Goal: Task Accomplishment & Management: Use online tool/utility

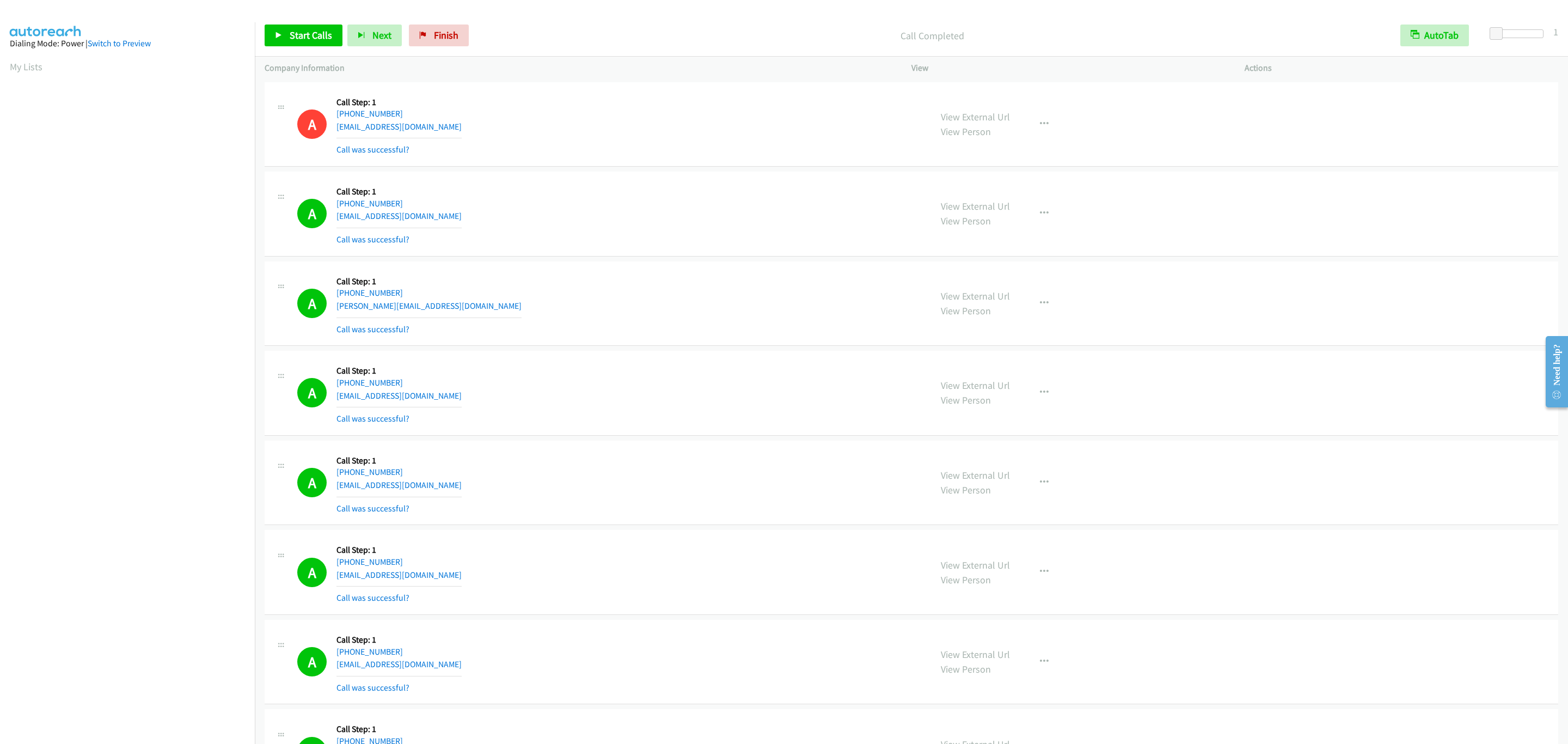
scroll to position [0, 3]
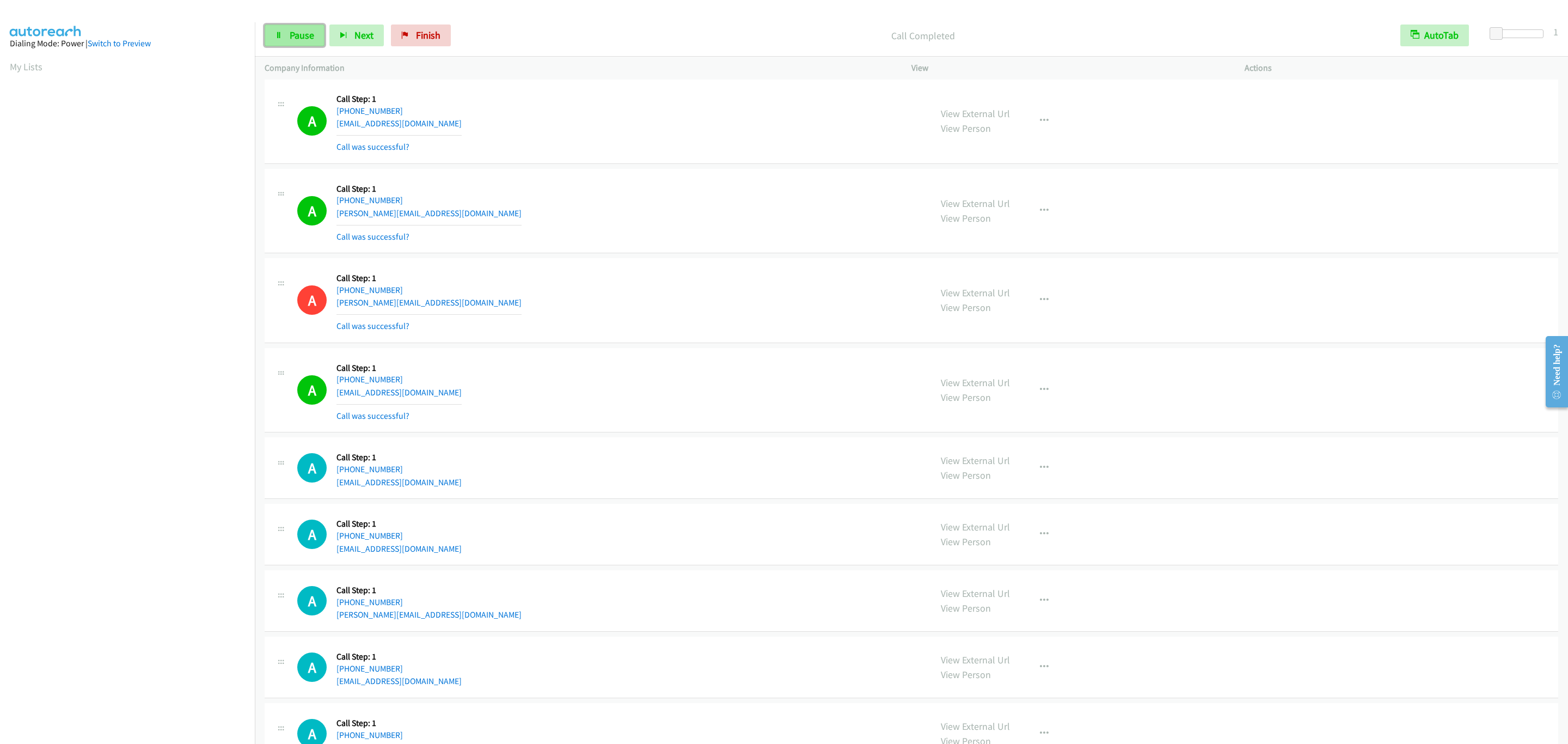
click at [304, 35] on span "Pause" at bounding box center [302, 35] width 24 height 13
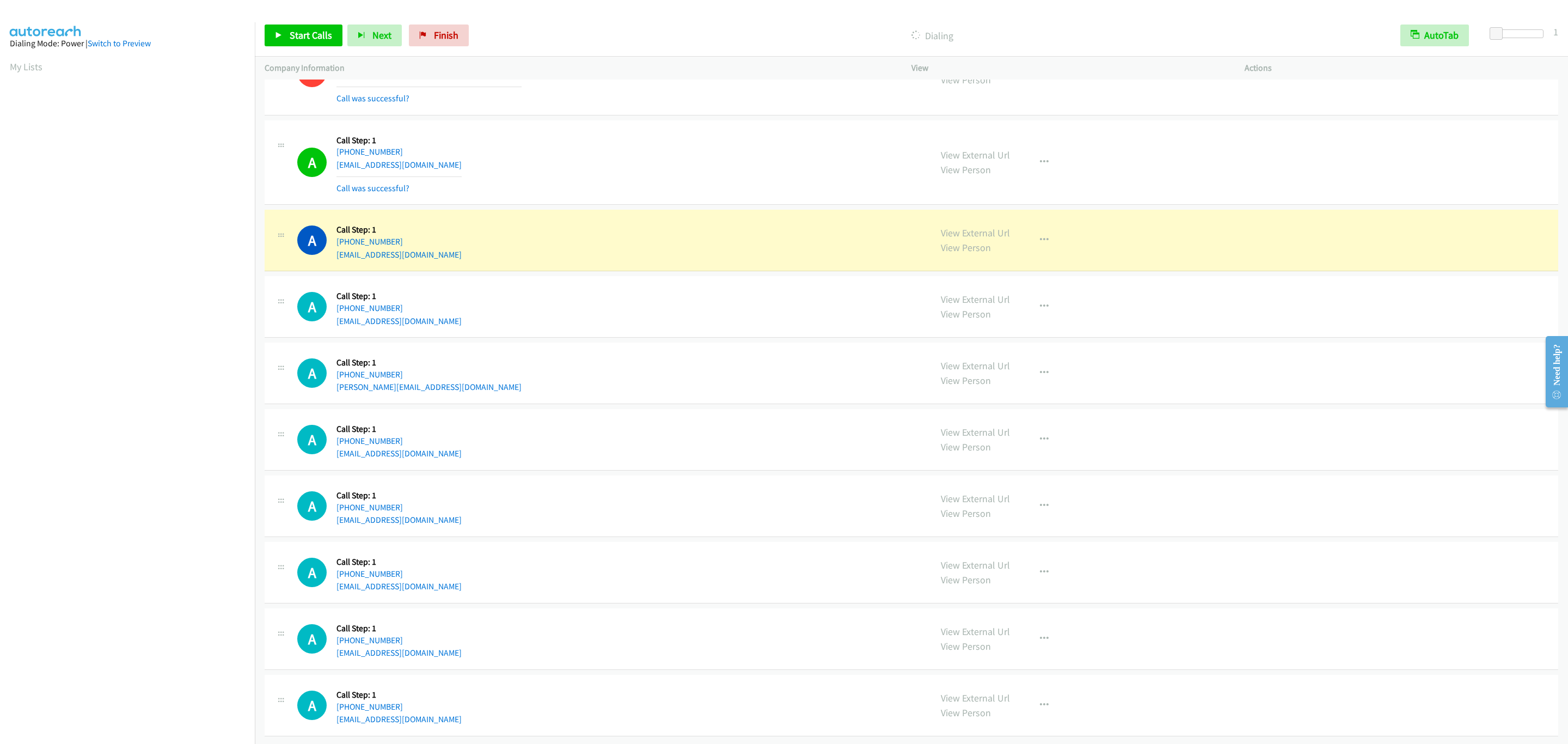
scroll to position [12007, 0]
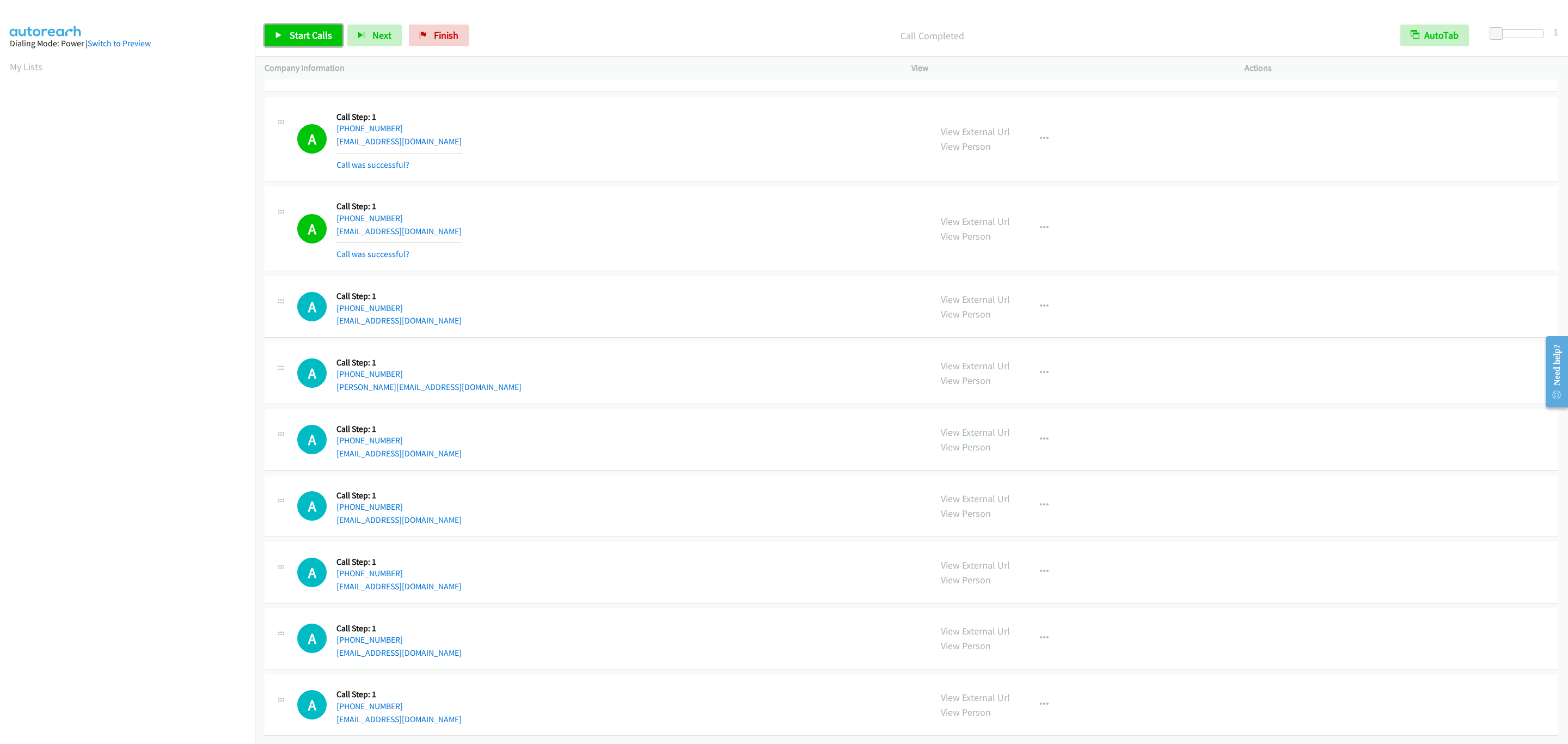
click at [317, 36] on span "Start Calls" at bounding box center [311, 35] width 43 height 13
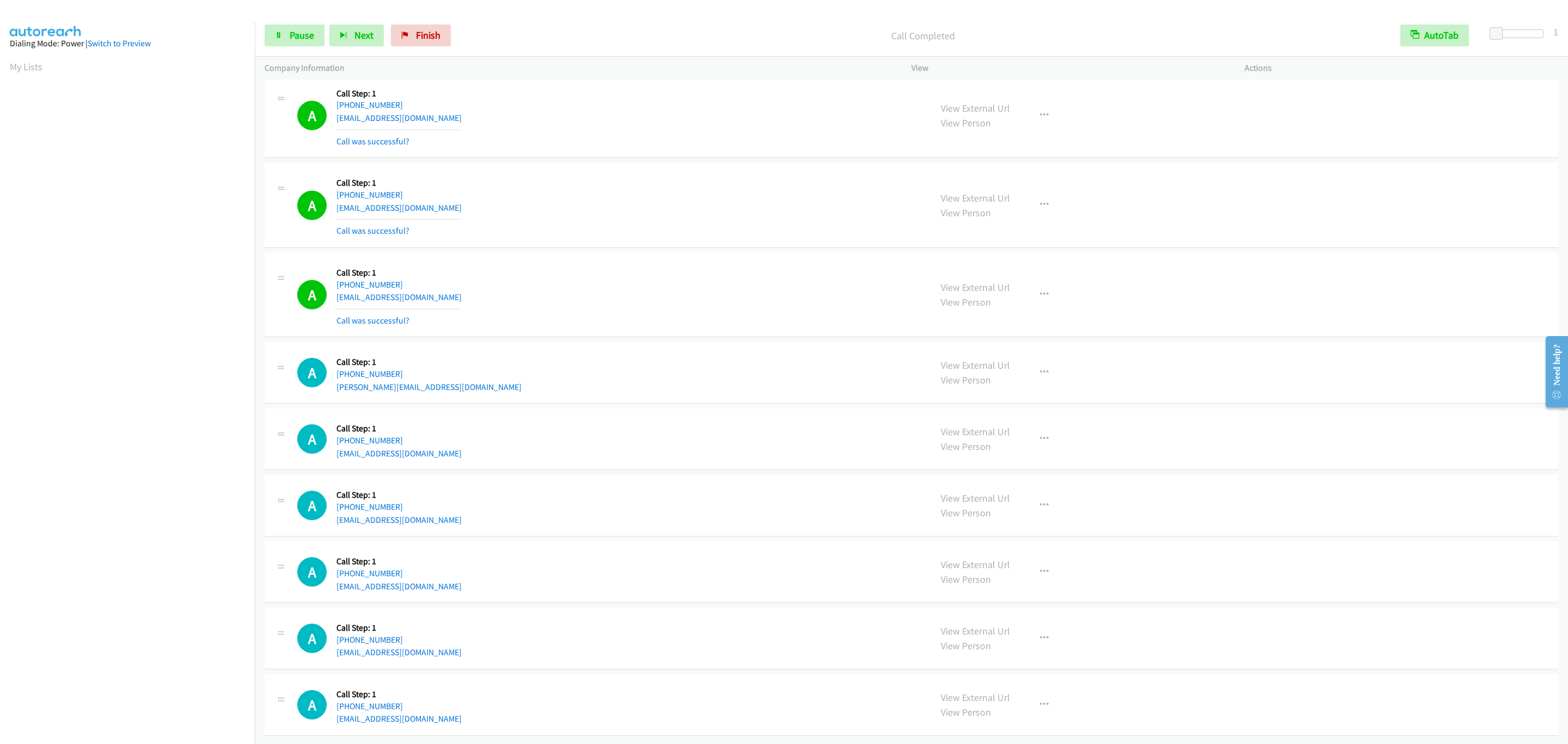
scroll to position [12054, 0]
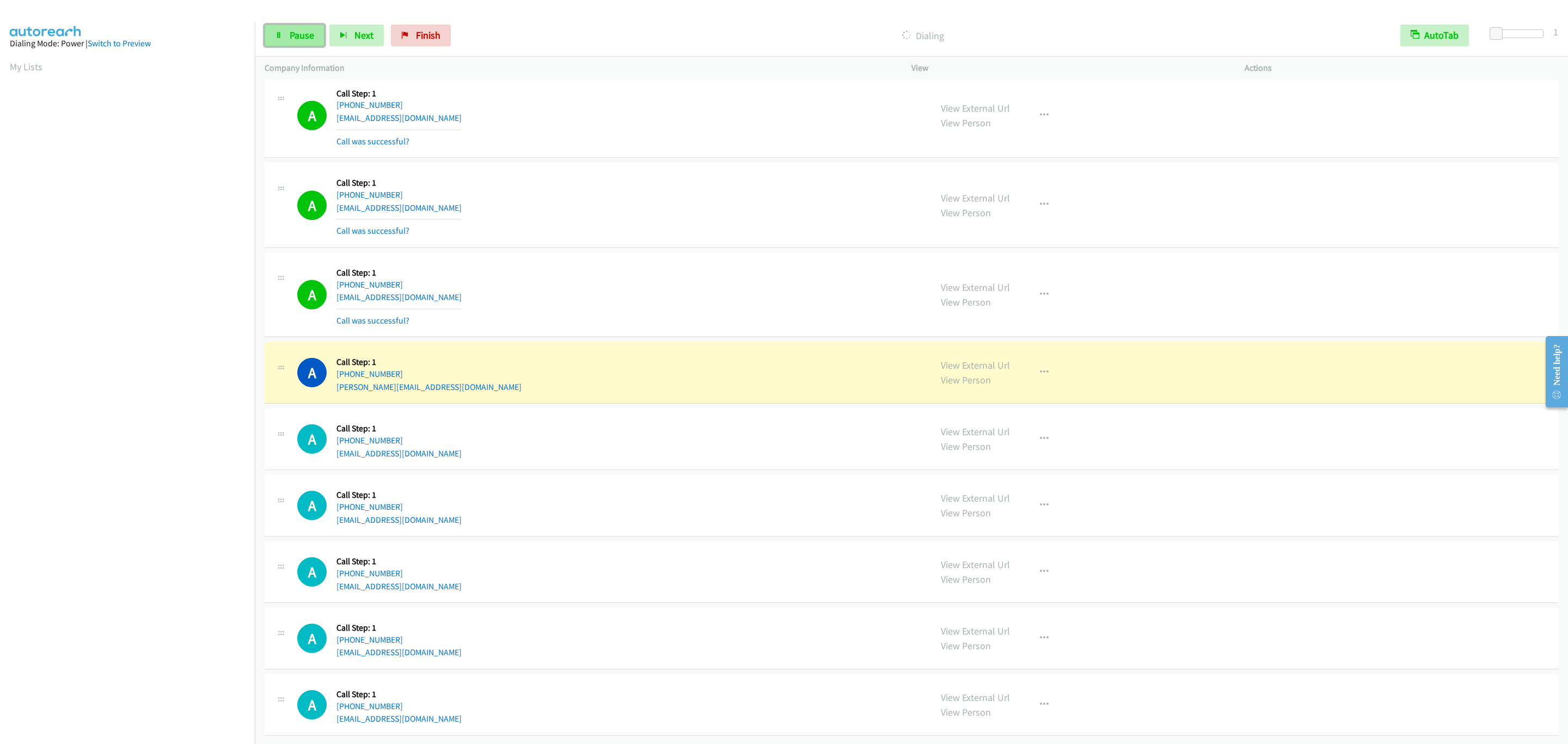
click at [303, 33] on span "Pause" at bounding box center [302, 35] width 24 height 13
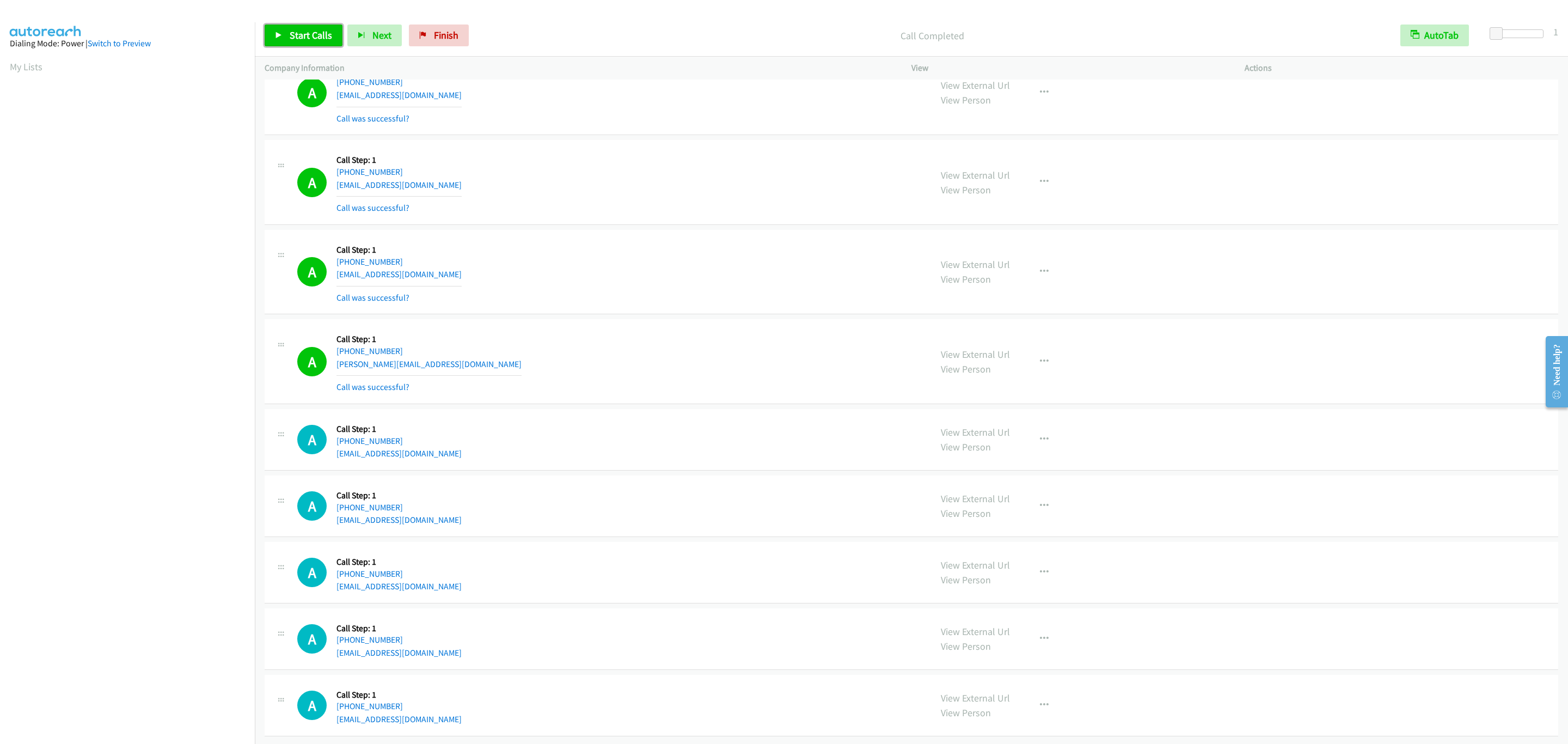
click at [316, 29] on span "Start Calls" at bounding box center [311, 35] width 43 height 13
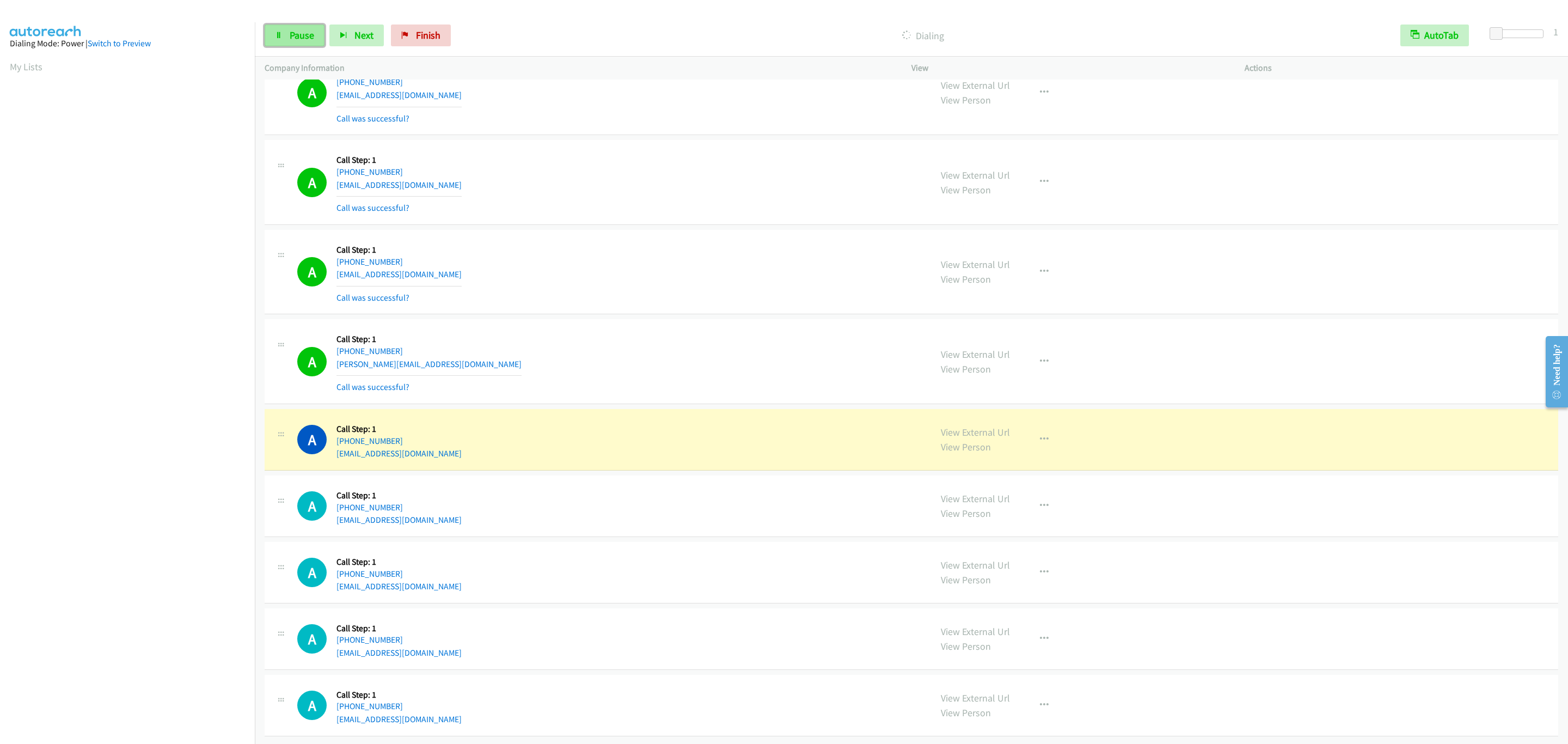
click at [310, 30] on span "Pause" at bounding box center [302, 35] width 24 height 13
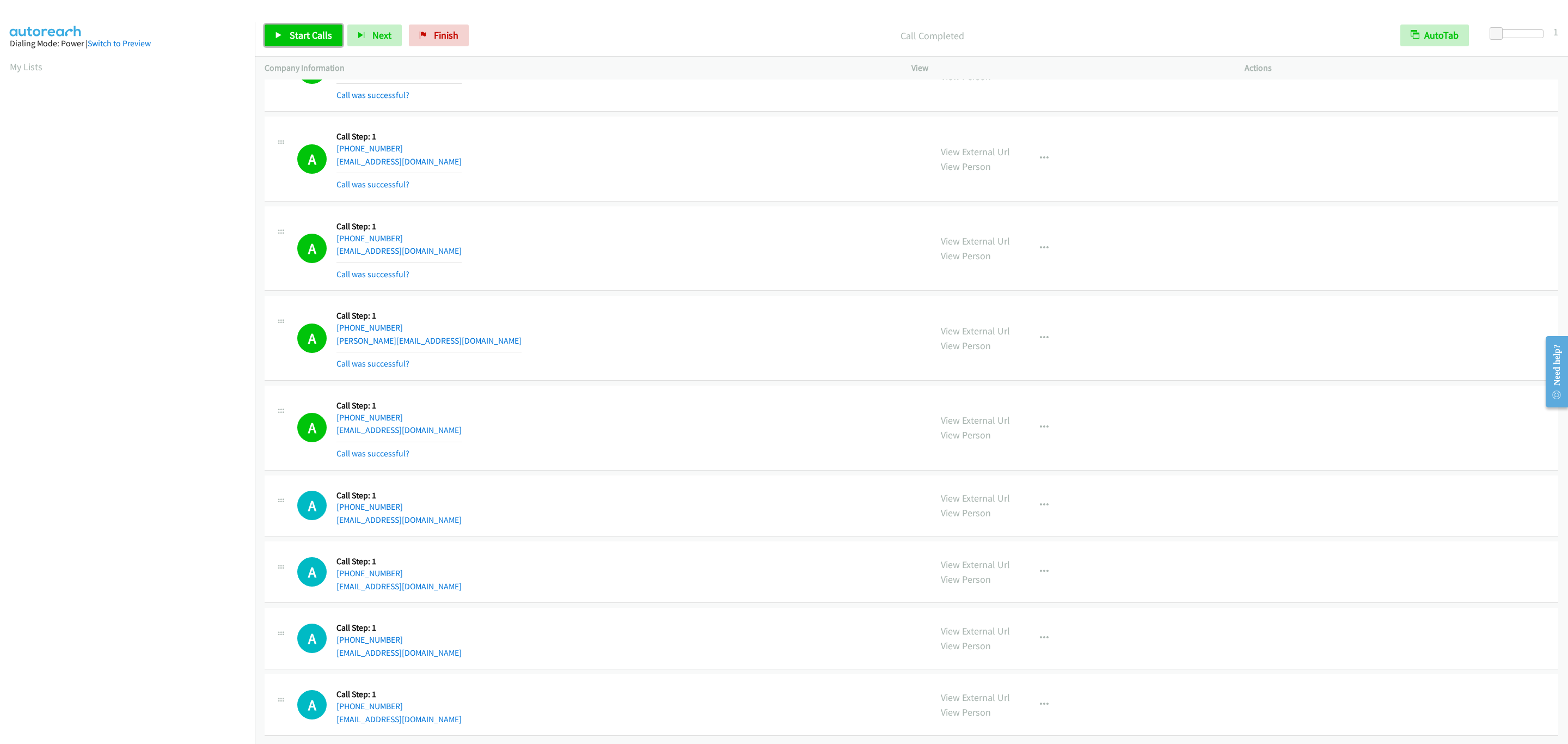
click at [297, 38] on span "Start Calls" at bounding box center [311, 35] width 43 height 13
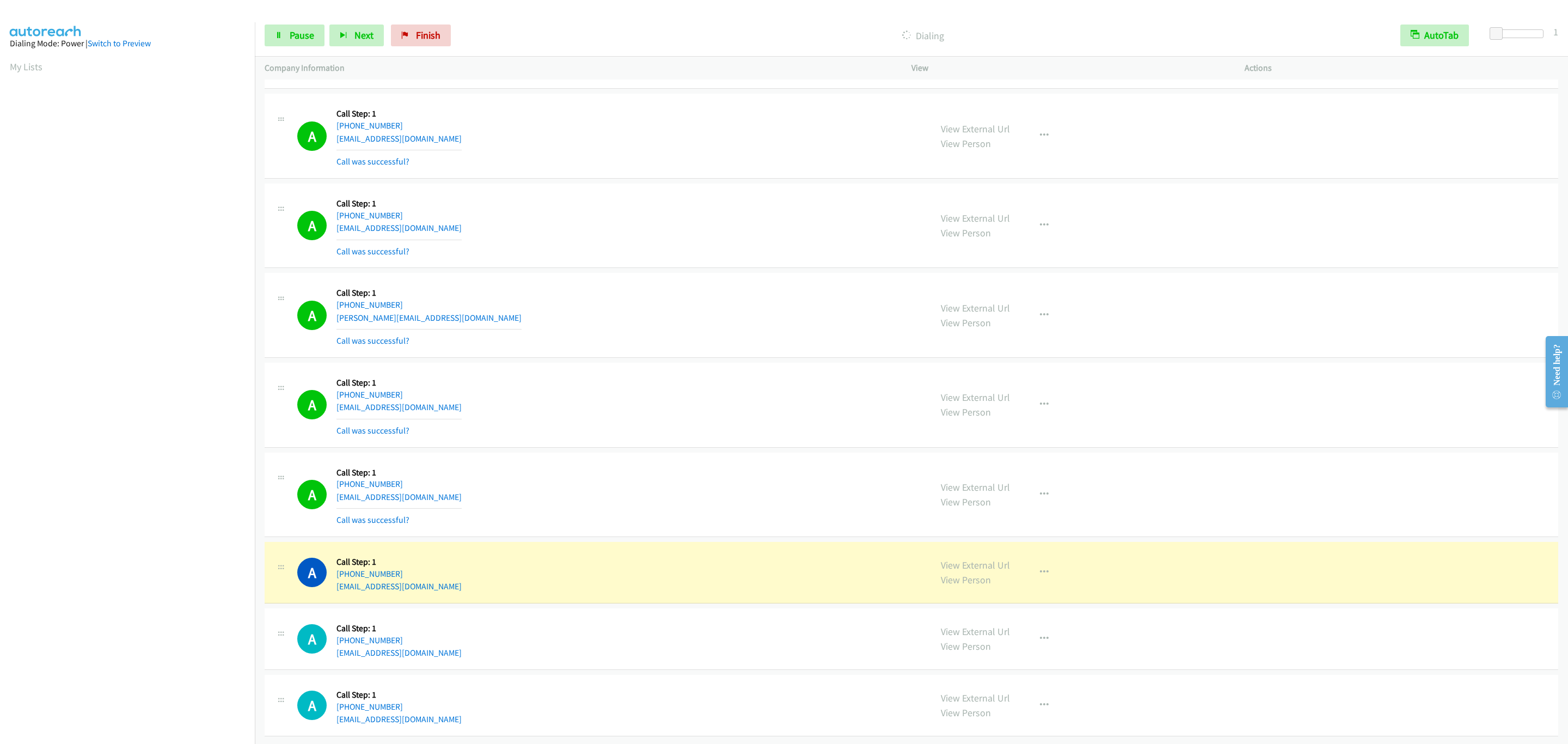
scroll to position [12124, 0]
click at [775, 488] on div "A Callback Scheduled Call Step: 1 America/New_York [PHONE_NUMBER] [EMAIL_ADDRES…" at bounding box center [609, 494] width 624 height 65
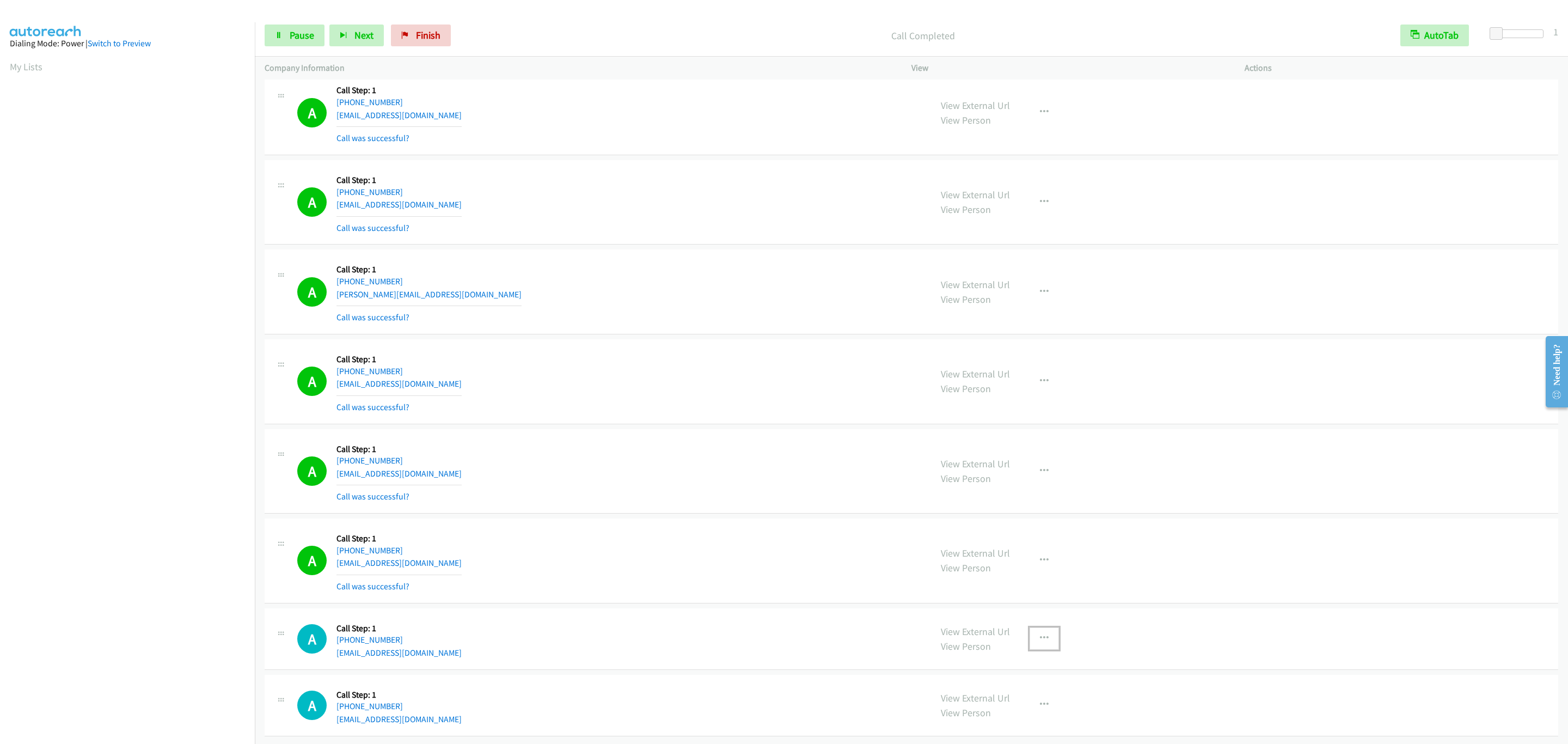
click at [1032, 647] on button "button" at bounding box center [1044, 638] width 29 height 22
click at [1020, 720] on link "Add to do not call list" at bounding box center [986, 731] width 145 height 22
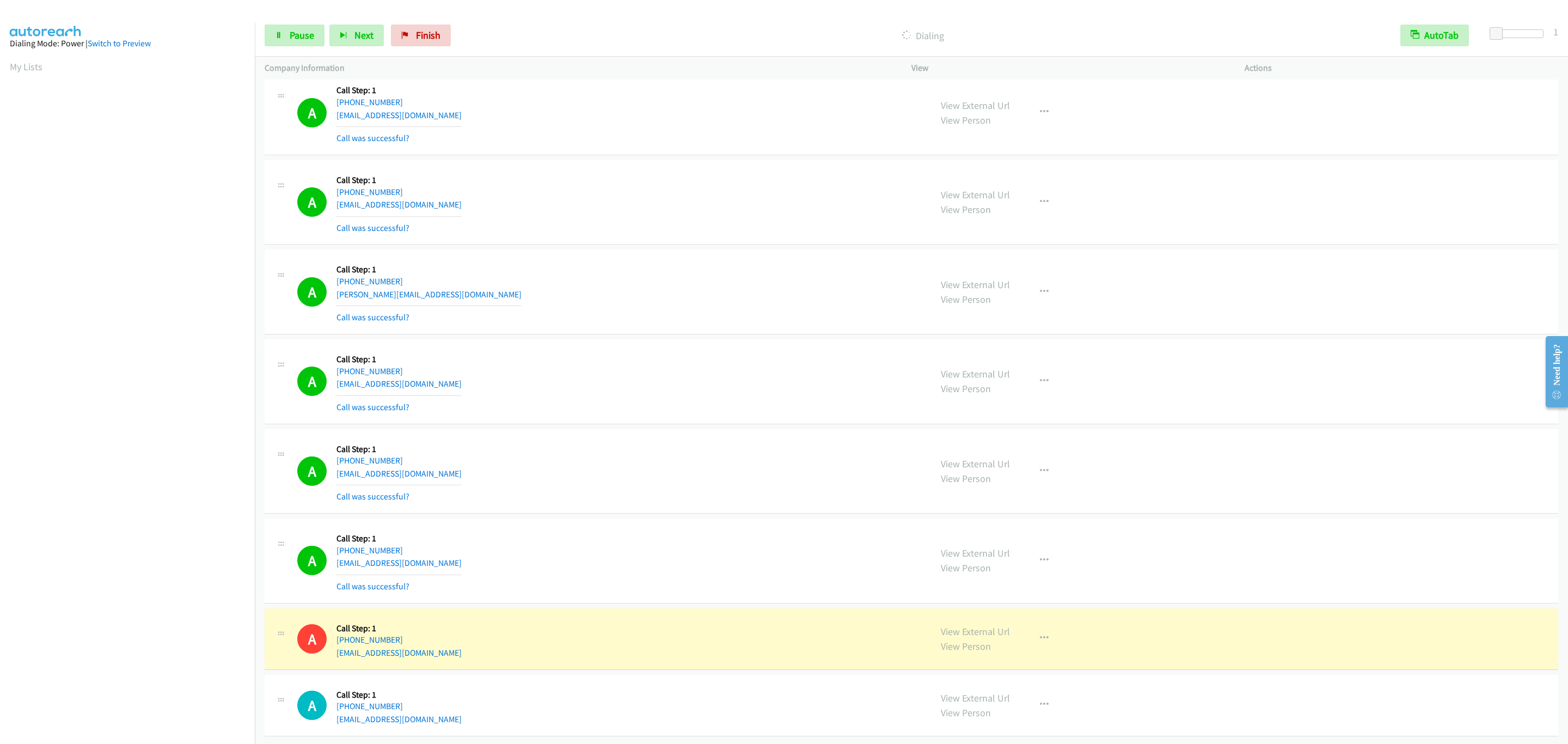
click at [1033, 560] on div "View External Url View Person View External Url Email Schedule/Manage Callback …" at bounding box center [1103, 561] width 343 height 65
click at [1037, 555] on button "button" at bounding box center [1044, 560] width 29 height 22
click at [1032, 642] on link "Add to do not call list" at bounding box center [986, 653] width 145 height 22
click at [1047, 632] on button "button" at bounding box center [1044, 638] width 29 height 22
click at [1003, 699] on link "Skip Call" at bounding box center [986, 710] width 145 height 22
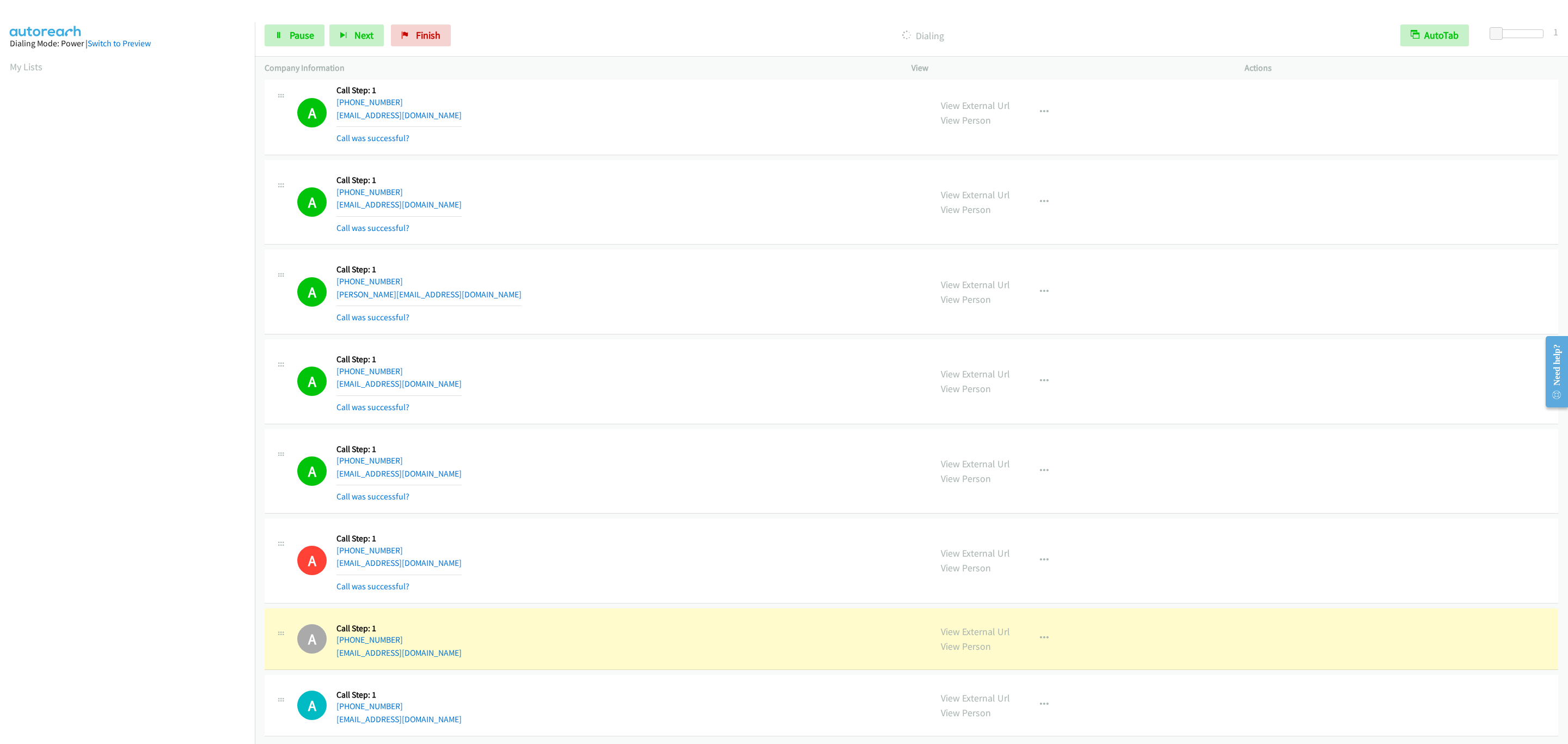
click at [962, 618] on div "View External Url View Person View External Url Email Schedule/Manage Callback …" at bounding box center [1103, 639] width 343 height 41
click at [962, 625] on link "View External Url" at bounding box center [976, 631] width 69 height 13
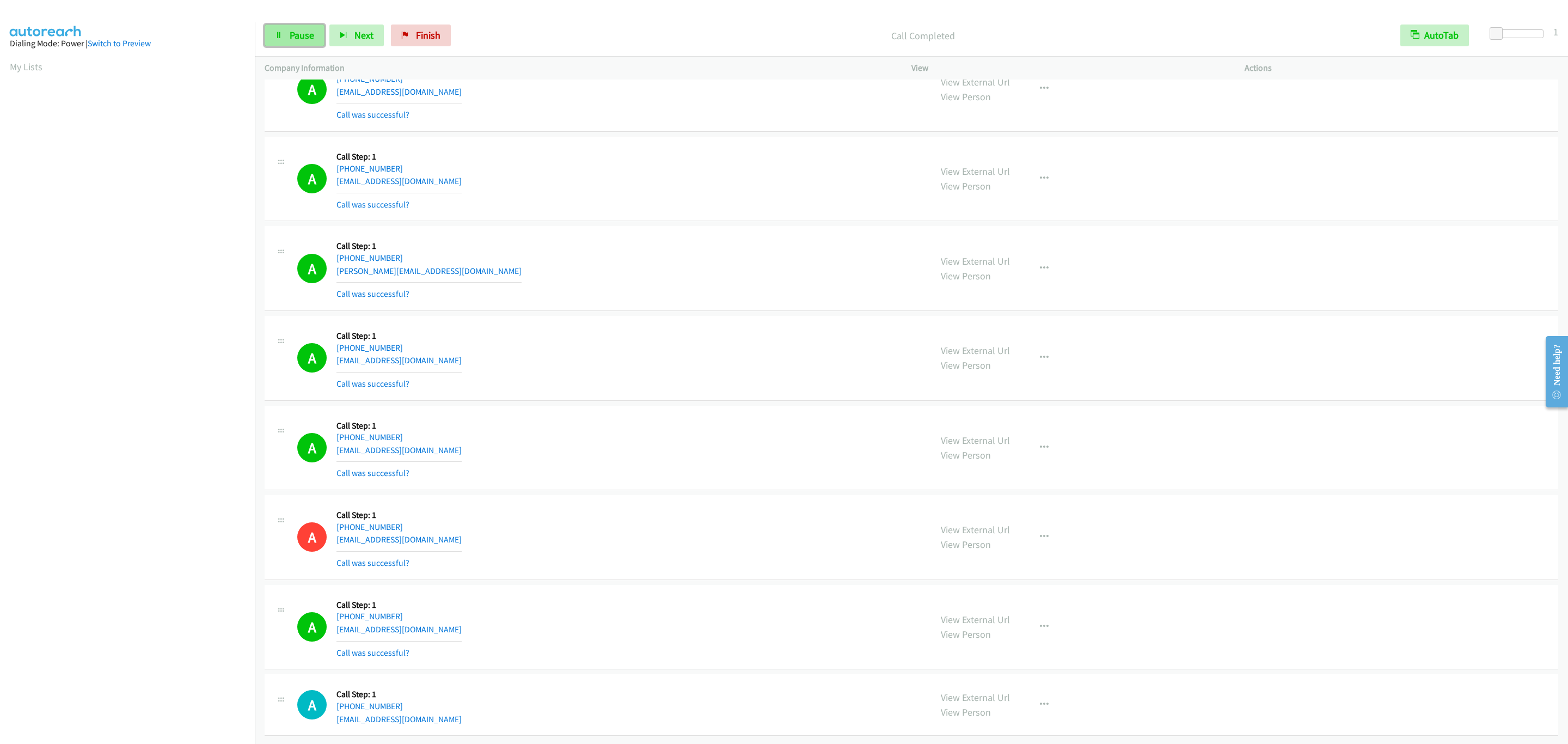
click at [313, 33] on span "Pause" at bounding box center [302, 35] width 24 height 13
click at [313, 33] on div "Start Calls Pause Next Finish" at bounding box center [360, 35] width 191 height 22
click at [313, 33] on span "Start Calls" at bounding box center [311, 35] width 43 height 13
click at [175, 602] on section at bounding box center [127, 345] width 235 height 521
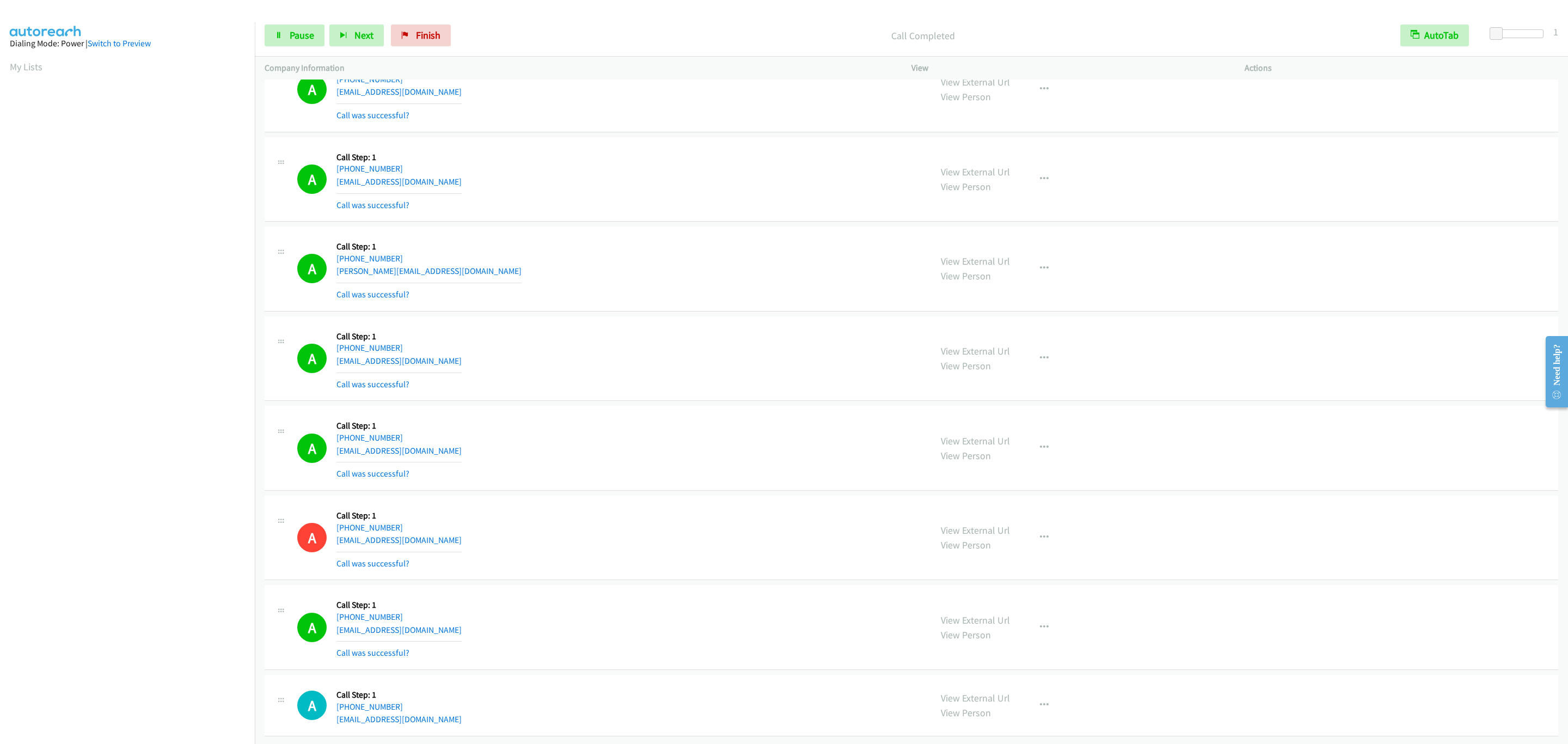
scroll to position [12312, 0]
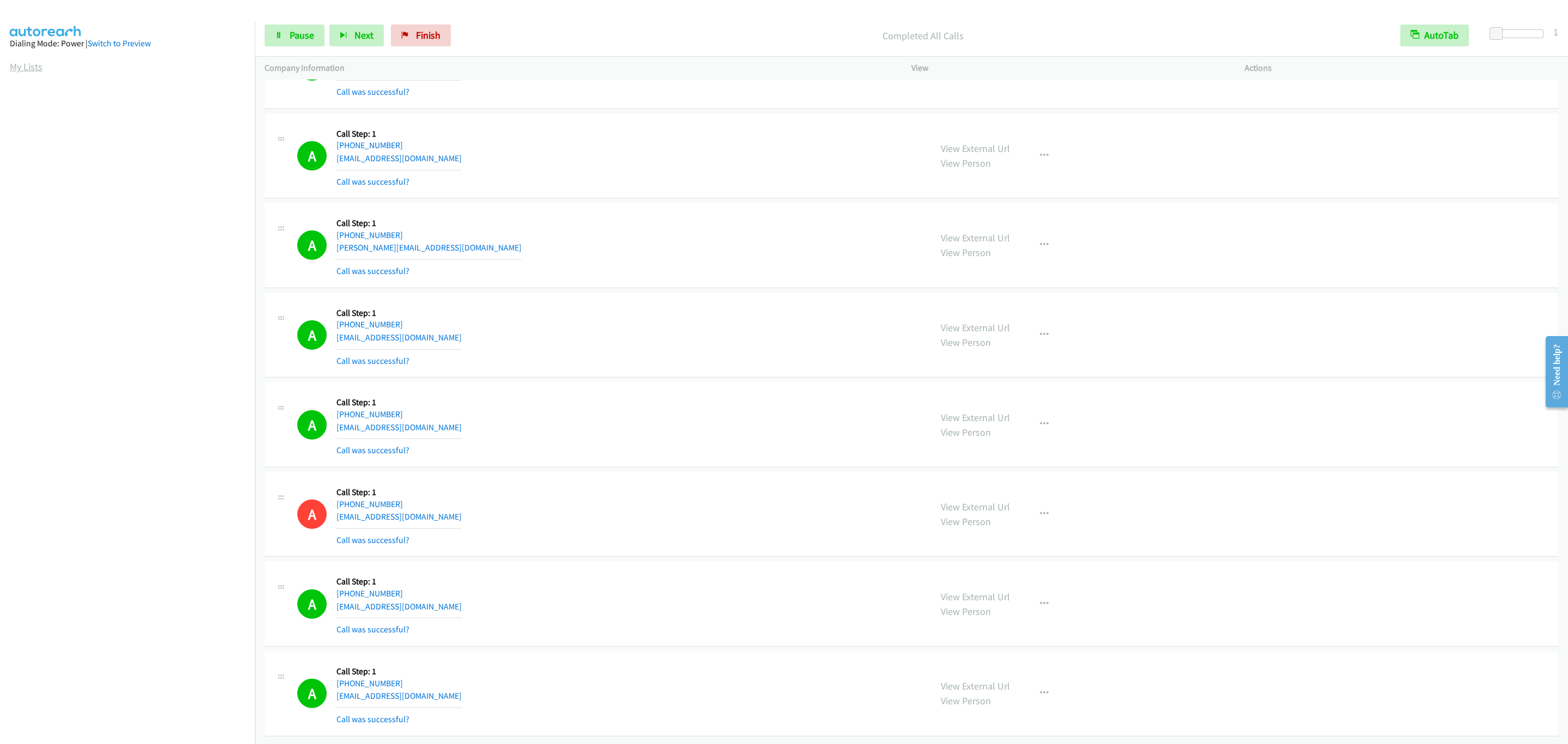
click at [23, 66] on link "My Lists" at bounding box center [26, 66] width 33 height 13
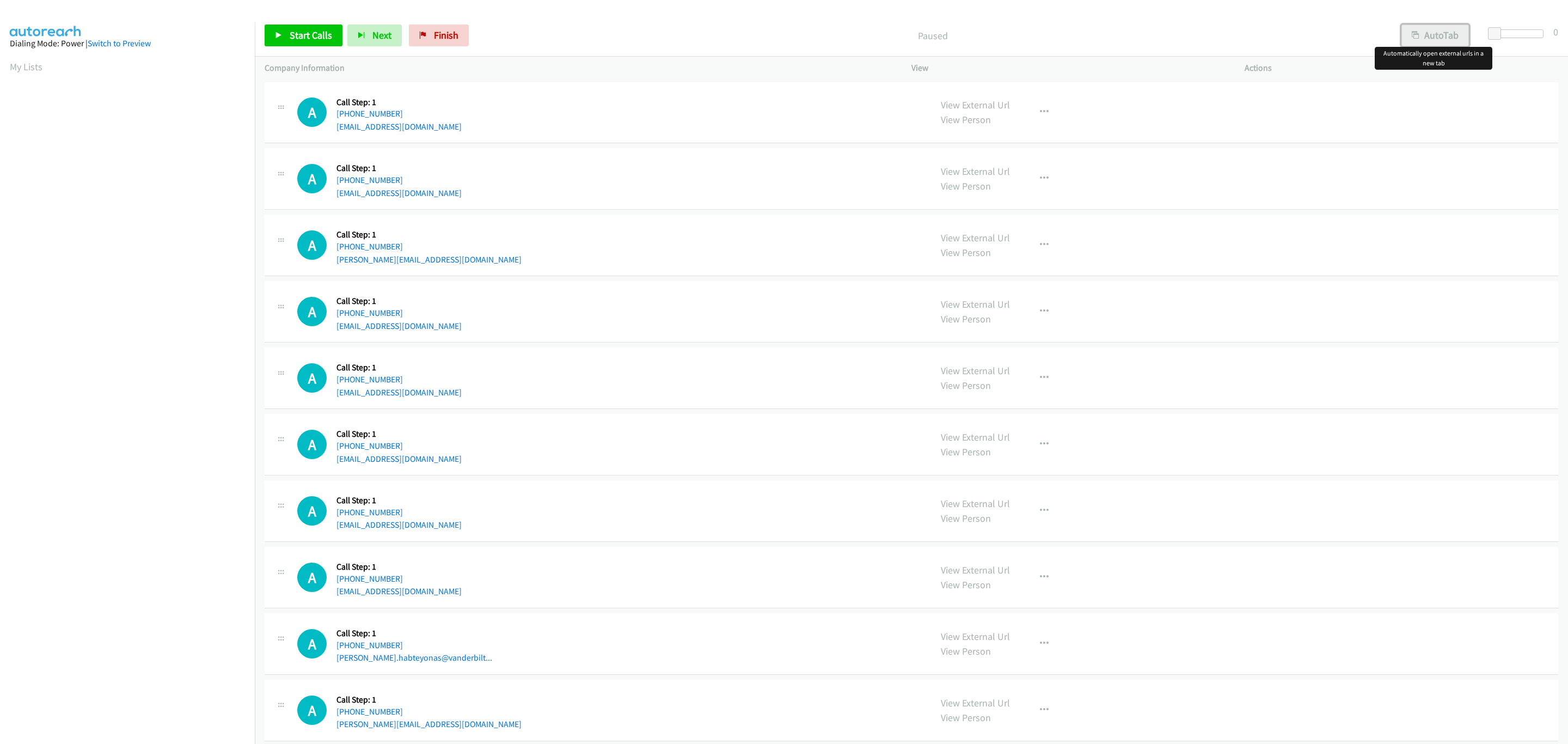
click at [1462, 25] on button "AutoTab" at bounding box center [1435, 35] width 68 height 22
click at [1493, 33] on span at bounding box center [1496, 33] width 13 height 13
click at [312, 39] on span "Start Calls" at bounding box center [311, 35] width 43 height 13
click at [167, 606] on aside "Dialing Mode: Power | Switch to Preview My Lists" at bounding box center [127, 324] width 255 height 603
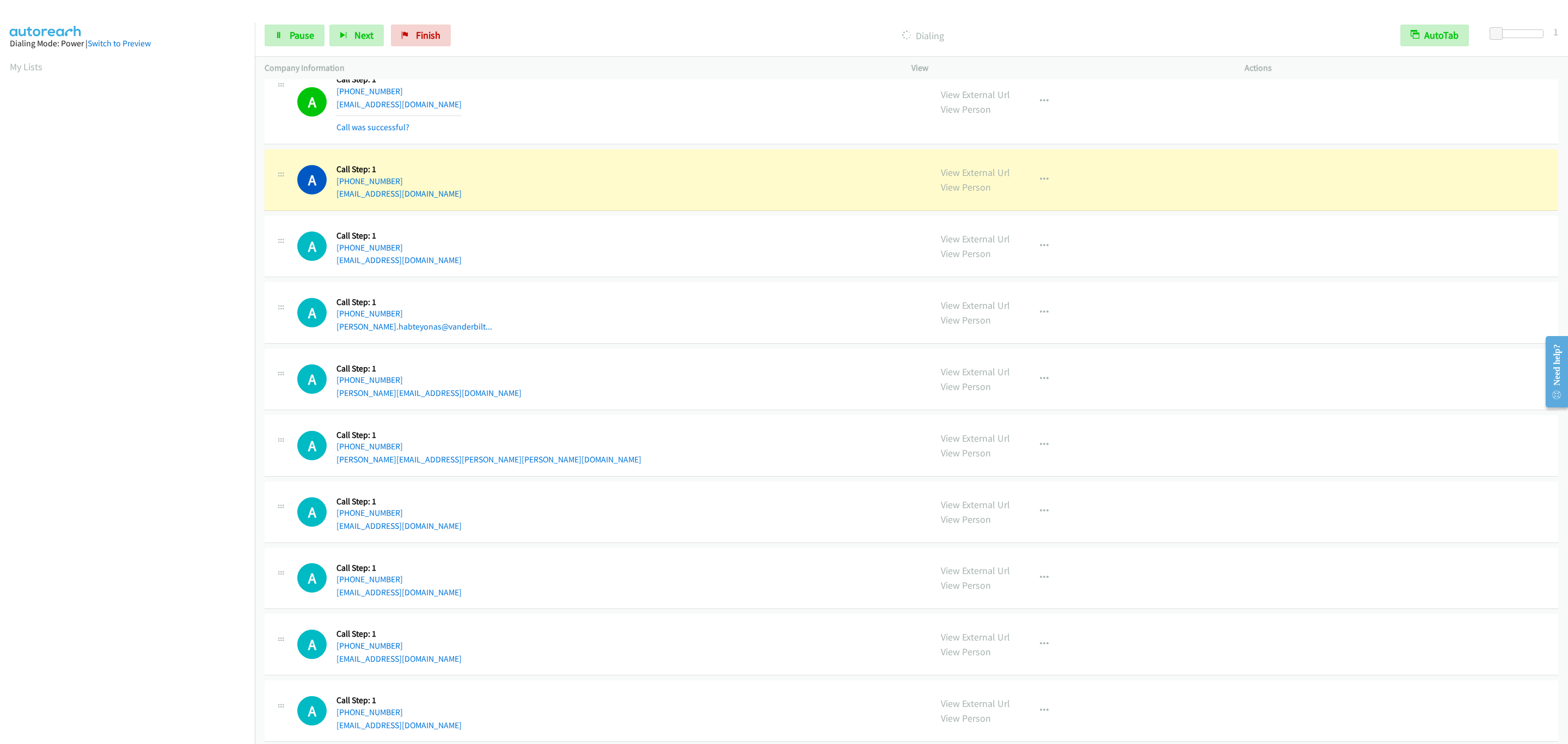
scroll to position [494, 0]
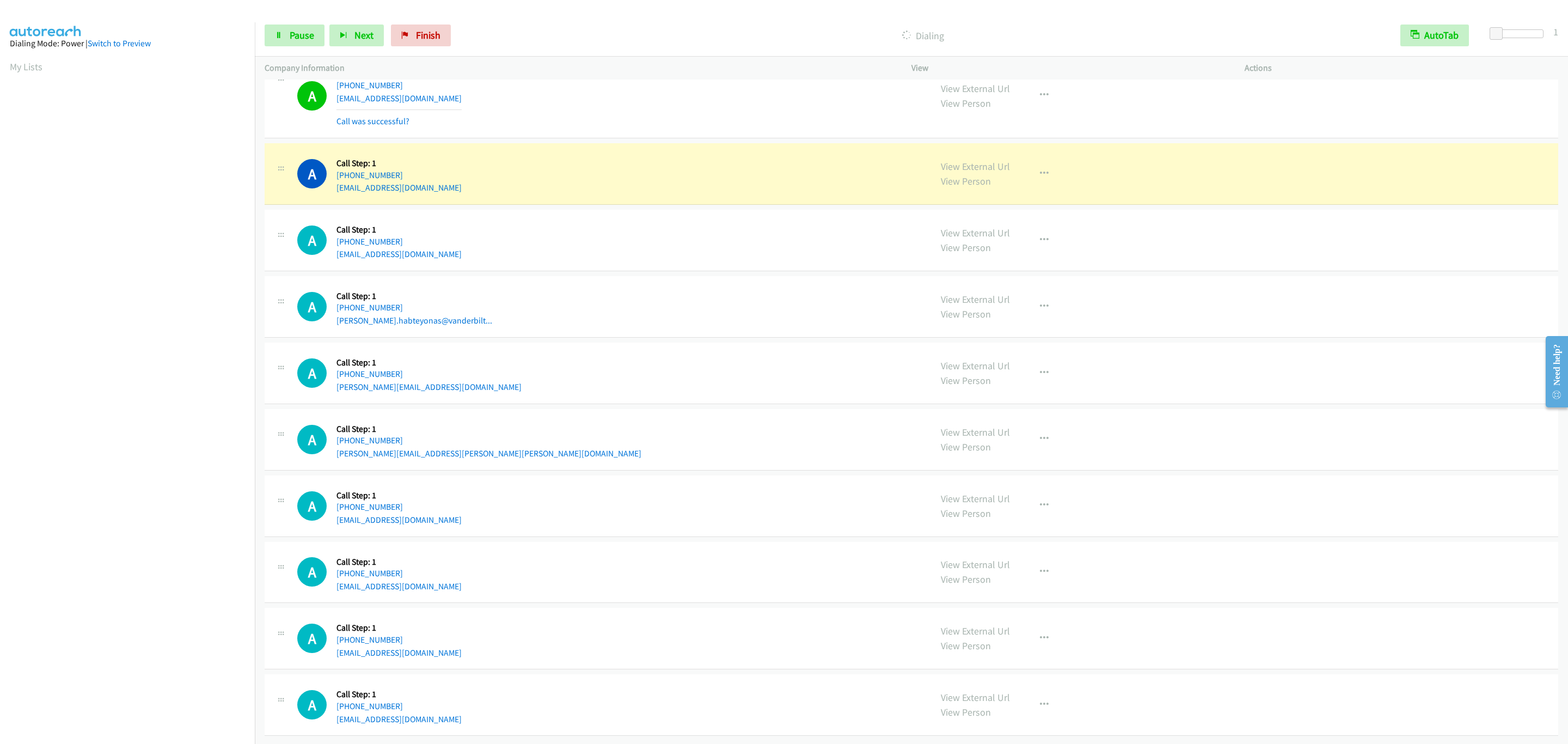
click at [512, 175] on div "A Callback Scheduled Call Step: 1 America/Los_Angeles +1 818-645-4005 raziamran…" at bounding box center [609, 174] width 624 height 41
drag, startPoint x: 797, startPoint y: 187, endPoint x: 928, endPoint y: 203, distance: 132.0
click at [797, 187] on div "A Callback Scheduled Call Step: 1 America/Los_Angeles +1 818-645-4005 raziamran…" at bounding box center [911, 174] width 1293 height 61
click at [1077, 180] on div "View External Url View Person View External Url Email Schedule/Manage Callback …" at bounding box center [1103, 174] width 343 height 41
click at [1031, 165] on button "button" at bounding box center [1044, 174] width 29 height 22
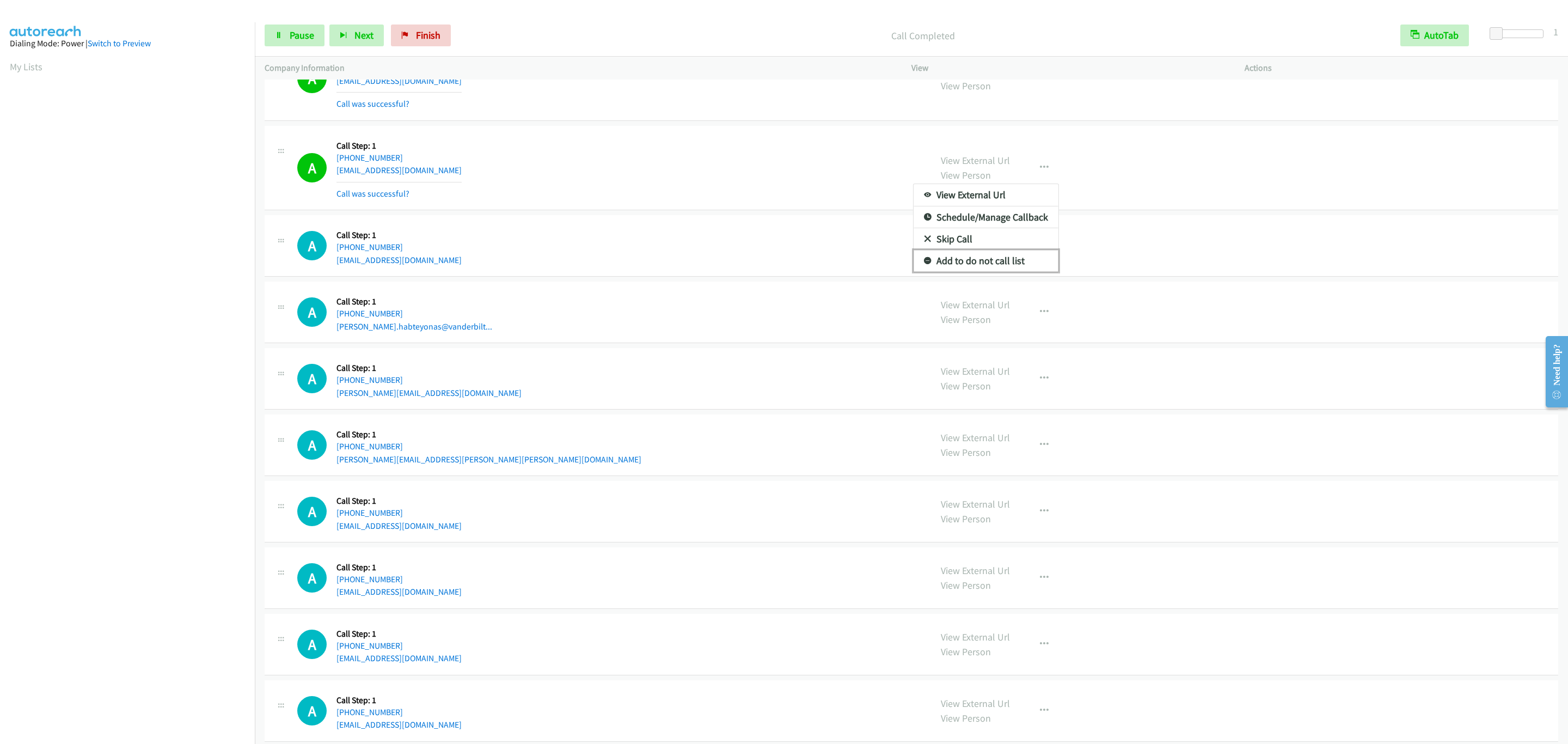
click at [998, 270] on link "Add to do not call list" at bounding box center [986, 261] width 145 height 22
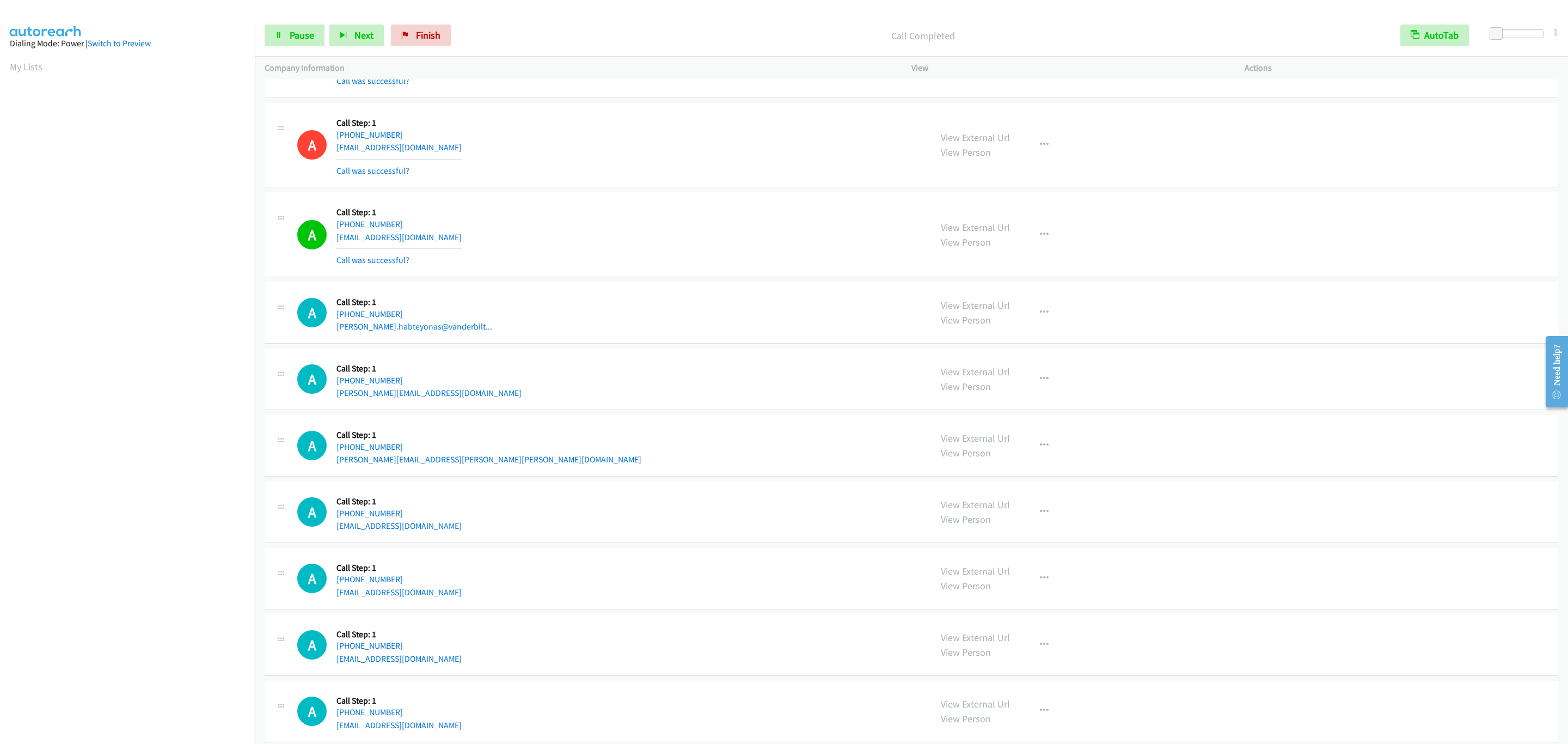
scroll to position [541, 0]
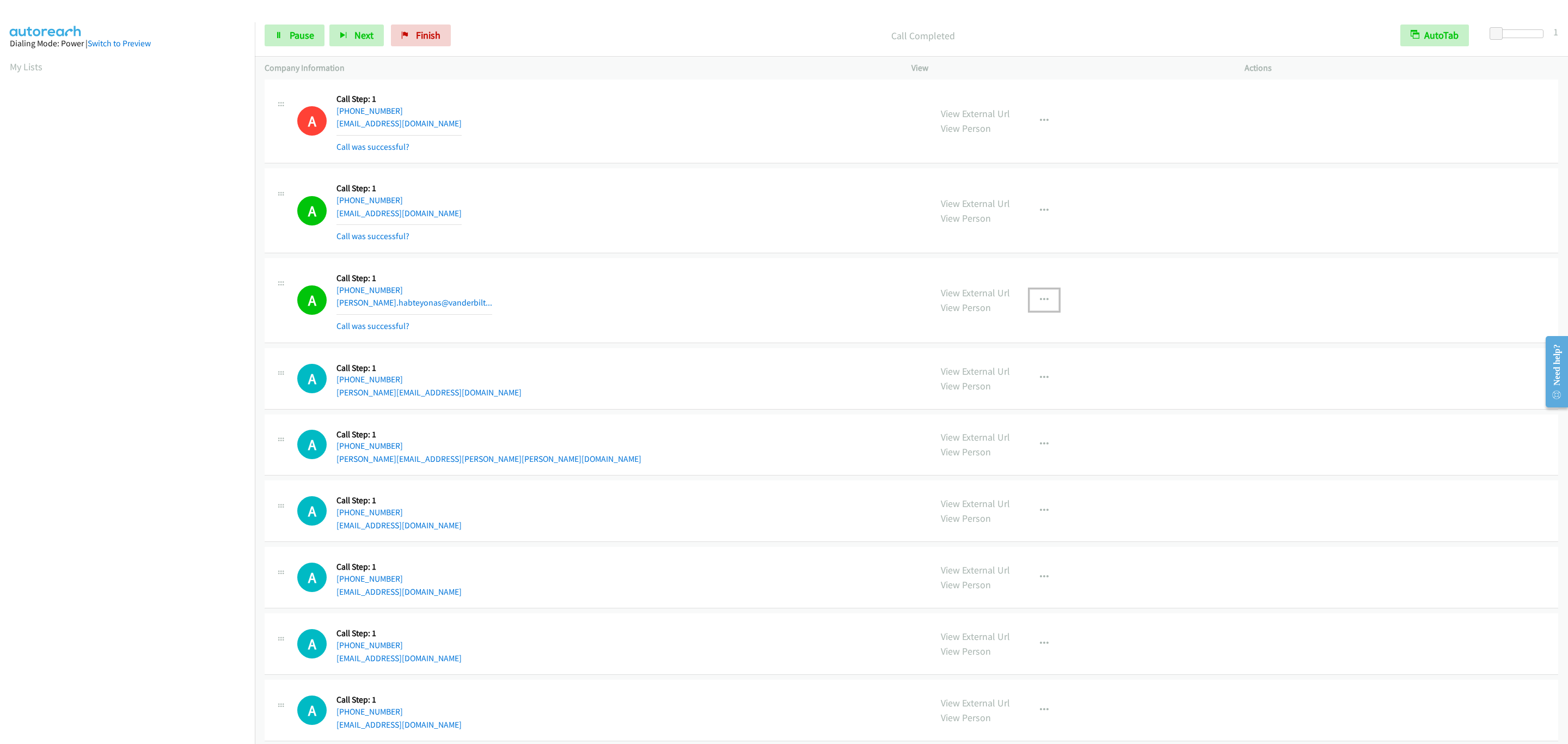
click at [1031, 298] on button "button" at bounding box center [1044, 300] width 29 height 22
click at [1047, 402] on link "Add to do not call list" at bounding box center [986, 393] width 145 height 22
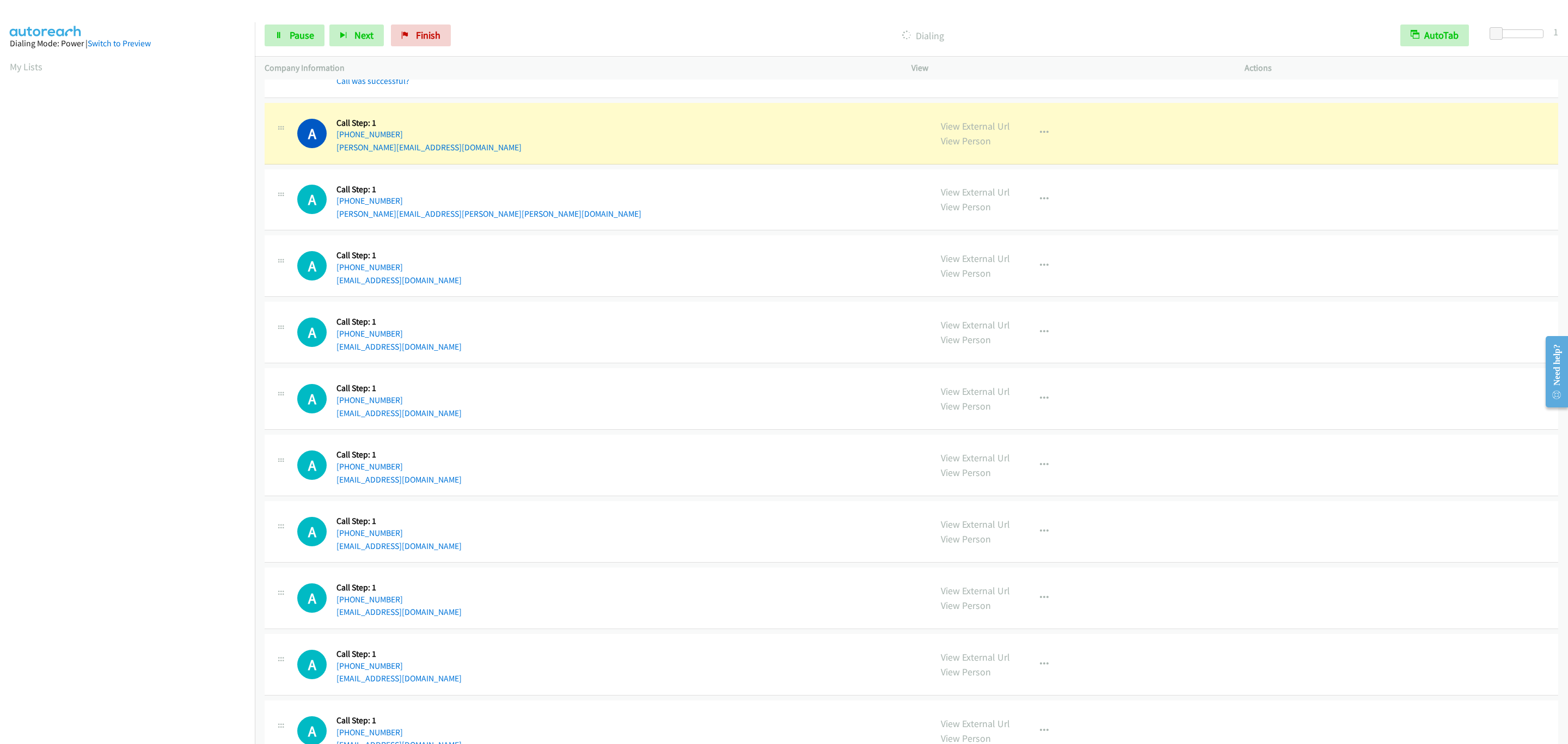
scroll to position [868, 0]
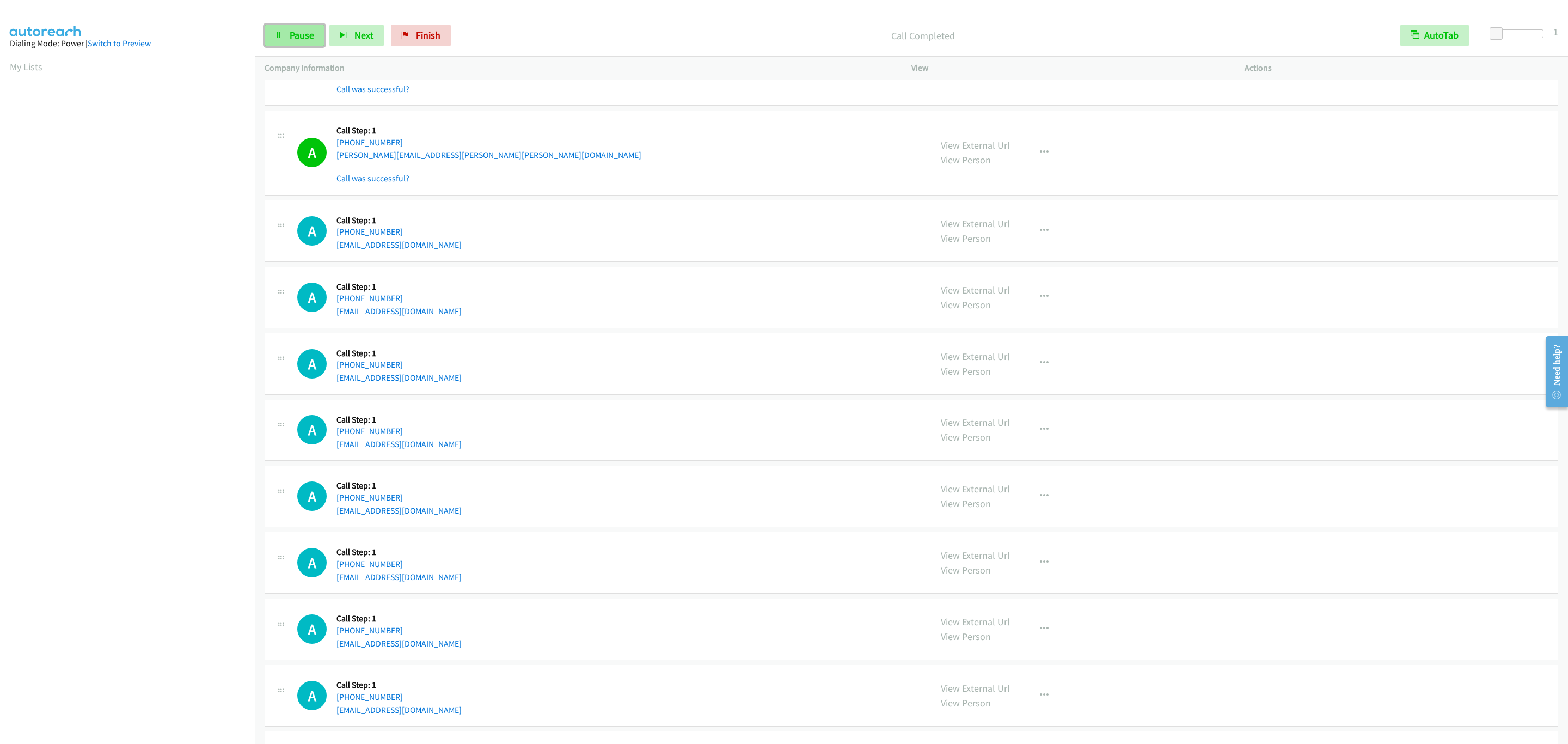
click at [296, 36] on span "Pause" at bounding box center [302, 35] width 24 height 13
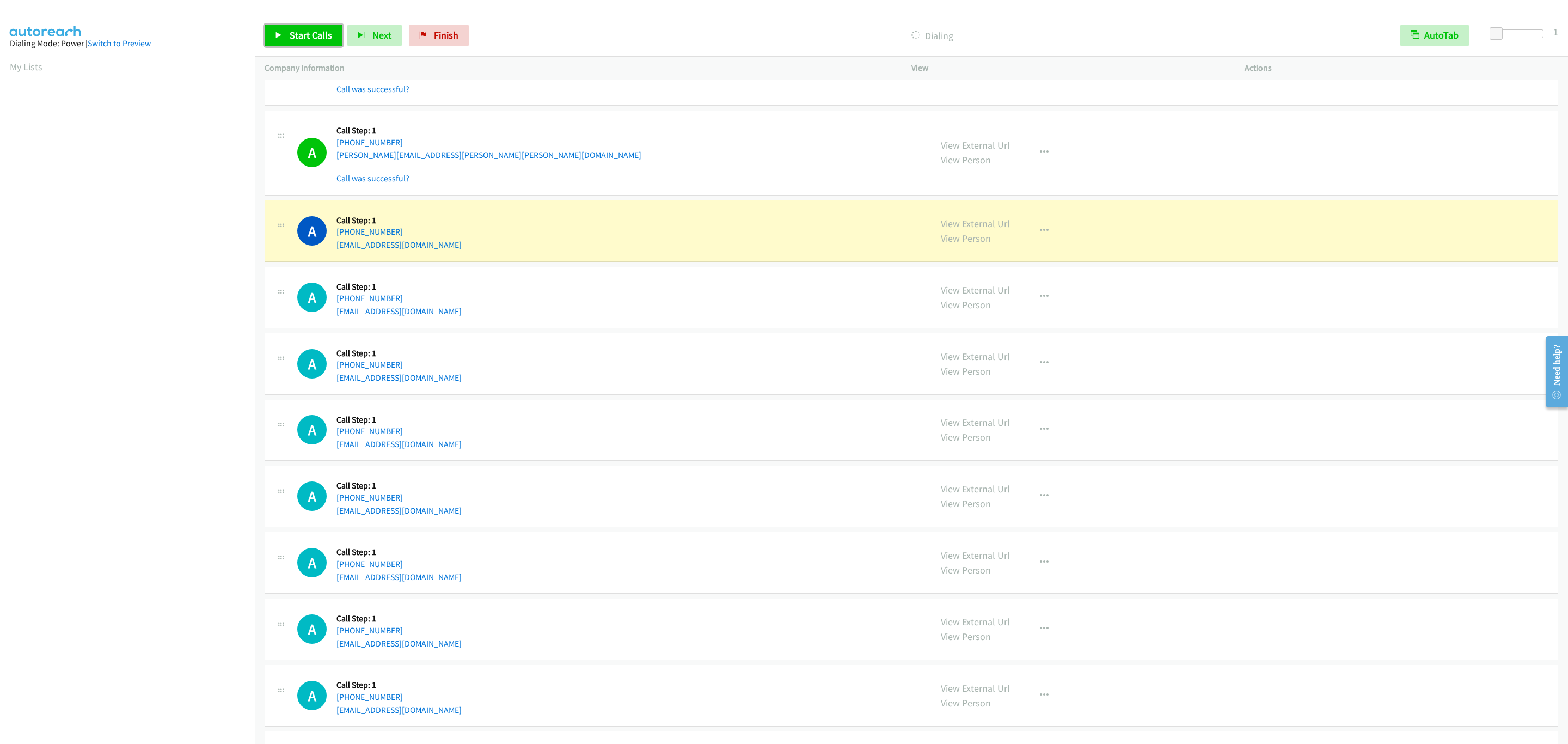
click at [325, 24] on link "Start Calls" at bounding box center [304, 35] width 78 height 22
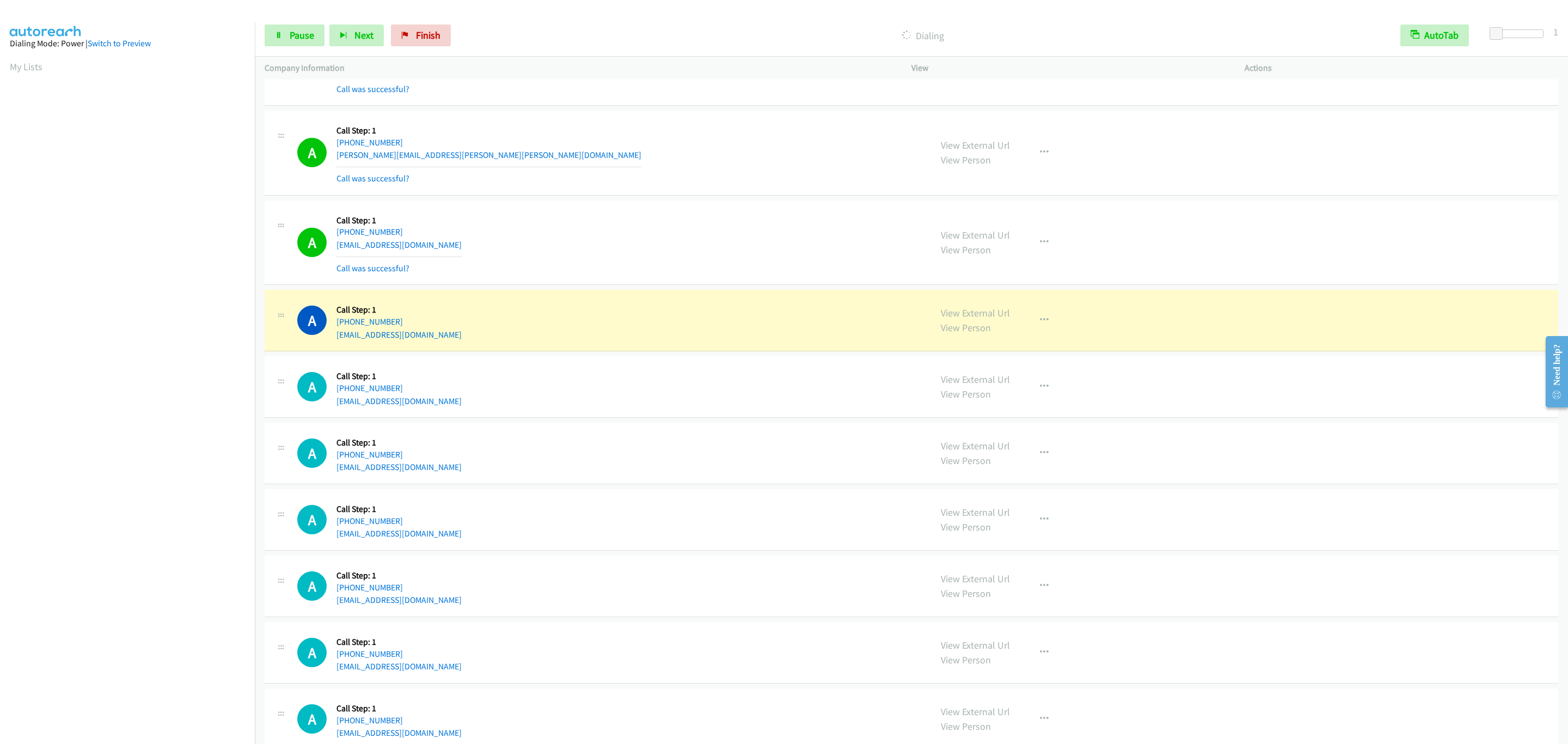
scroll to position [1031, 0]
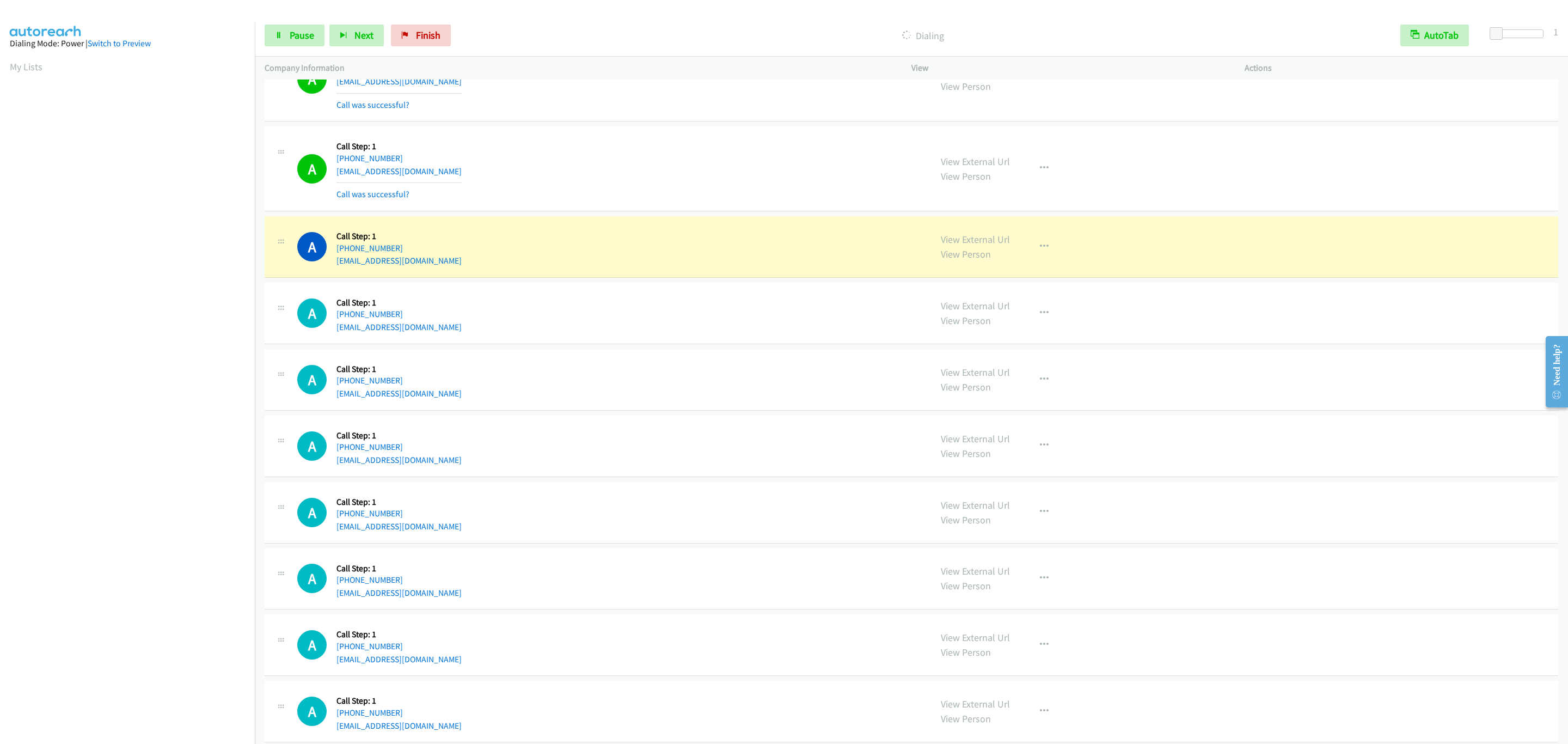
drag, startPoint x: 1112, startPoint y: 258, endPoint x: 1097, endPoint y: 255, distance: 15.3
click at [1101, 255] on div "View External Url View Person View External Url Email Schedule/Manage Callback …" at bounding box center [1103, 247] width 343 height 41
click at [1059, 255] on div "View External Url View Person View External Url Email Schedule/Manage Callback …" at bounding box center [1103, 247] width 343 height 41
drag, startPoint x: 1052, startPoint y: 255, endPoint x: 1043, endPoint y: 250, distance: 10.3
click at [1048, 253] on div "View External Url View Person View External Url Email Schedule/Manage Callback …" at bounding box center [1103, 247] width 343 height 41
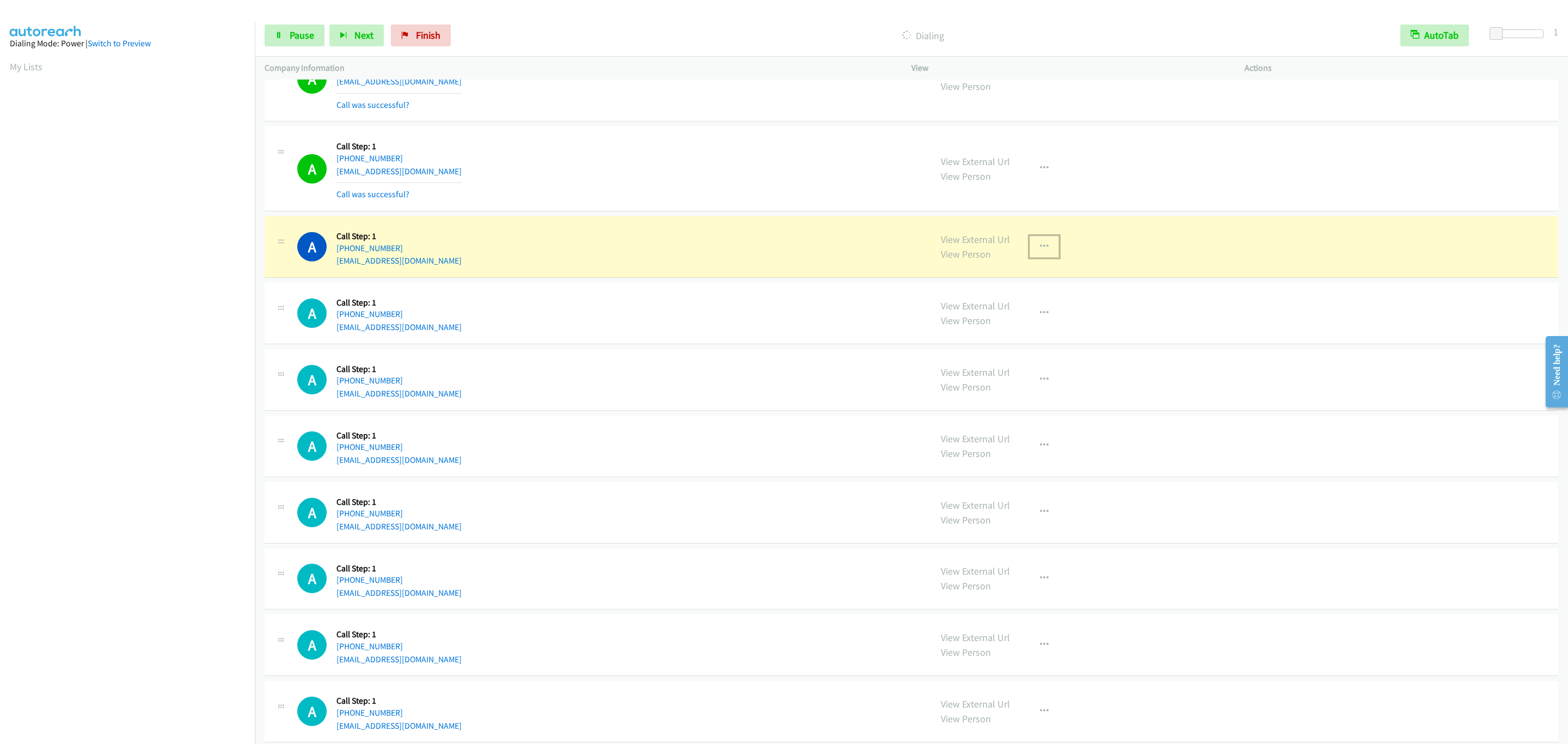
click at [1041, 251] on icon "button" at bounding box center [1044, 247] width 9 height 9
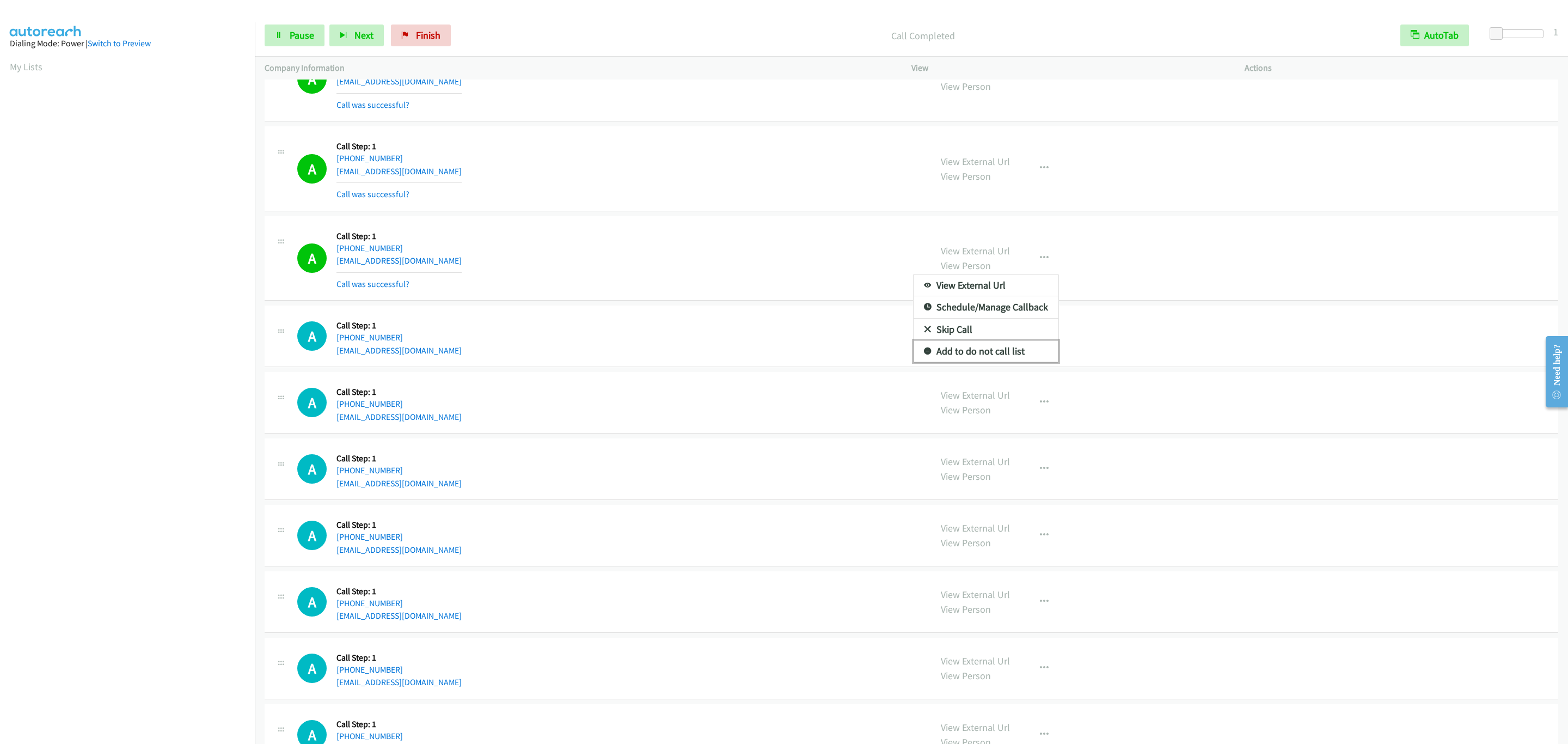
click at [1006, 362] on link "Add to do not call list" at bounding box center [986, 351] width 145 height 22
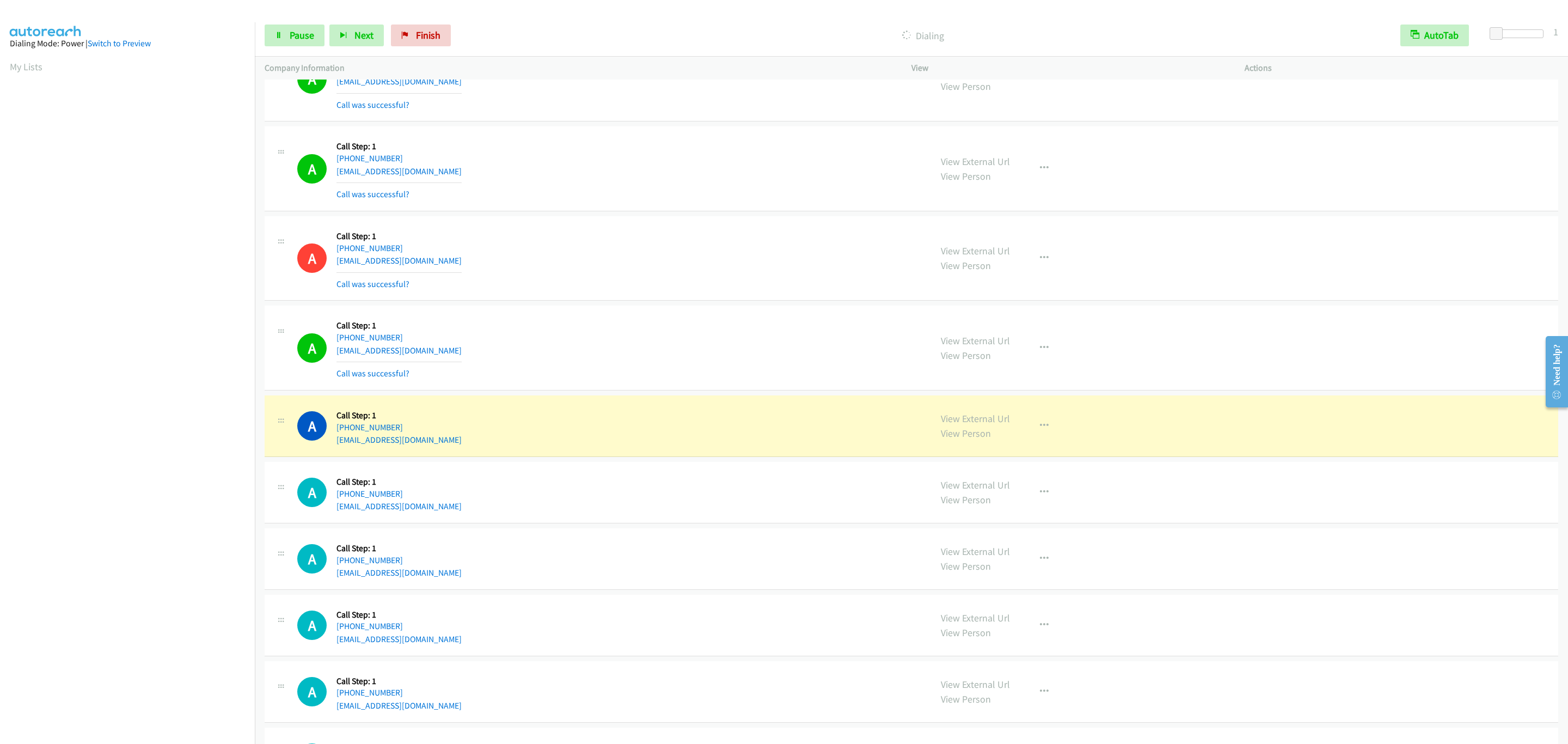
click at [123, 603] on section at bounding box center [127, 345] width 235 height 521
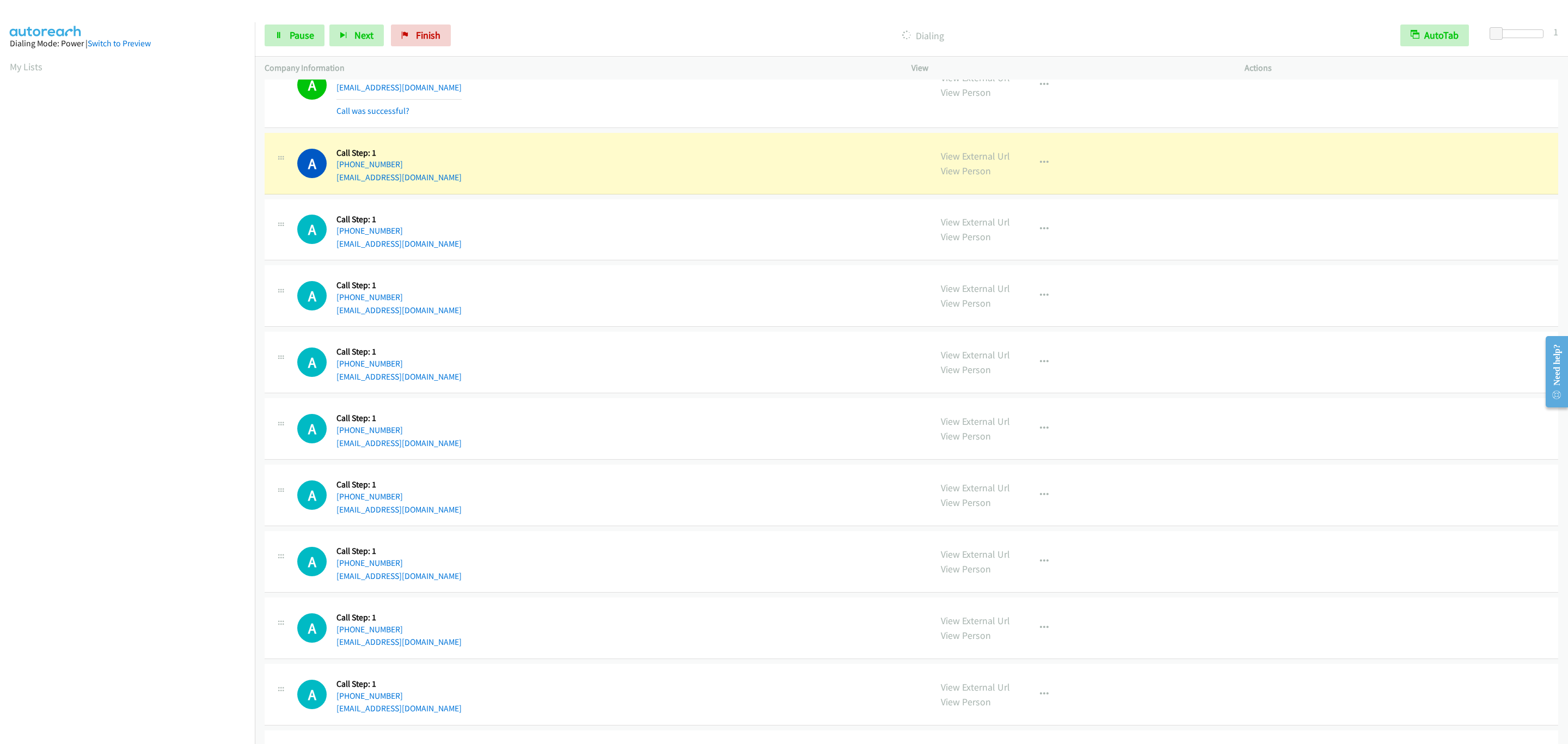
scroll to position [2272, 0]
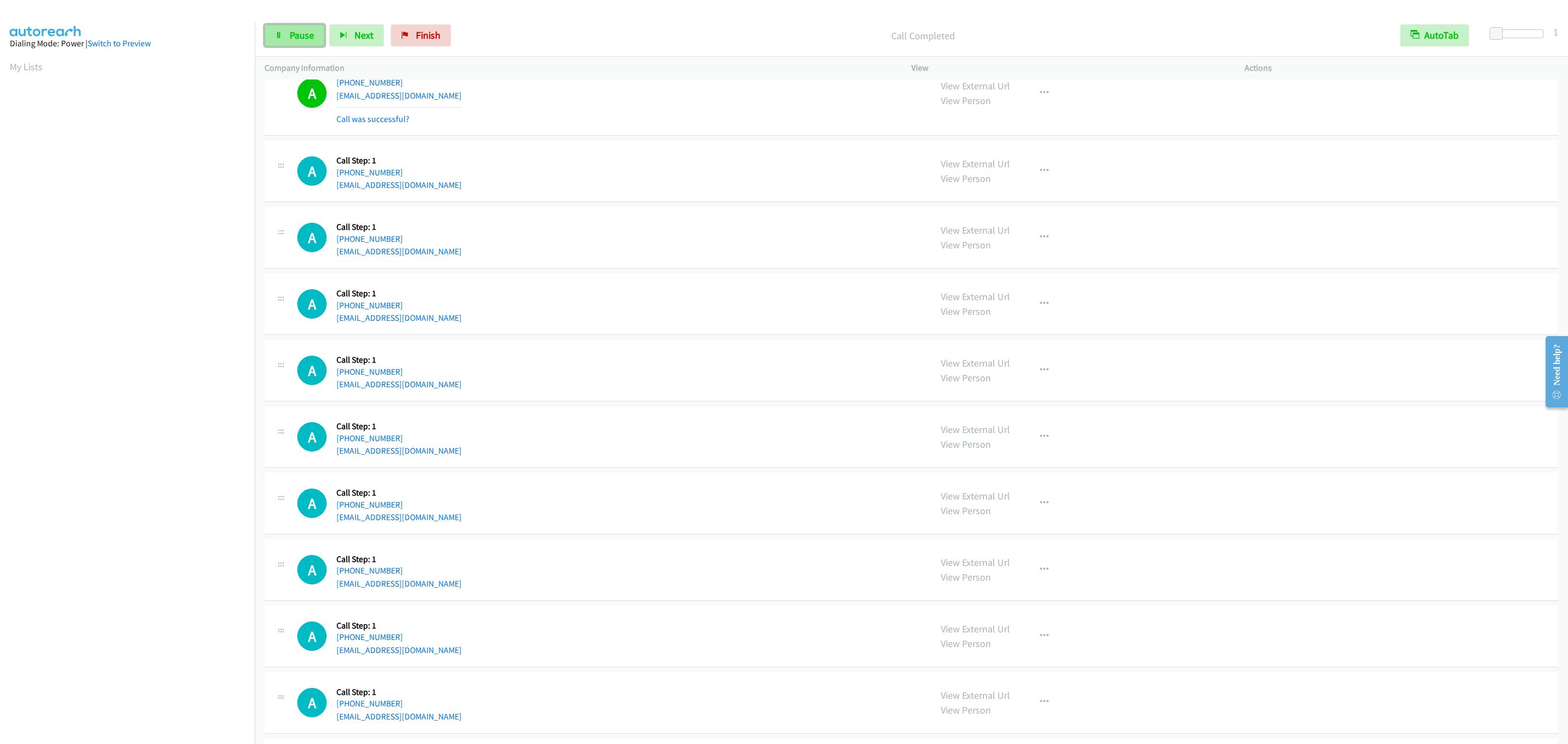
click at [309, 43] on link "Pause" at bounding box center [295, 35] width 60 height 22
drag, startPoint x: 296, startPoint y: 39, endPoint x: 297, endPoint y: 22, distance: 17.0
click at [296, 39] on span "Start Calls" at bounding box center [311, 35] width 43 height 13
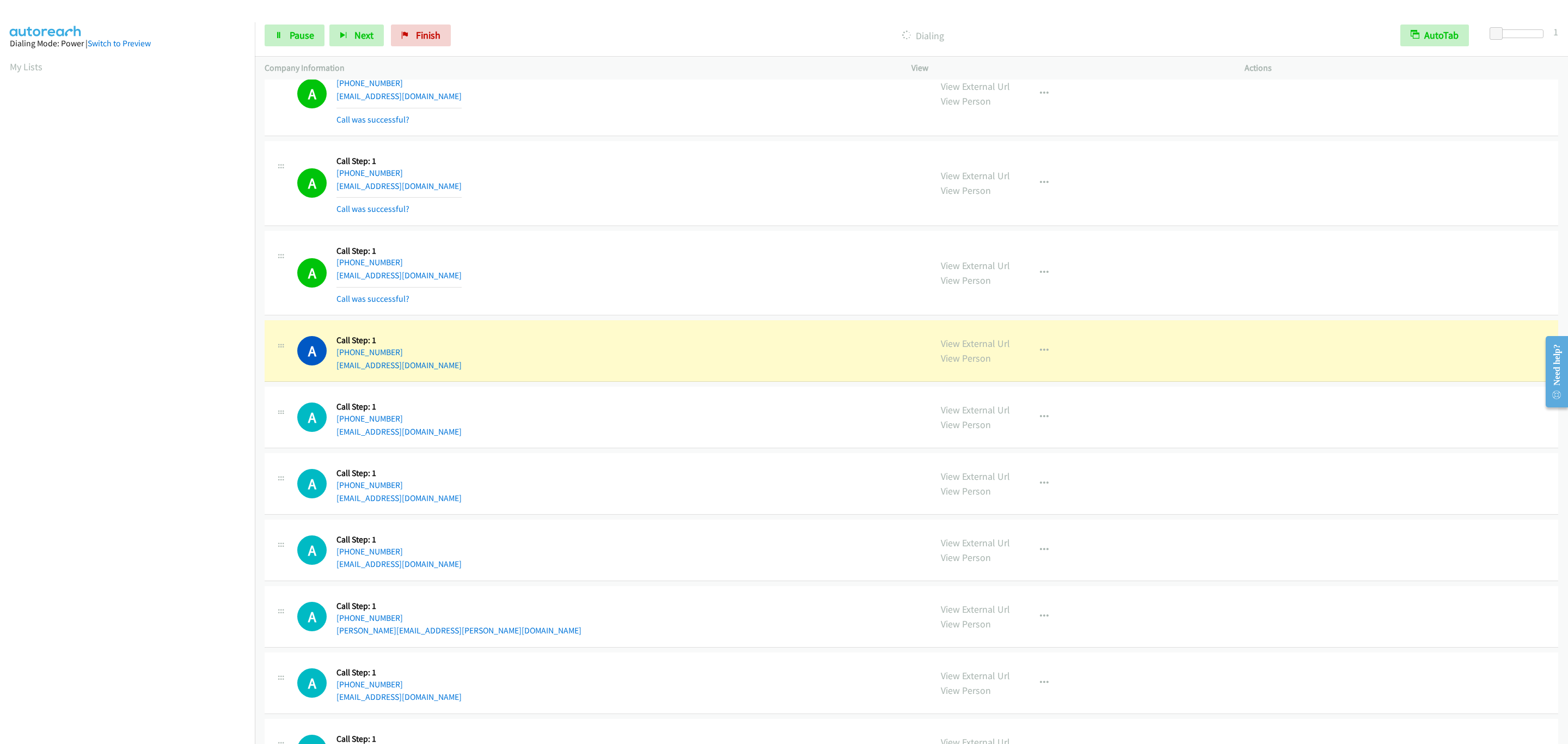
scroll to position [2680, 0]
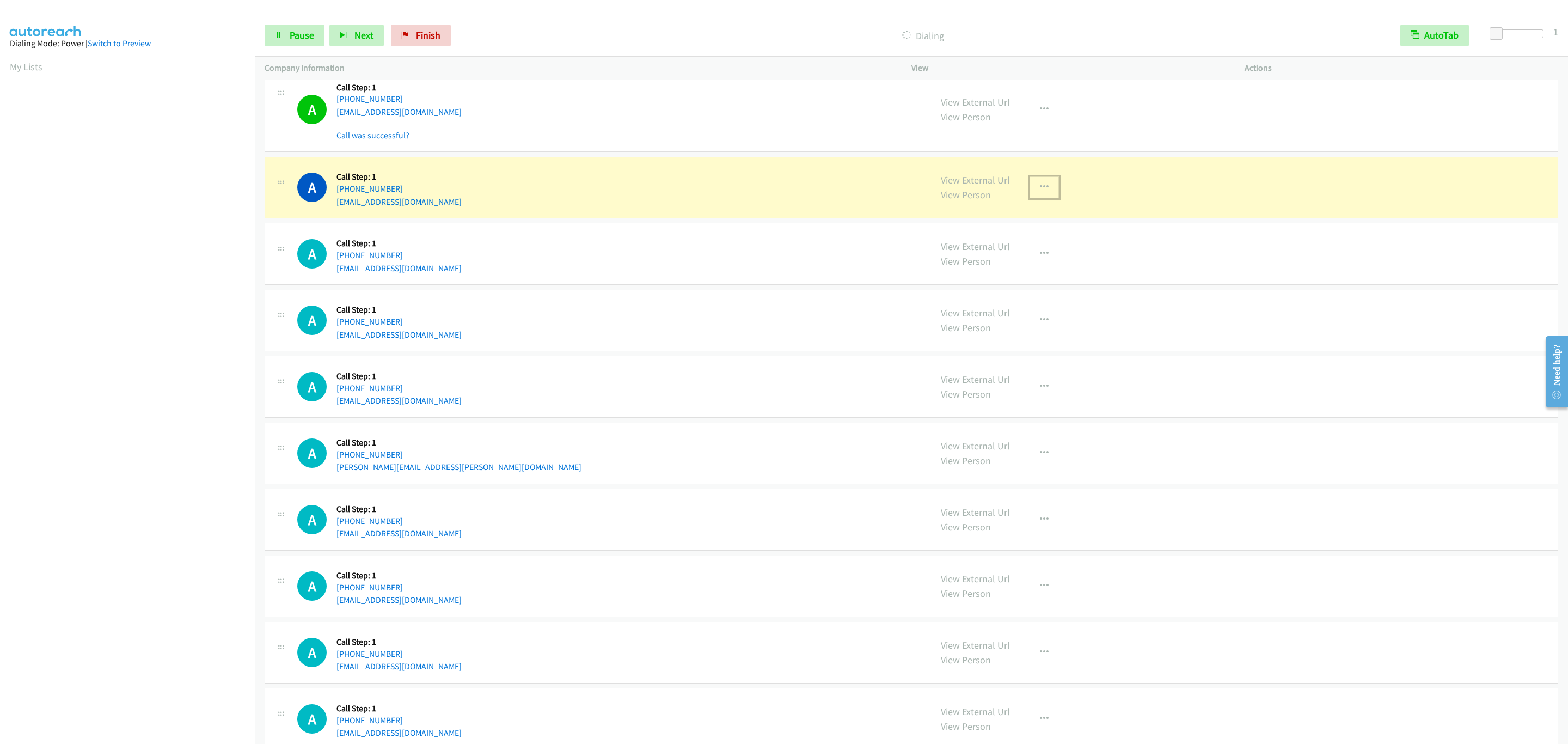
click at [1029, 198] on button "button" at bounding box center [1044, 188] width 29 height 22
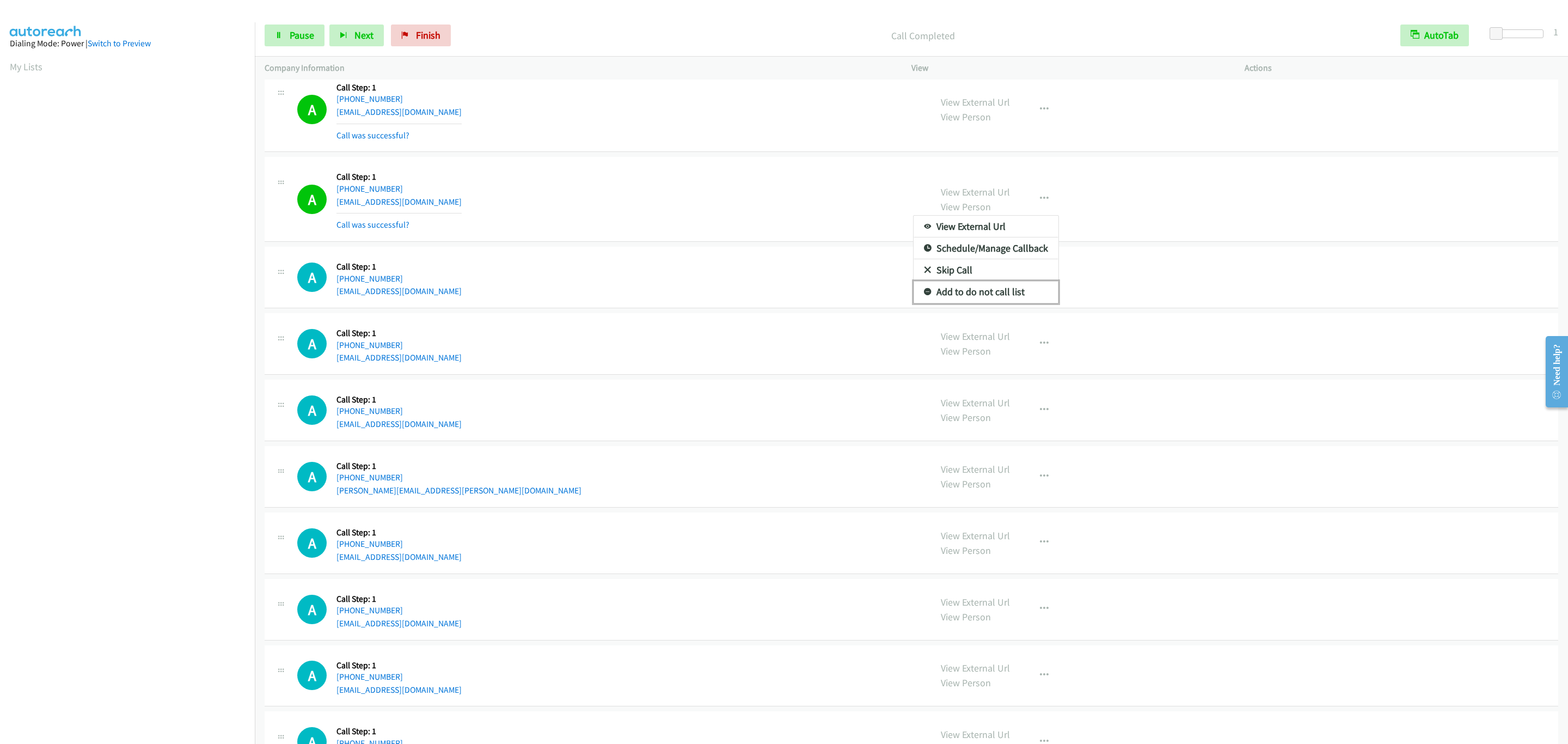
click at [990, 303] on link "Add to do not call list" at bounding box center [986, 292] width 145 height 22
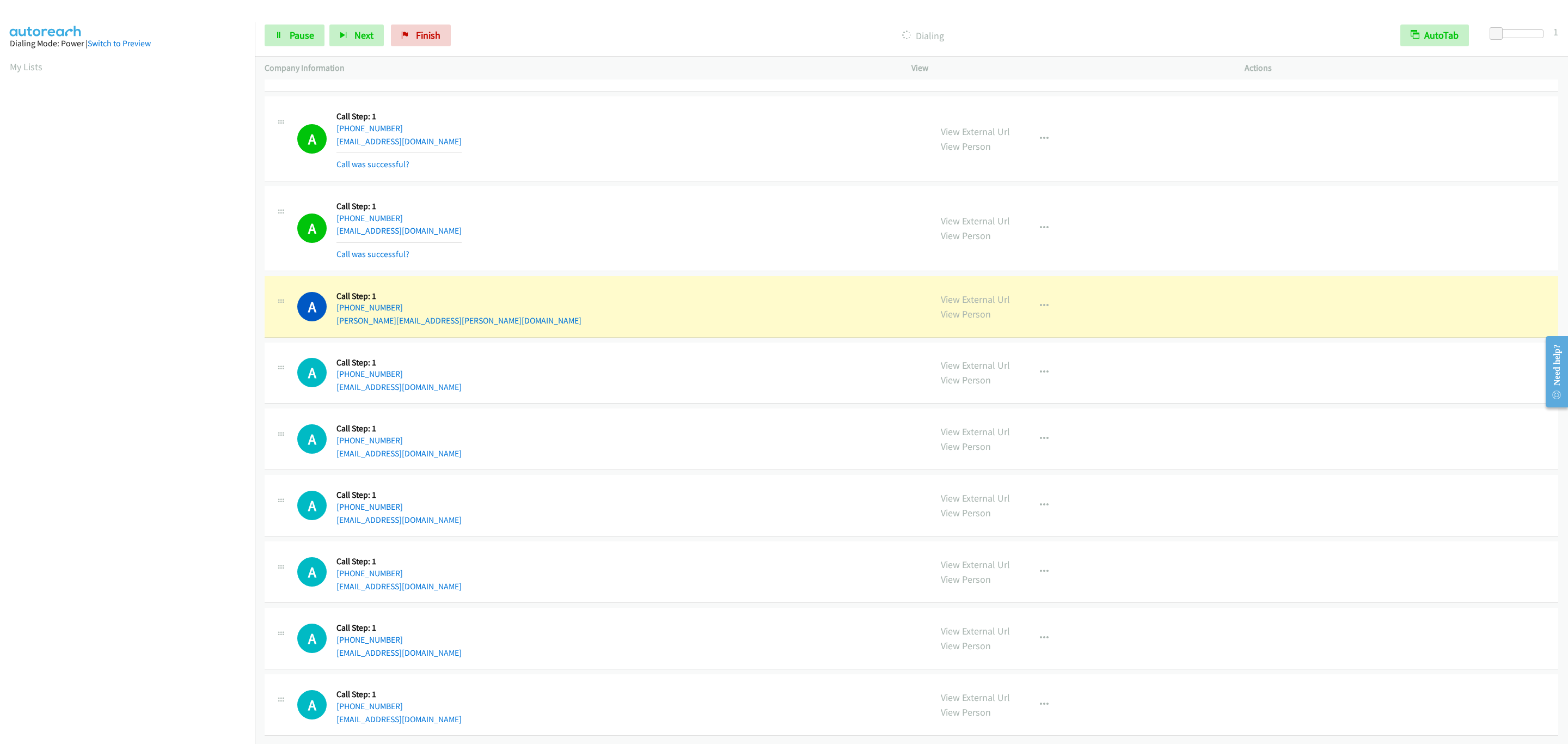
scroll to position [2951, 0]
drag, startPoint x: 1059, startPoint y: 298, endPoint x: 1049, endPoint y: 292, distance: 11.7
click at [1057, 297] on div "View External Url View Person View External Url Email Schedule/Manage Callback …" at bounding box center [1103, 307] width 343 height 41
click at [1048, 295] on button "button" at bounding box center [1044, 306] width 29 height 22
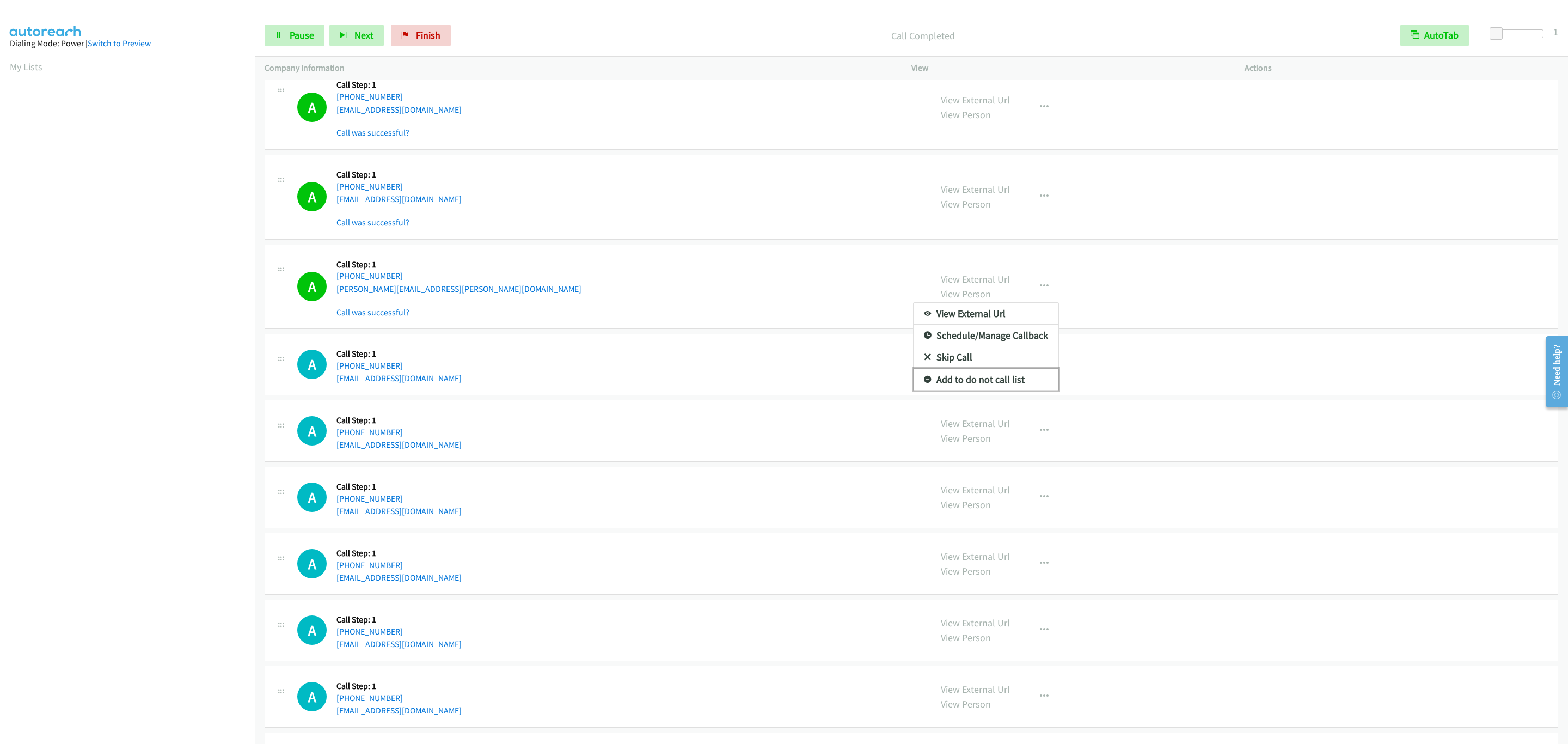
click at [985, 390] on link "Add to do not call list" at bounding box center [986, 380] width 145 height 22
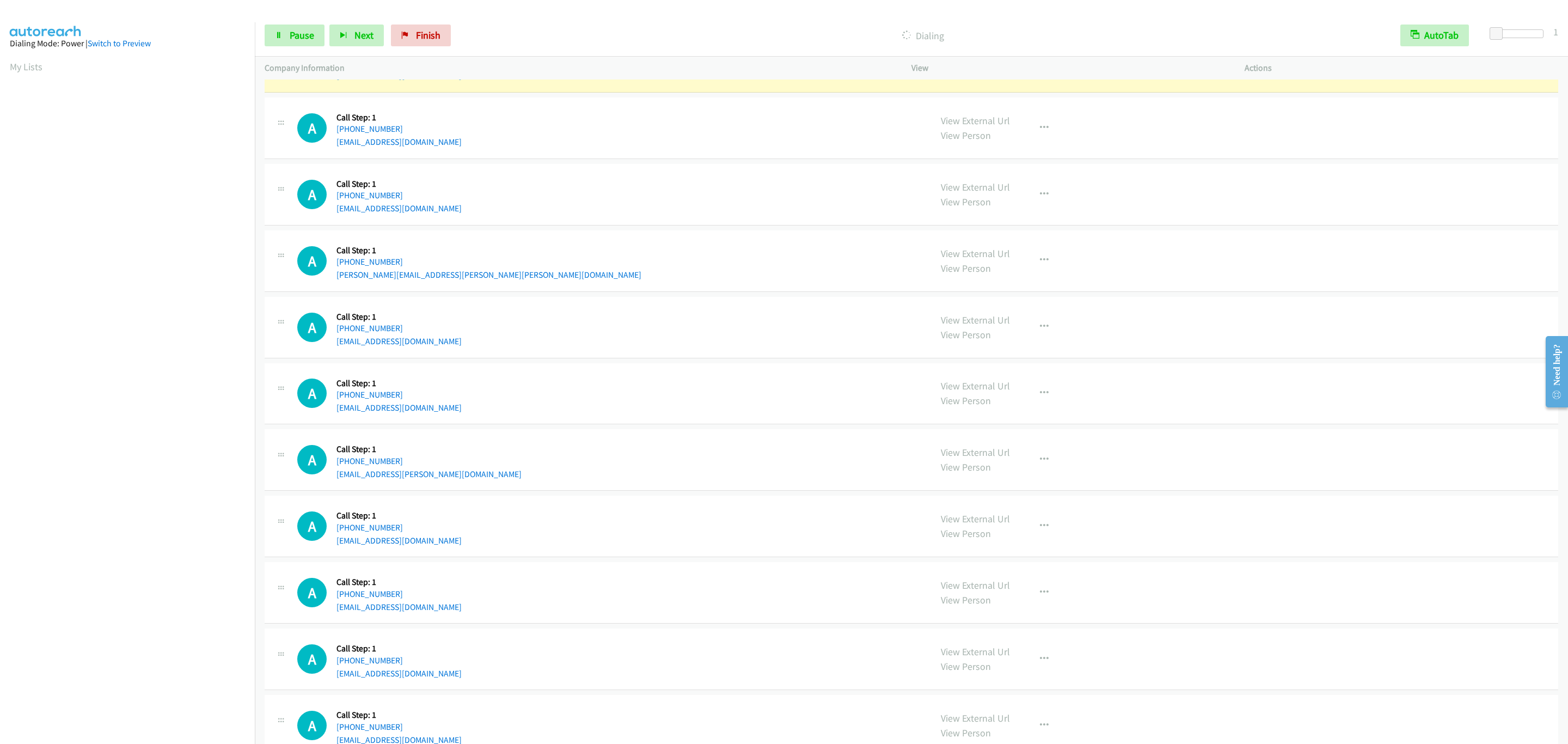
scroll to position [3441, 0]
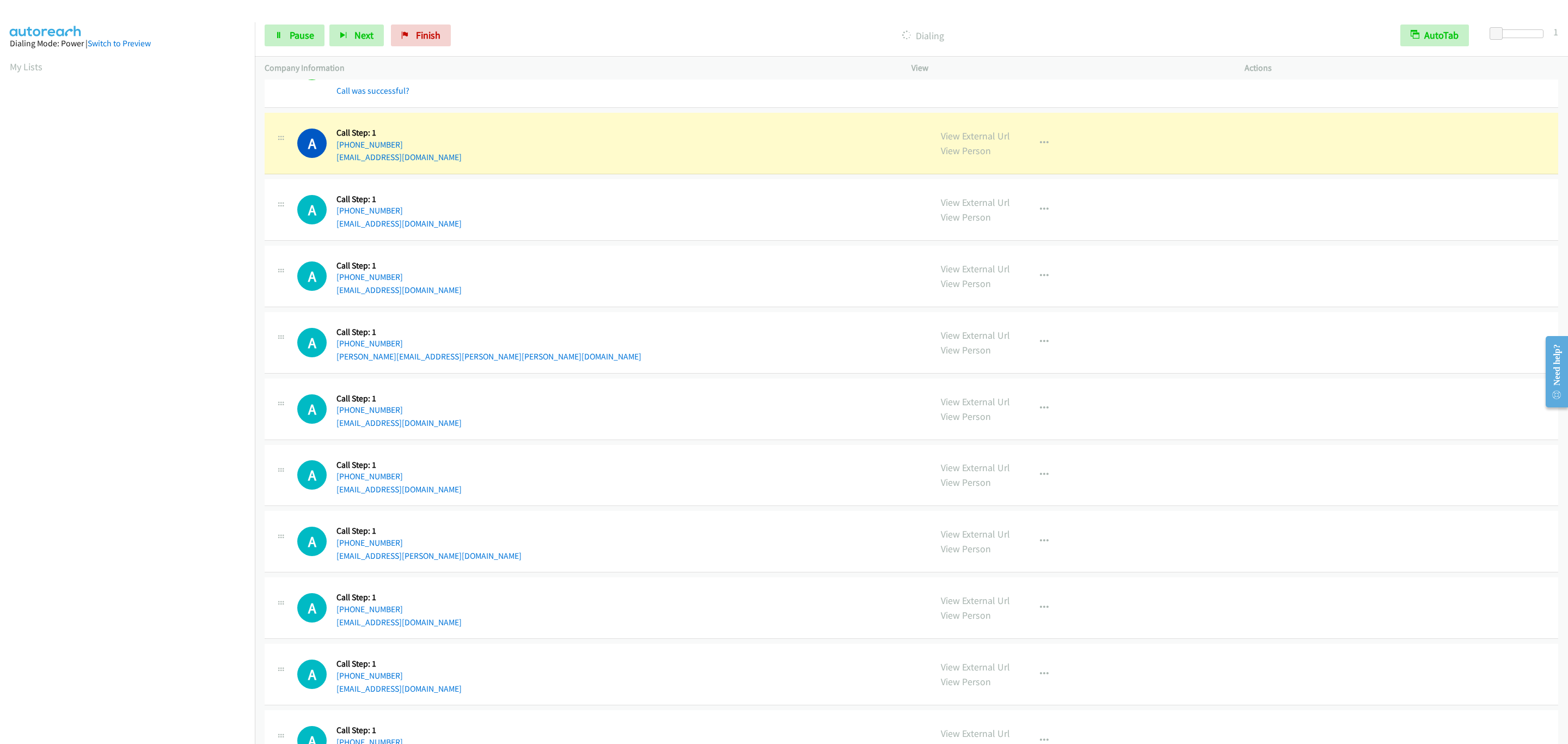
click at [796, 174] on div "A Callback Scheduled Call Step: 1 America/Los_Angeles +1 805-550-2983 briansull…" at bounding box center [911, 143] width 1293 height 61
click at [1040, 147] on icon "button" at bounding box center [1044, 143] width 9 height 9
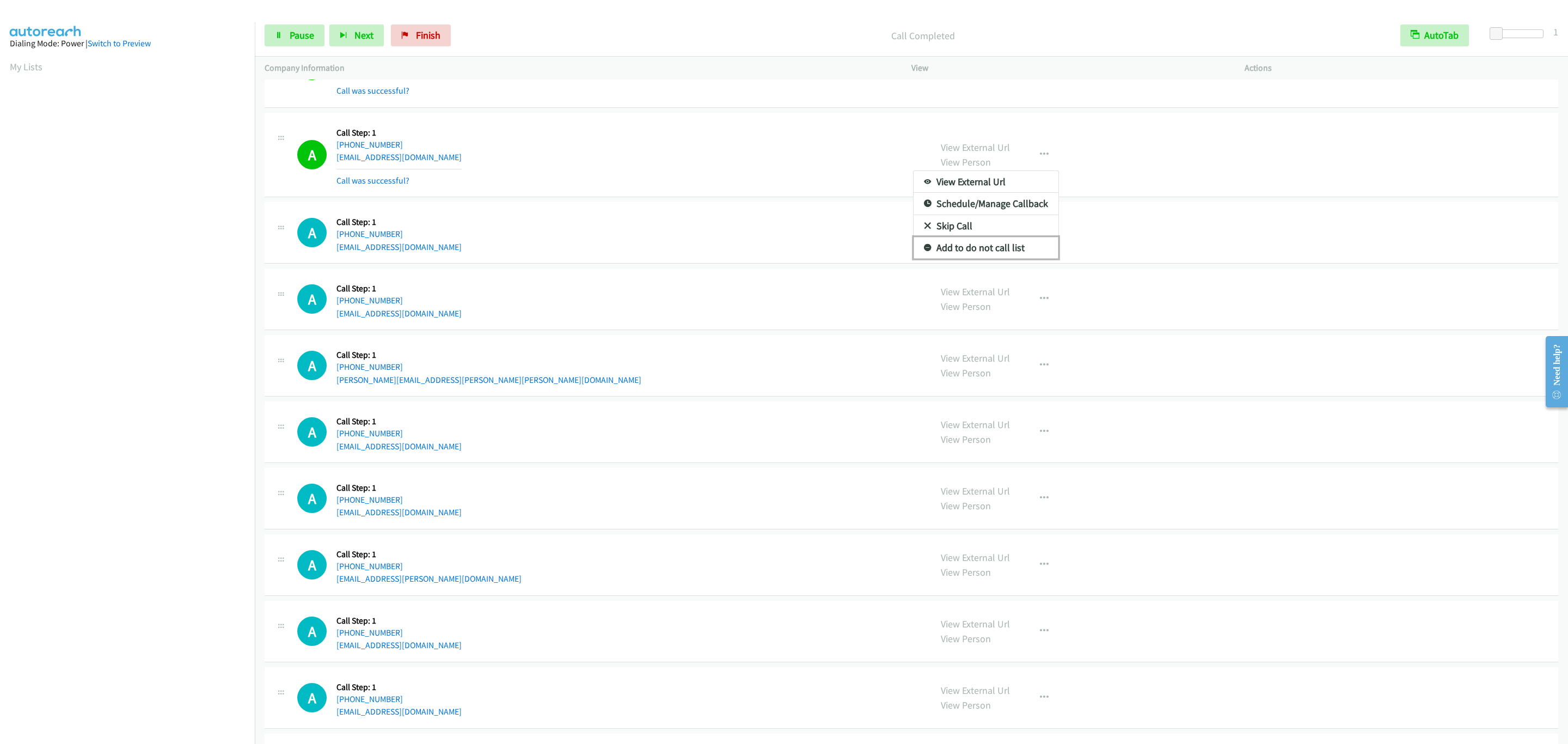
click at [1016, 259] on link "Add to do not call list" at bounding box center [986, 248] width 145 height 22
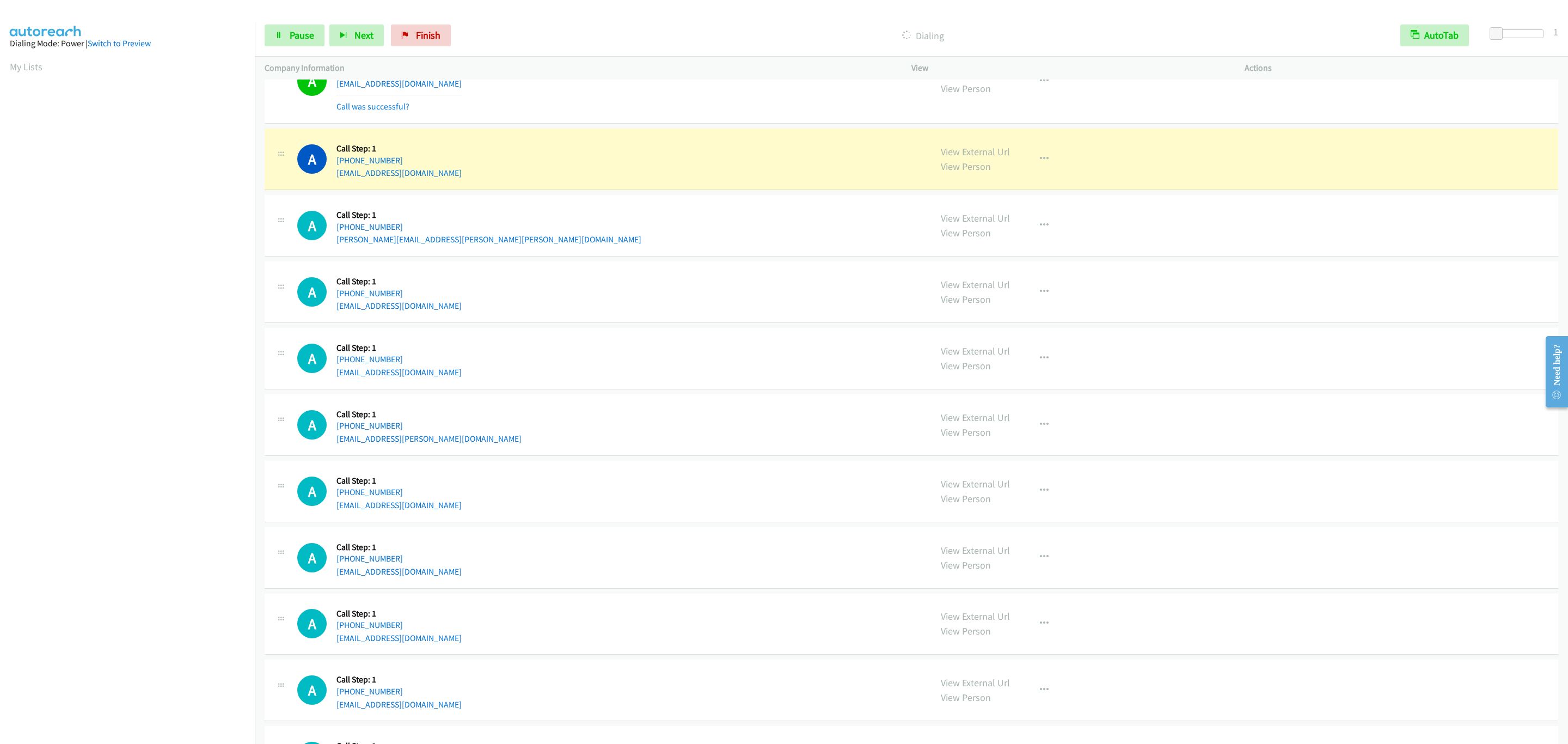
scroll to position [3686, 0]
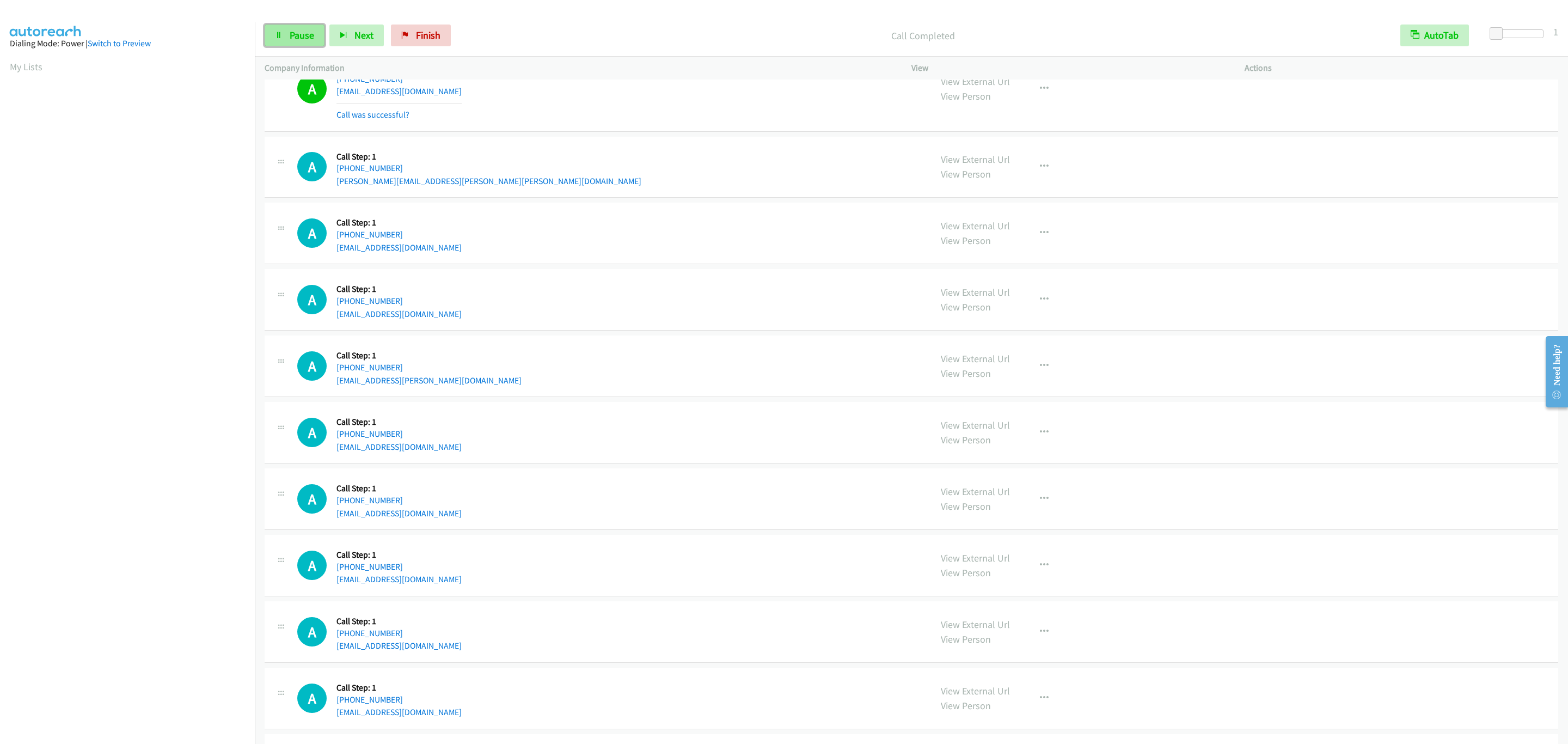
click at [283, 43] on link "Pause" at bounding box center [295, 35] width 60 height 22
click at [283, 43] on link "Start Calls" at bounding box center [304, 35] width 78 height 22
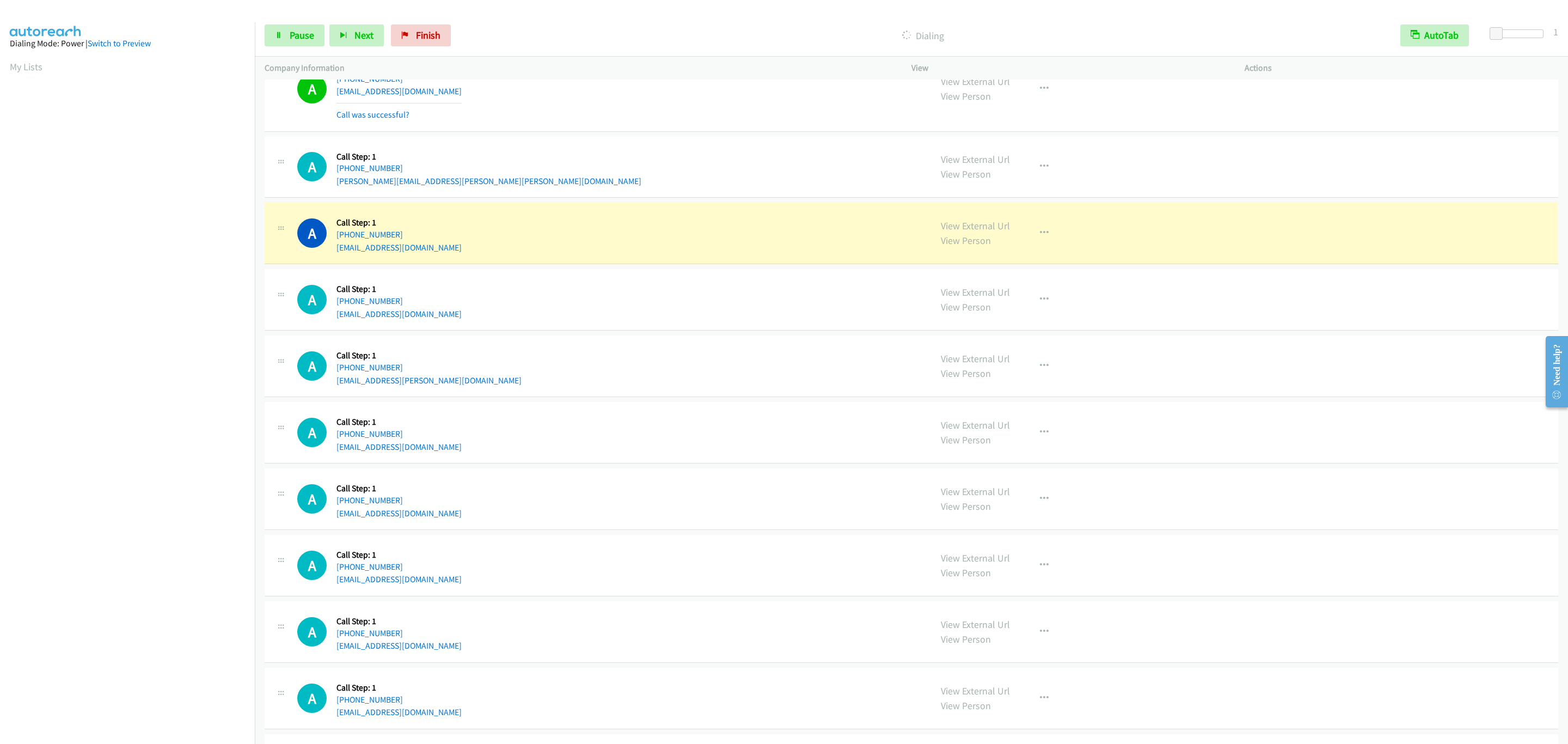
scroll to position [3768, 0]
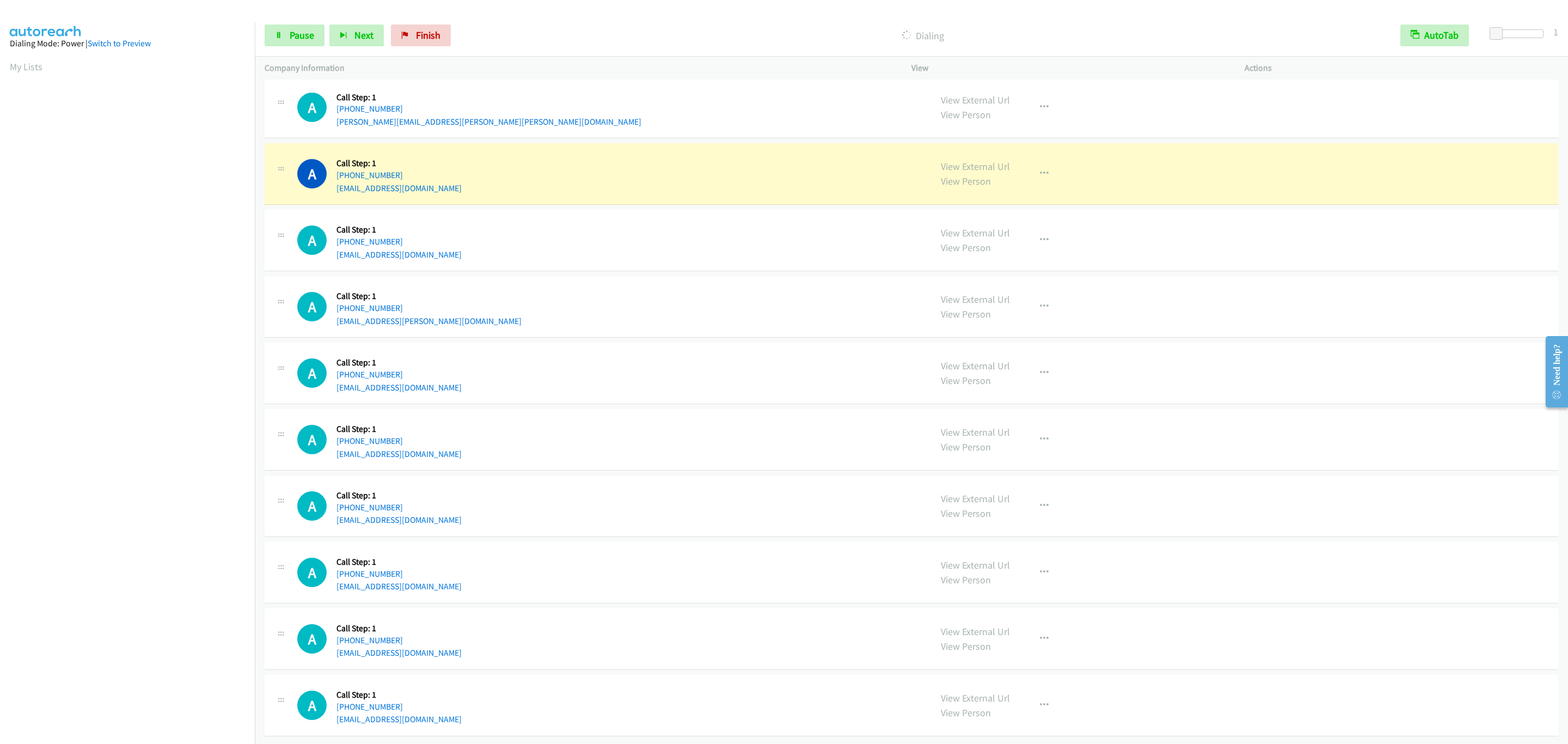
click at [211, 603] on section at bounding box center [127, 345] width 235 height 521
click at [1048, 185] on div "View External Url View Person View External Url Email Schedule/Manage Callback …" at bounding box center [1103, 174] width 343 height 41
click at [1041, 180] on button "button" at bounding box center [1044, 174] width 29 height 22
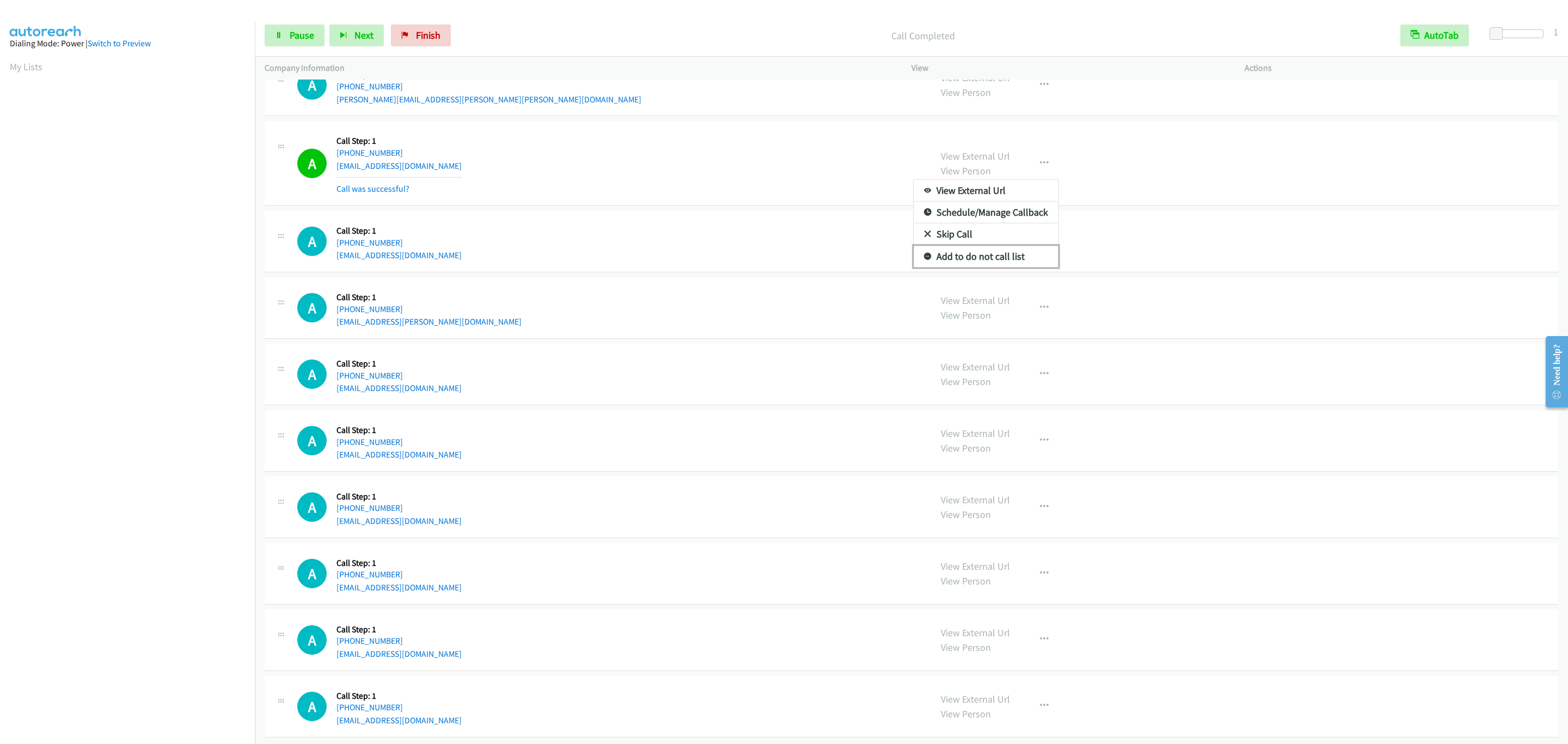
click at [1006, 267] on link "Add to do not call list" at bounding box center [986, 256] width 145 height 22
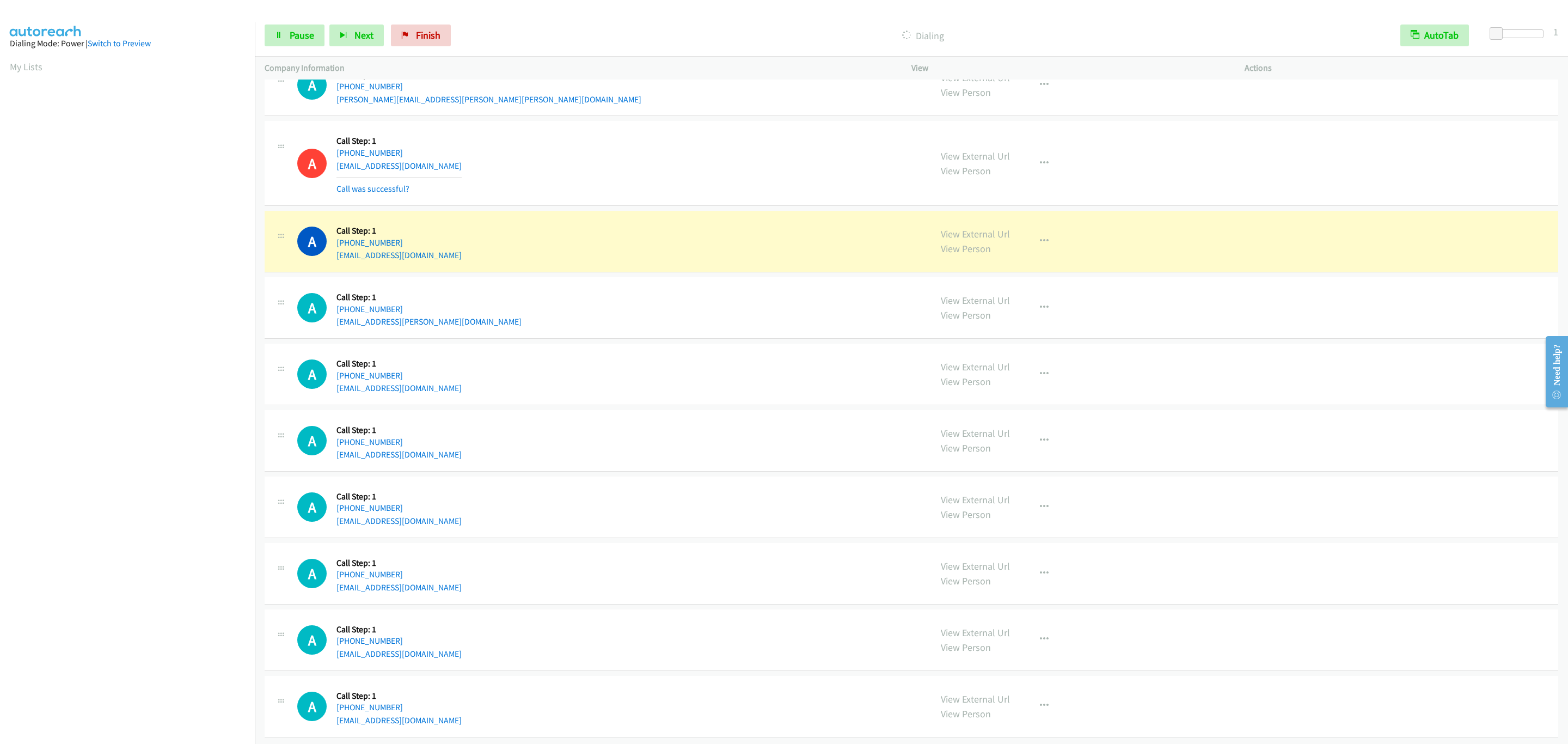
click at [703, 304] on div "A Callback Scheduled Call Step: 1 America/Chicago +1 815-739-0368 ben.lenard@gm…" at bounding box center [911, 307] width 1293 height 61
click at [1057, 262] on div "View External Url View Person View External Url Email Schedule/Manage Callback …" at bounding box center [1103, 241] width 343 height 41
click at [1054, 262] on div "View External Url View Person View External Url Email Schedule/Manage Callback …" at bounding box center [1103, 241] width 343 height 41
click at [1046, 252] on button "button" at bounding box center [1044, 241] width 29 height 22
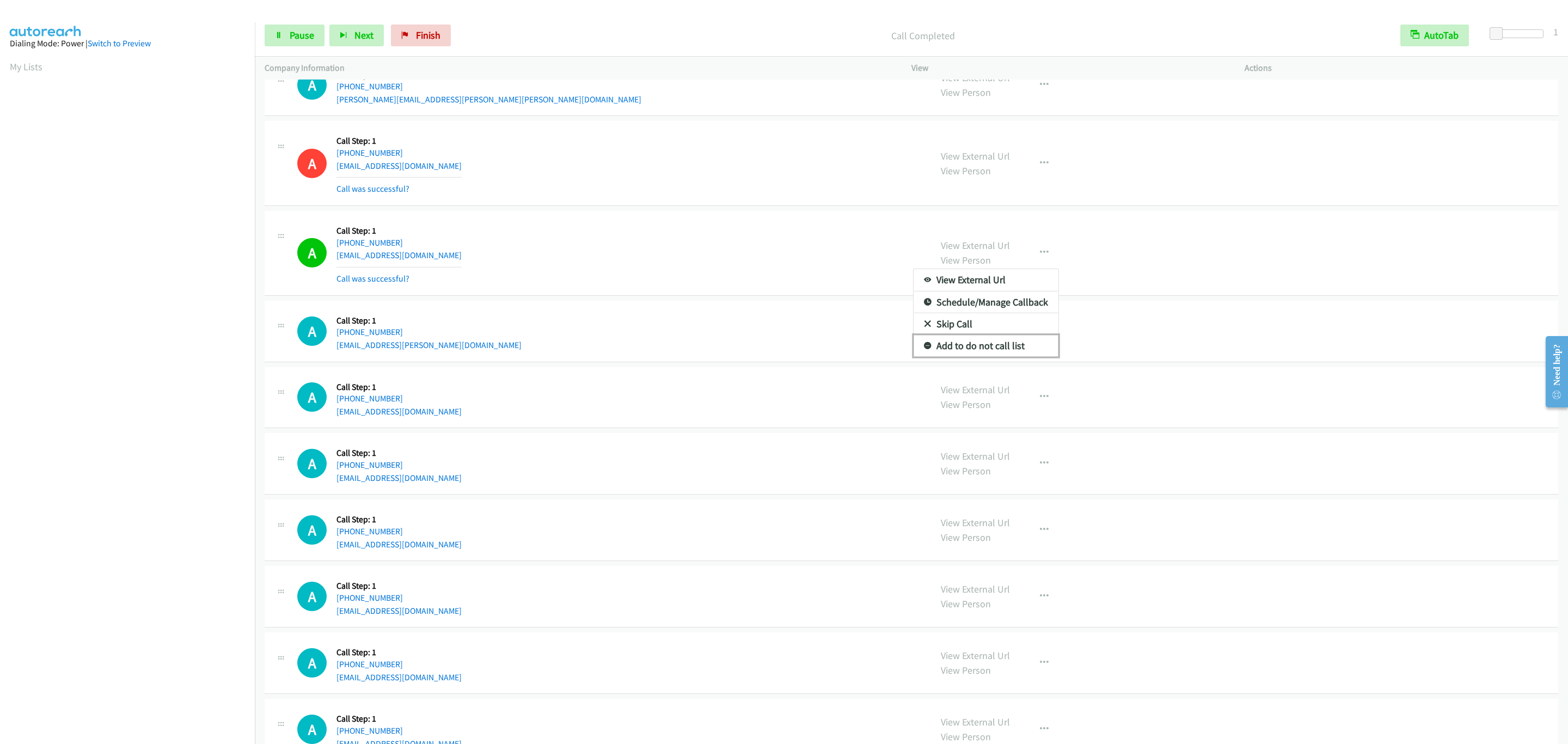
click at [1019, 357] on link "Add to do not call list" at bounding box center [986, 346] width 145 height 22
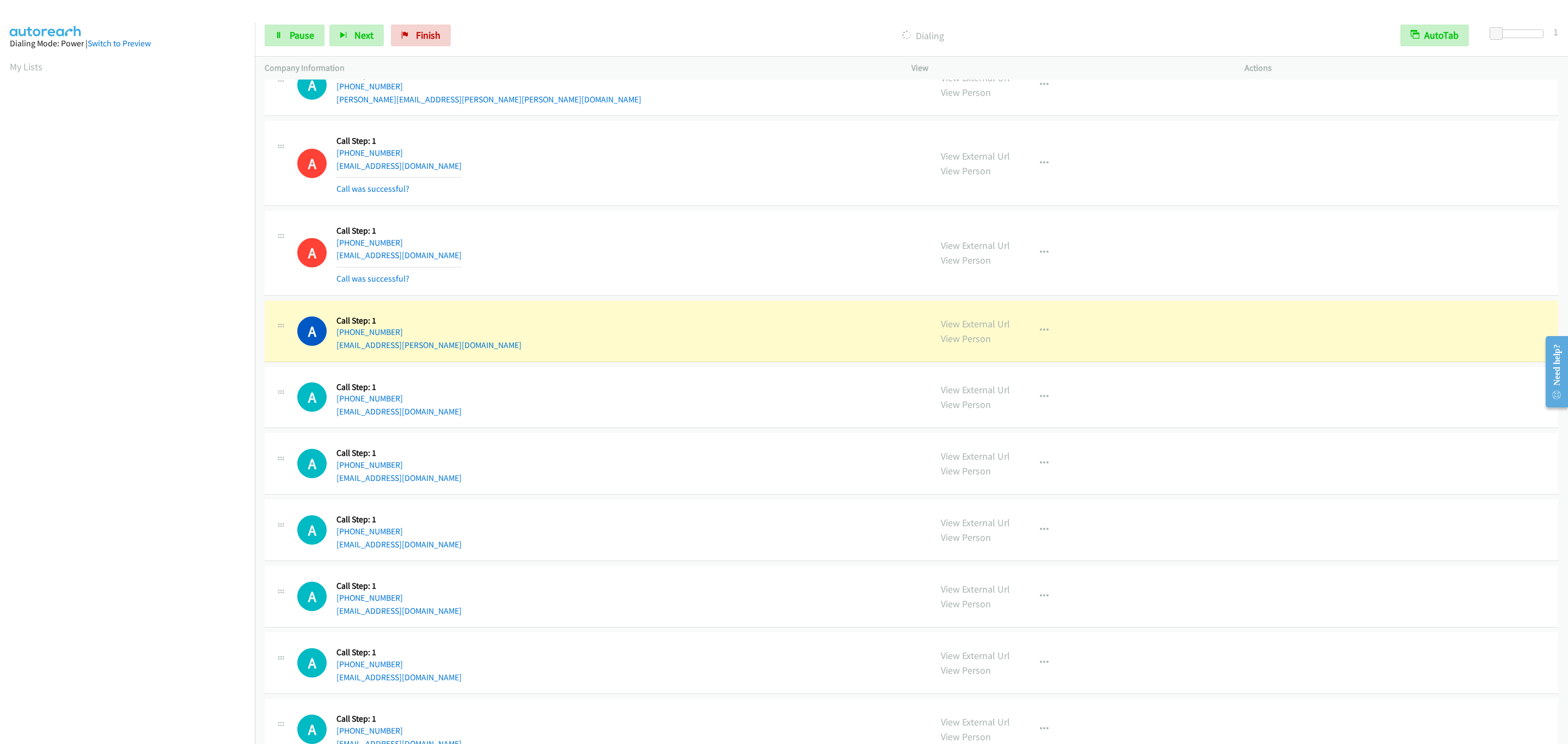
scroll to position [3830, 0]
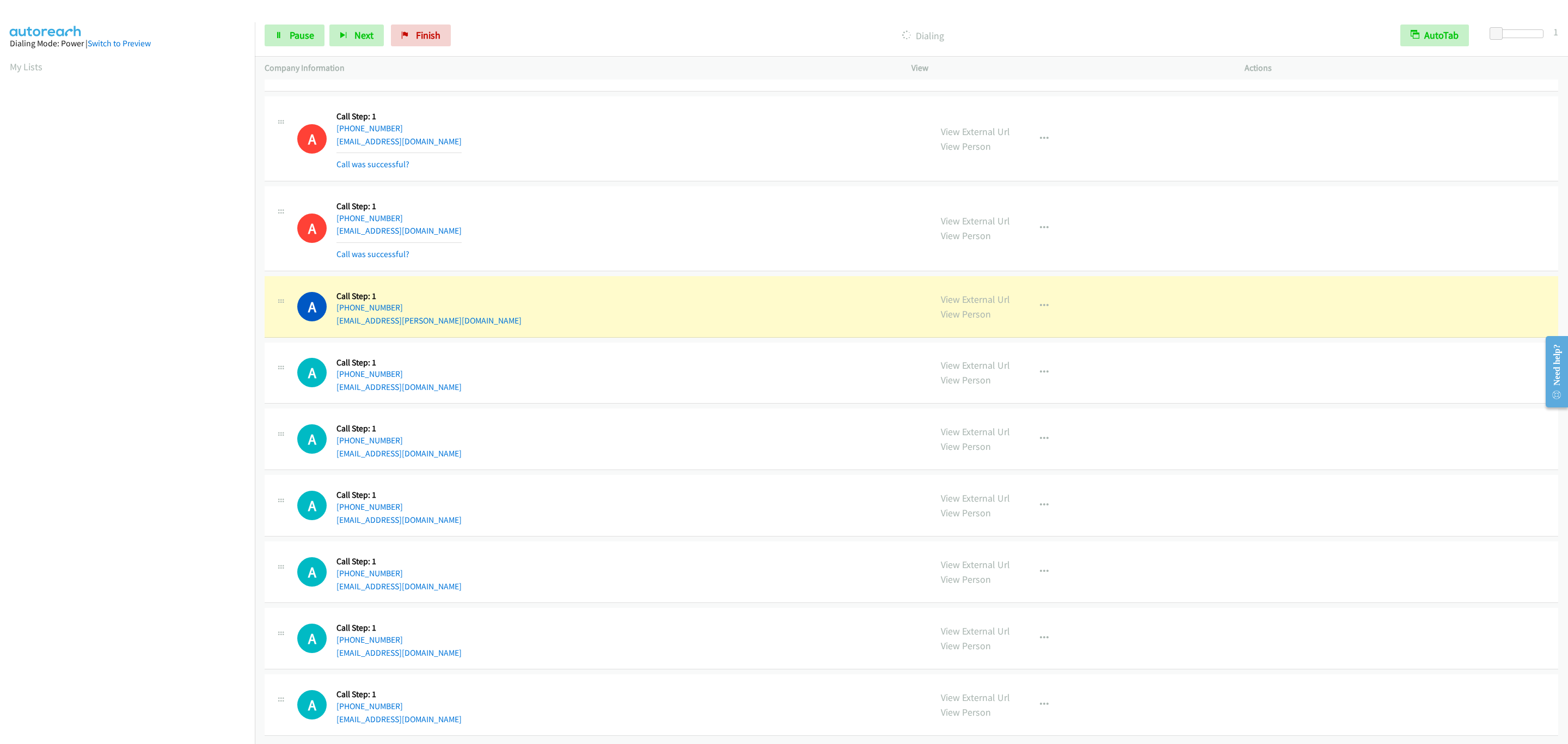
click at [723, 276] on div "A Callback Scheduled Call Step: 1 America/Chicago +1 815-739-0368 ben.lenard@gm…" at bounding box center [911, 306] width 1293 height 61
click at [1088, 276] on div "A Callback Scheduled Call Step: 1 America/Chicago +1 815-739-0368 ben.lenard@gm…" at bounding box center [911, 306] width 1293 height 61
click at [1083, 286] on div "View External Url View Person View External Url Email Schedule/Manage Callback …" at bounding box center [1103, 307] width 343 height 41
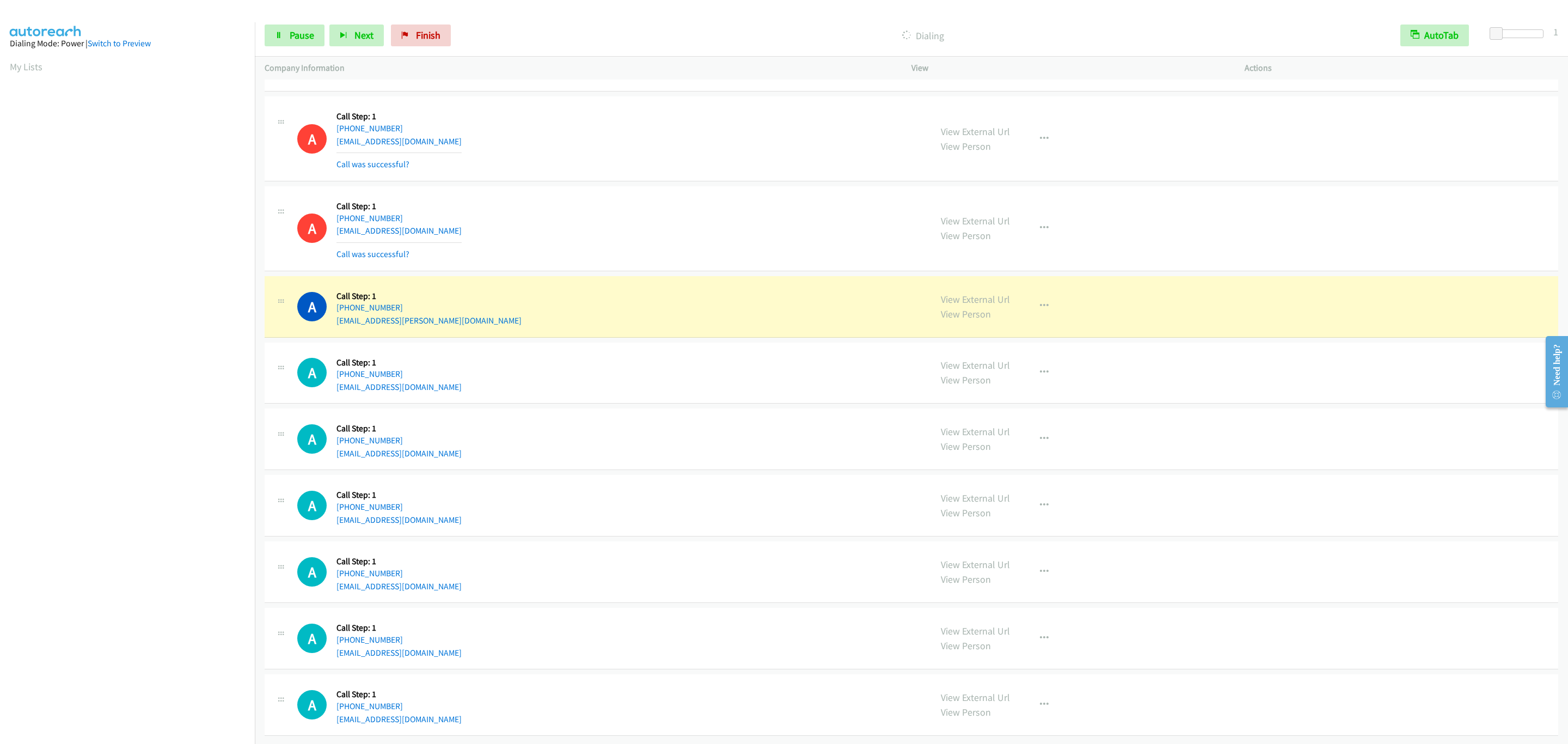
click at [1020, 292] on div "View External Url View Person View External Url Email Schedule/Manage Callback …" at bounding box center [1103, 307] width 343 height 41
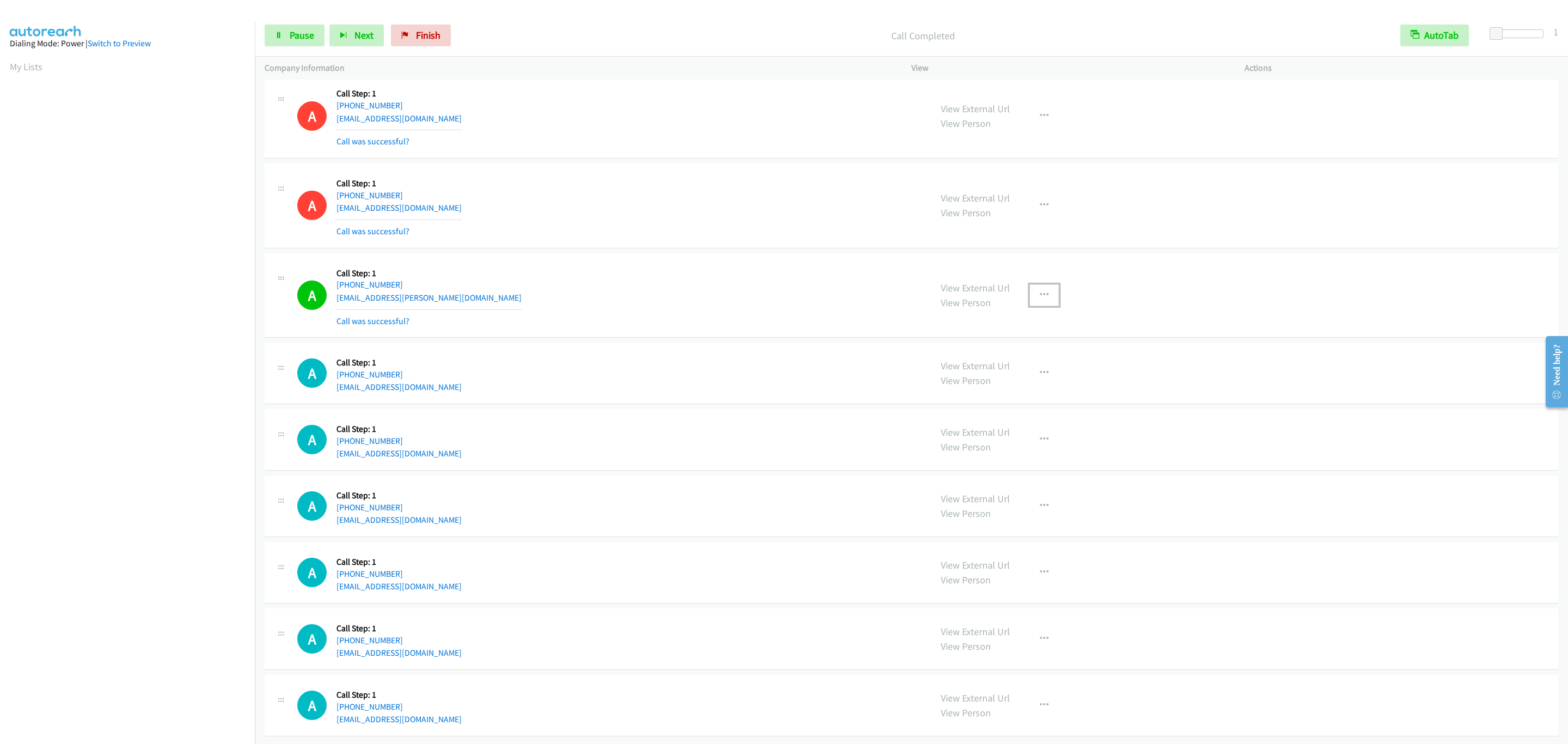
click at [1029, 297] on button "button" at bounding box center [1044, 295] width 29 height 22
click at [1049, 394] on link "Add to do not call list" at bounding box center [986, 388] width 145 height 22
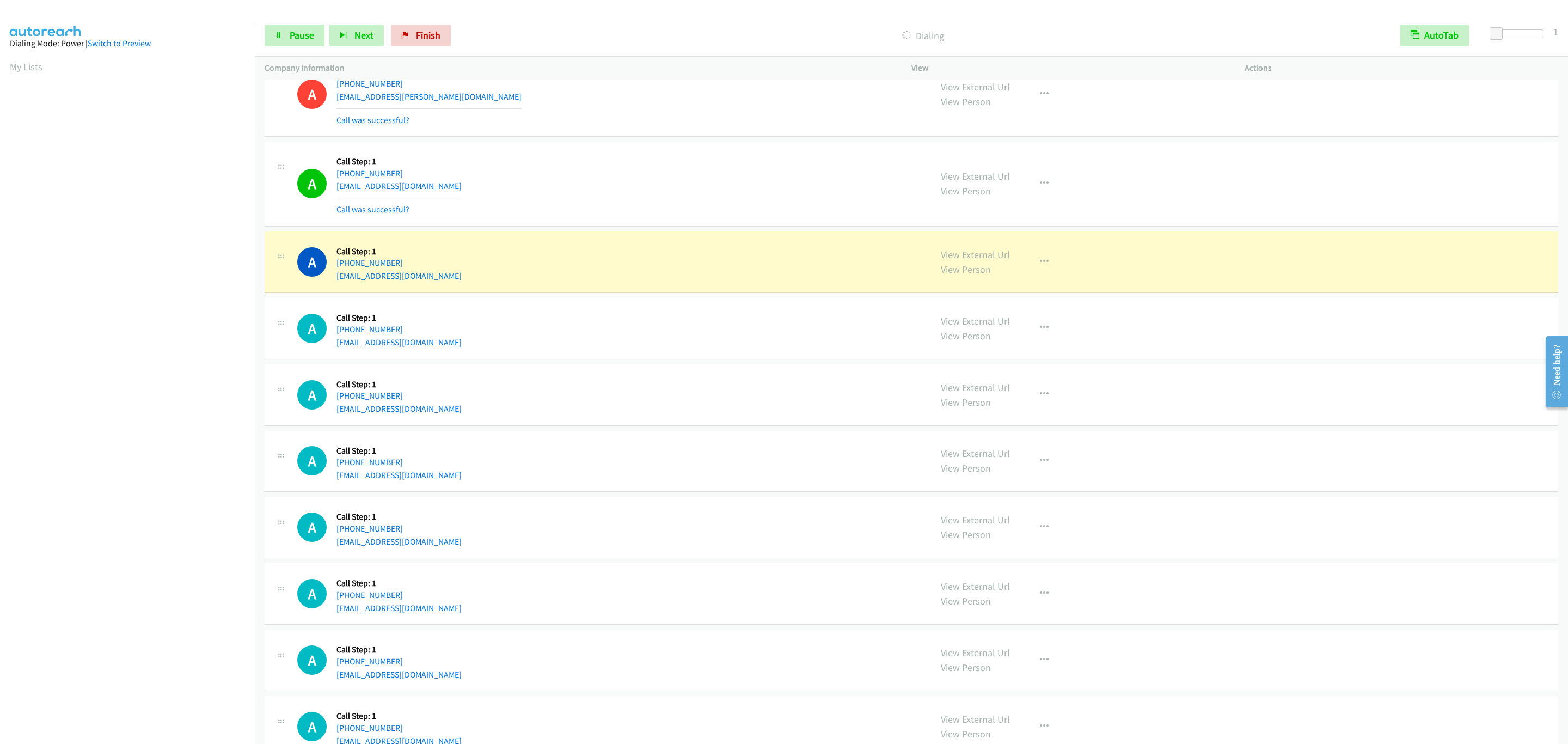
scroll to position [4098, 0]
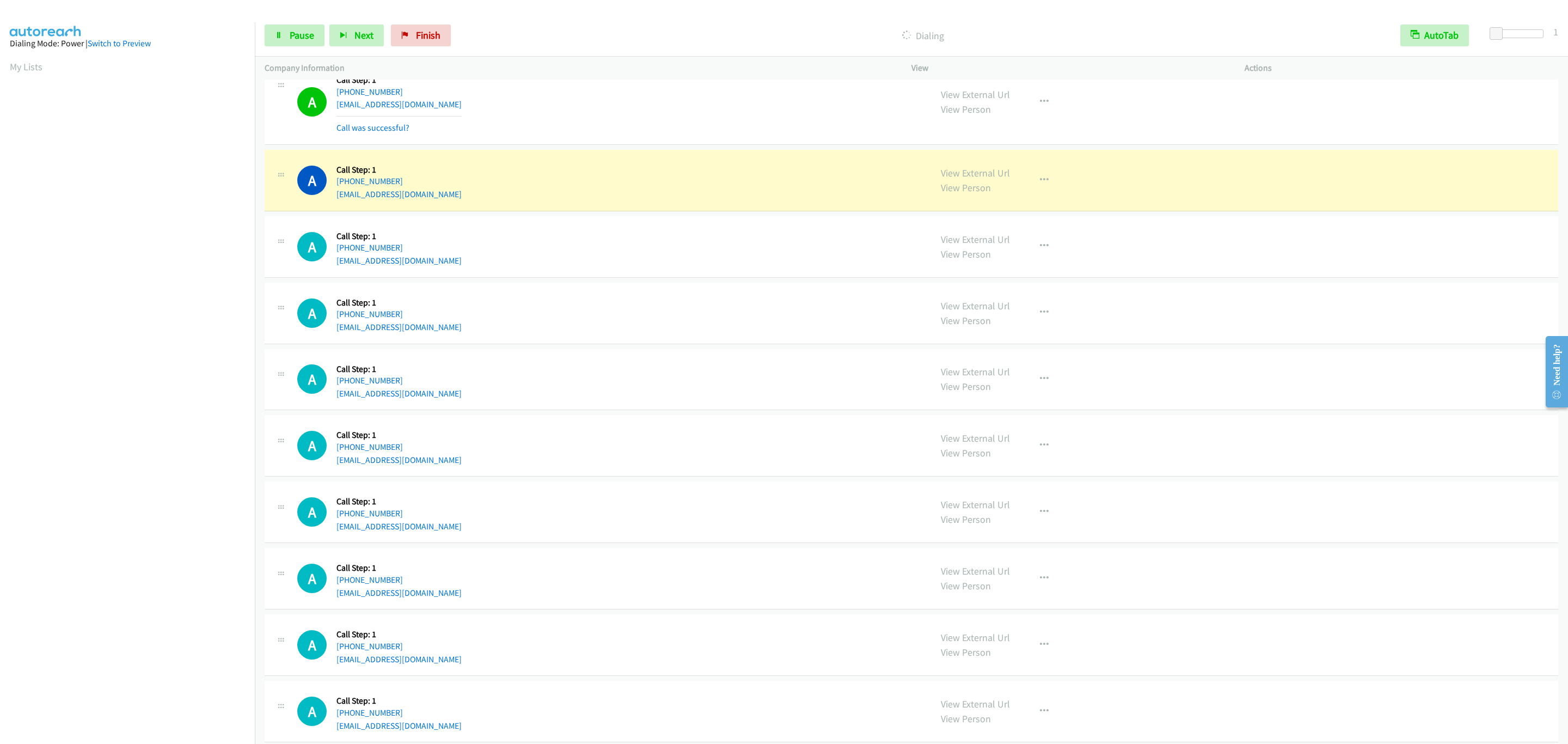
click at [495, 180] on div "A Callback Scheduled Call Step: 1 Pacific/Honolulu +1 808-772-8283 jadan.baker2…" at bounding box center [911, 180] width 1293 height 61
click at [754, 201] on div "A Callback Scheduled Call Step: 1 Pacific/Honolulu +1 808-772-8283 jadan.baker2…" at bounding box center [609, 180] width 624 height 41
click at [1034, 191] on button "button" at bounding box center [1044, 180] width 29 height 22
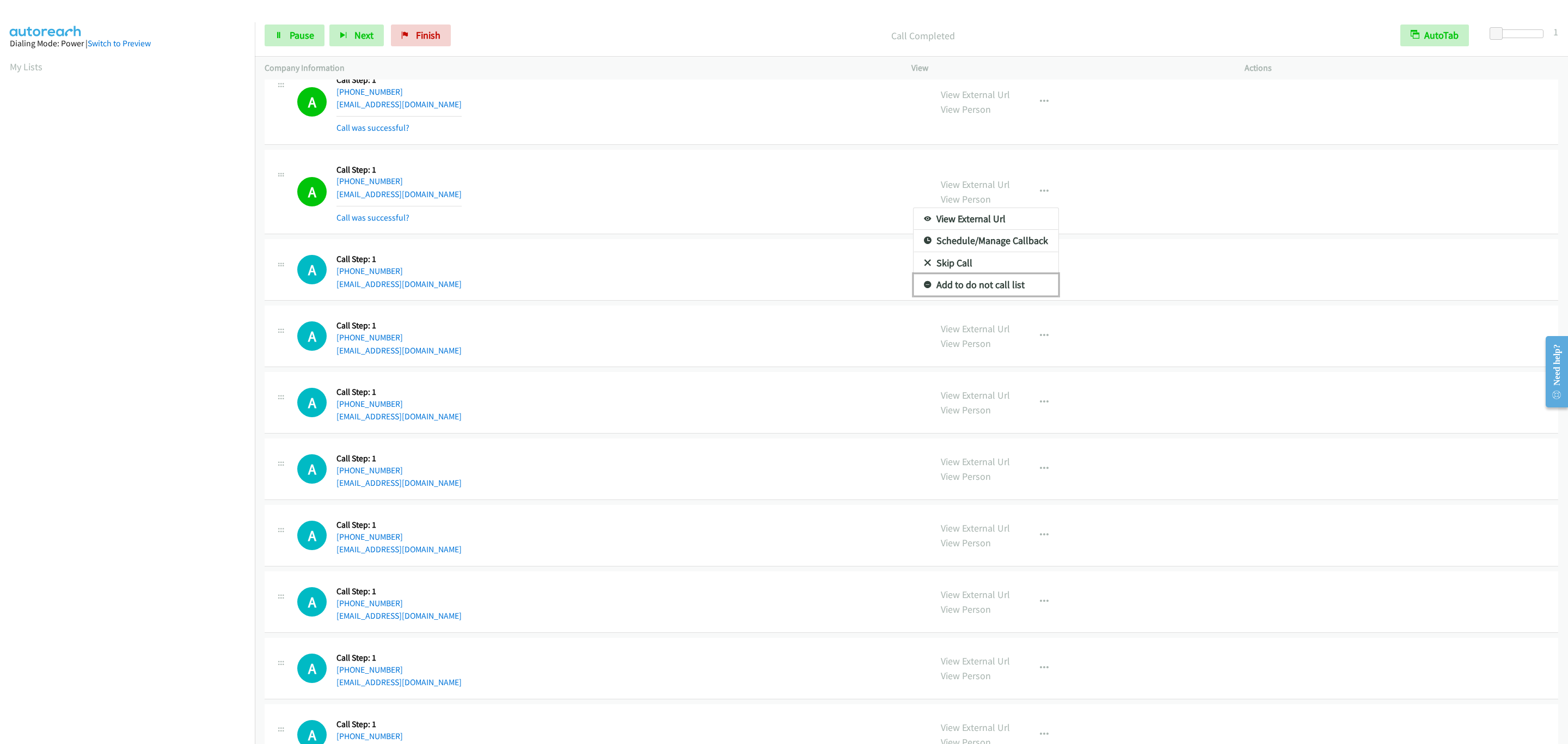
click at [973, 296] on link "Add to do not call list" at bounding box center [986, 285] width 145 height 22
click at [303, 43] on link "Pause" at bounding box center [295, 35] width 60 height 22
click at [301, 38] on div "Start Calls Pause Next Finish" at bounding box center [360, 35] width 191 height 22
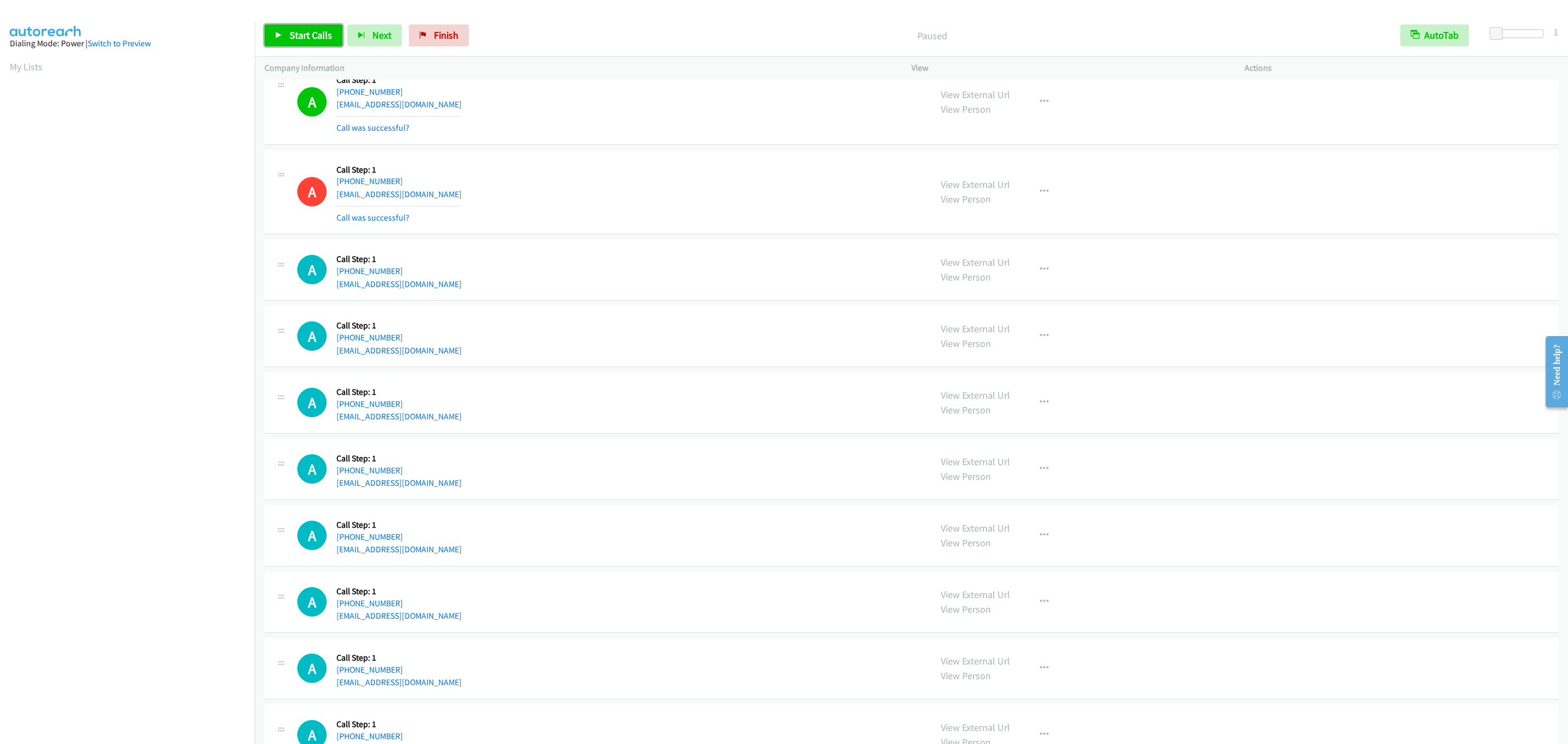
click at [301, 38] on span "Start Calls" at bounding box center [311, 35] width 43 height 13
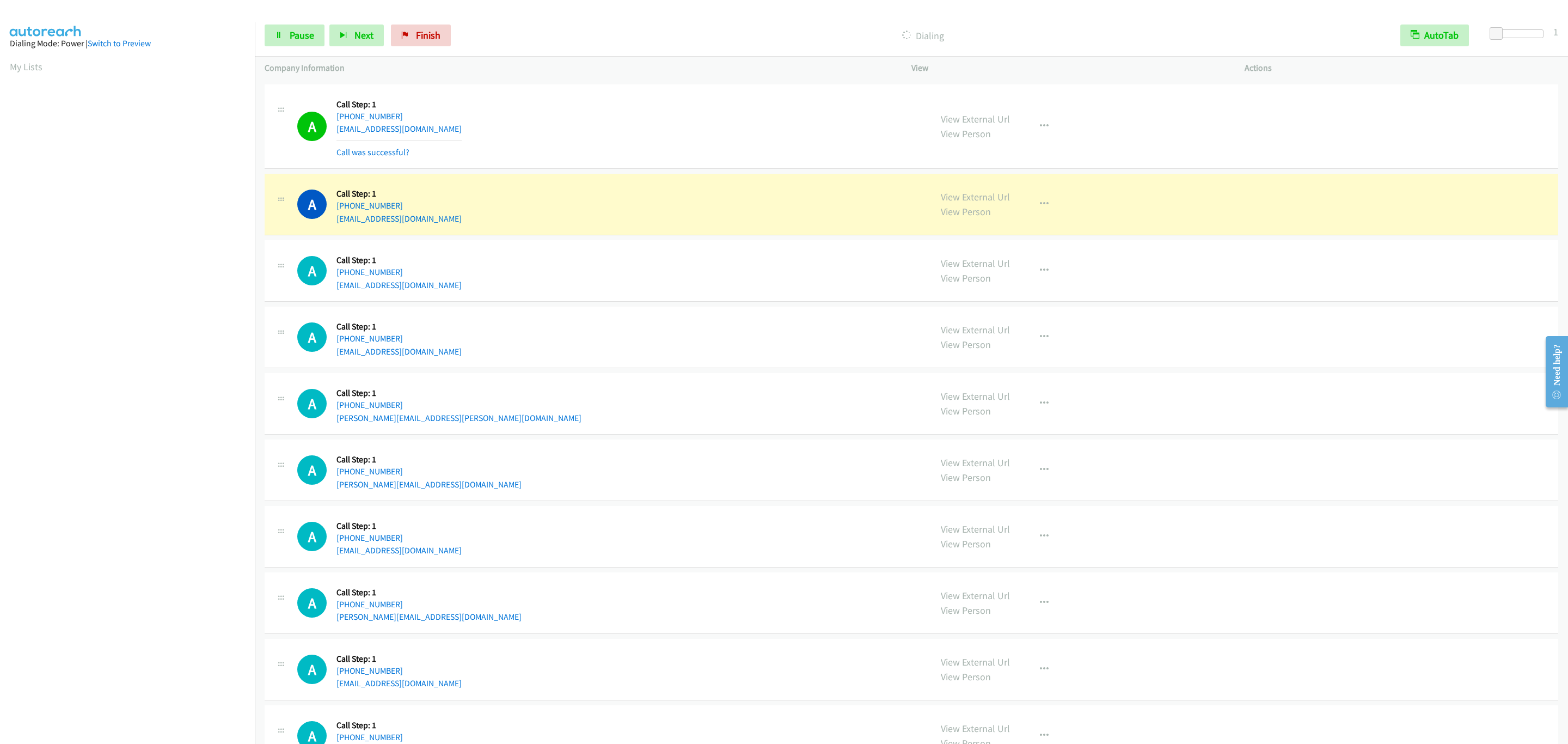
scroll to position [4661, 0]
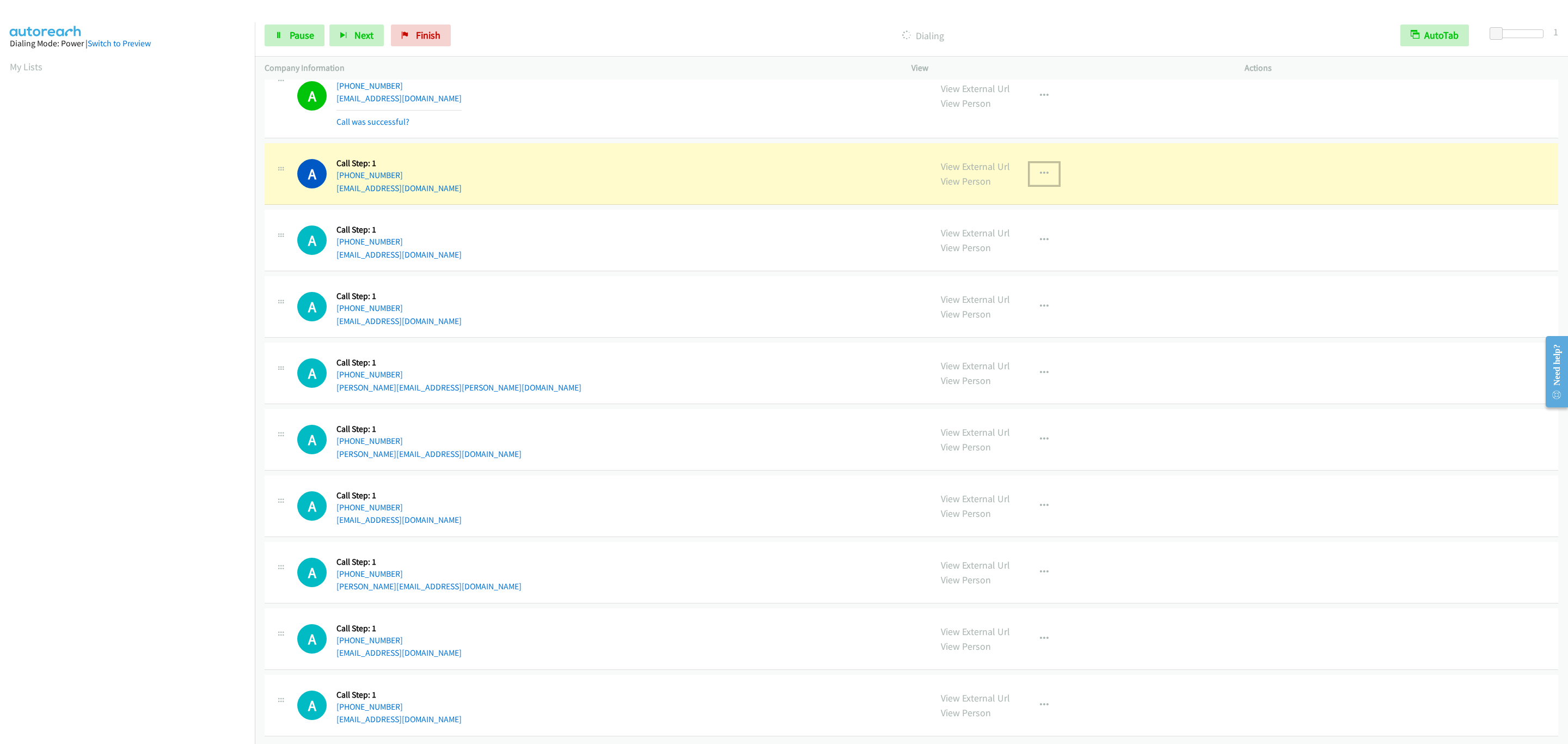
click at [1040, 169] on icon "button" at bounding box center [1044, 174] width 9 height 9
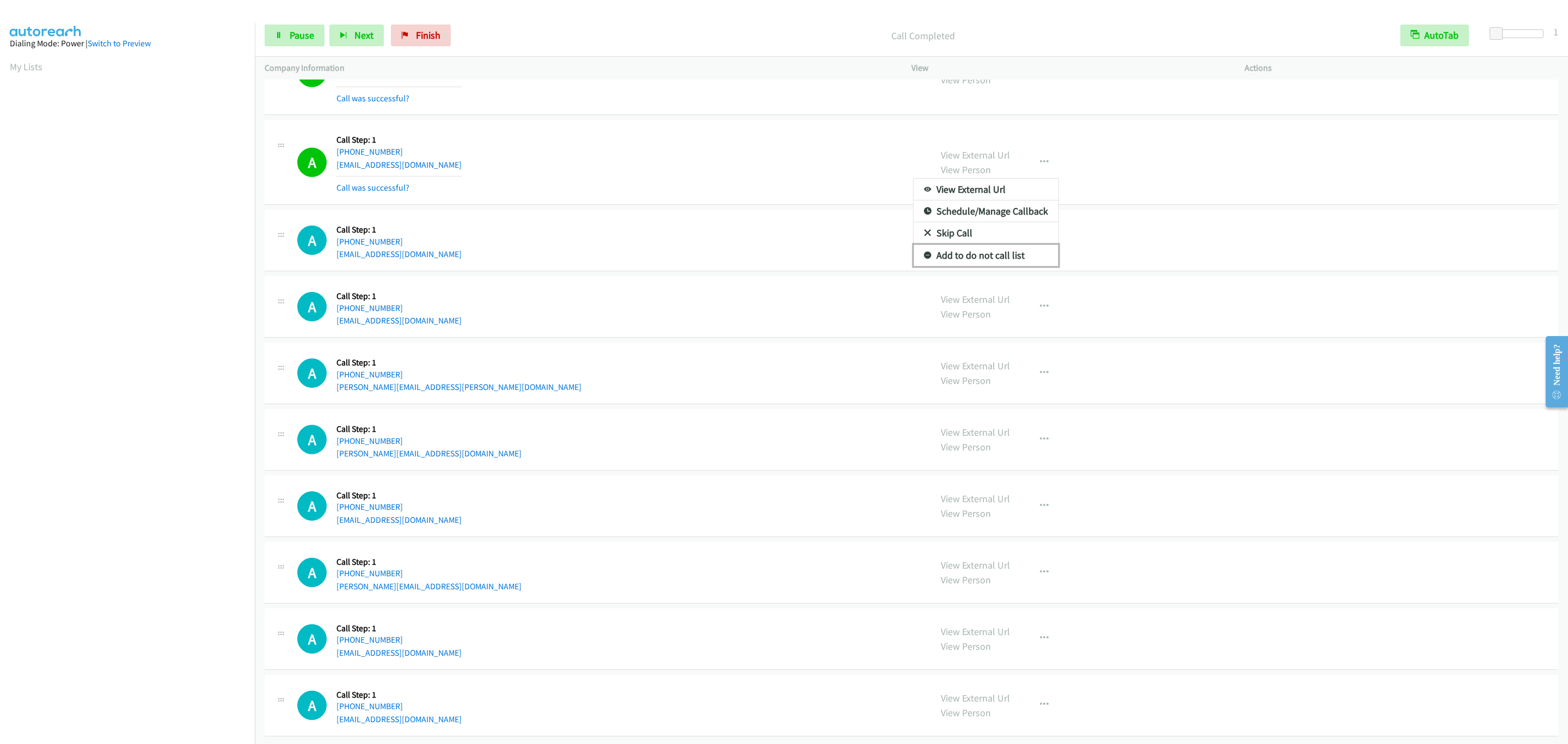
click at [1018, 266] on link "Add to do not call list" at bounding box center [986, 256] width 145 height 22
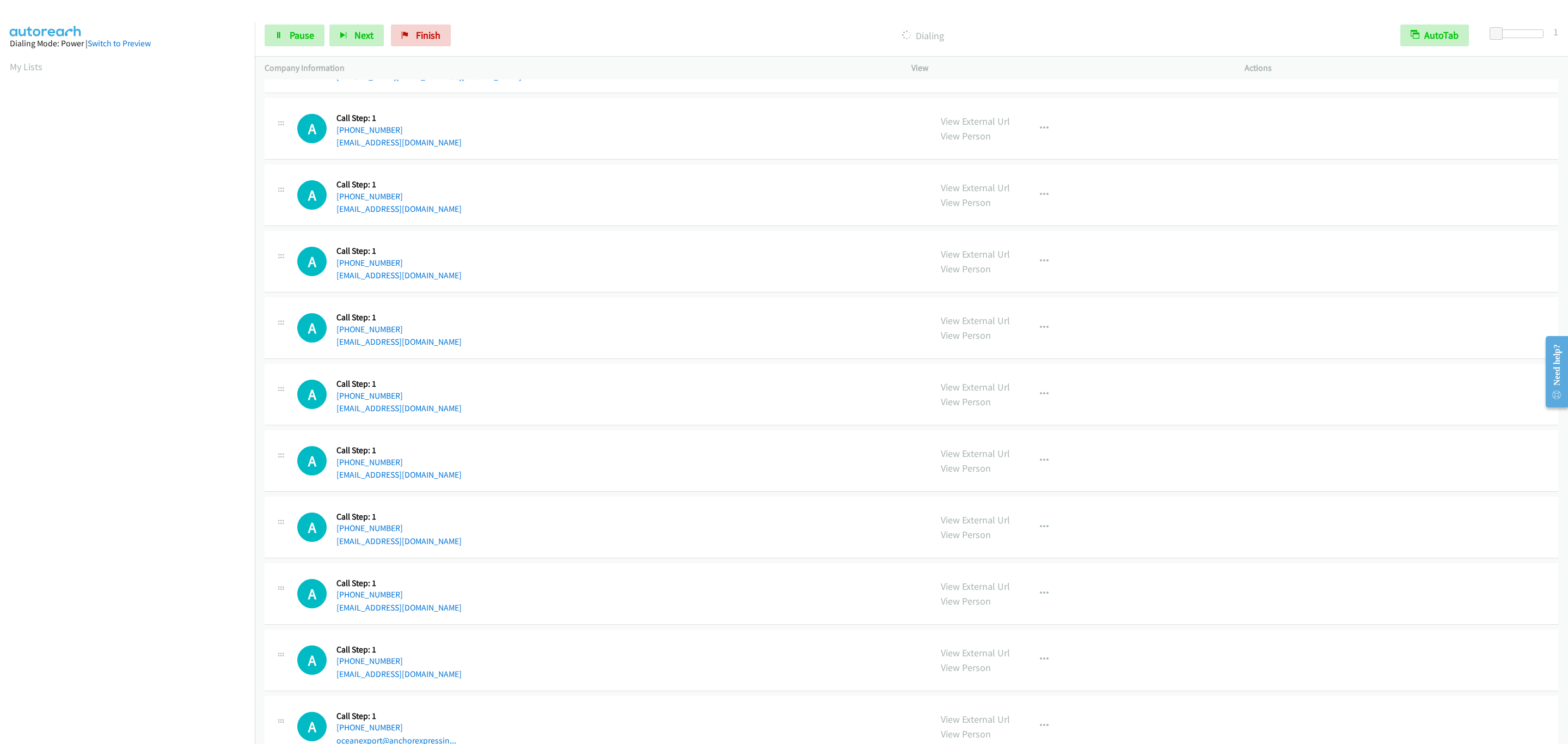
scroll to position [5163, 0]
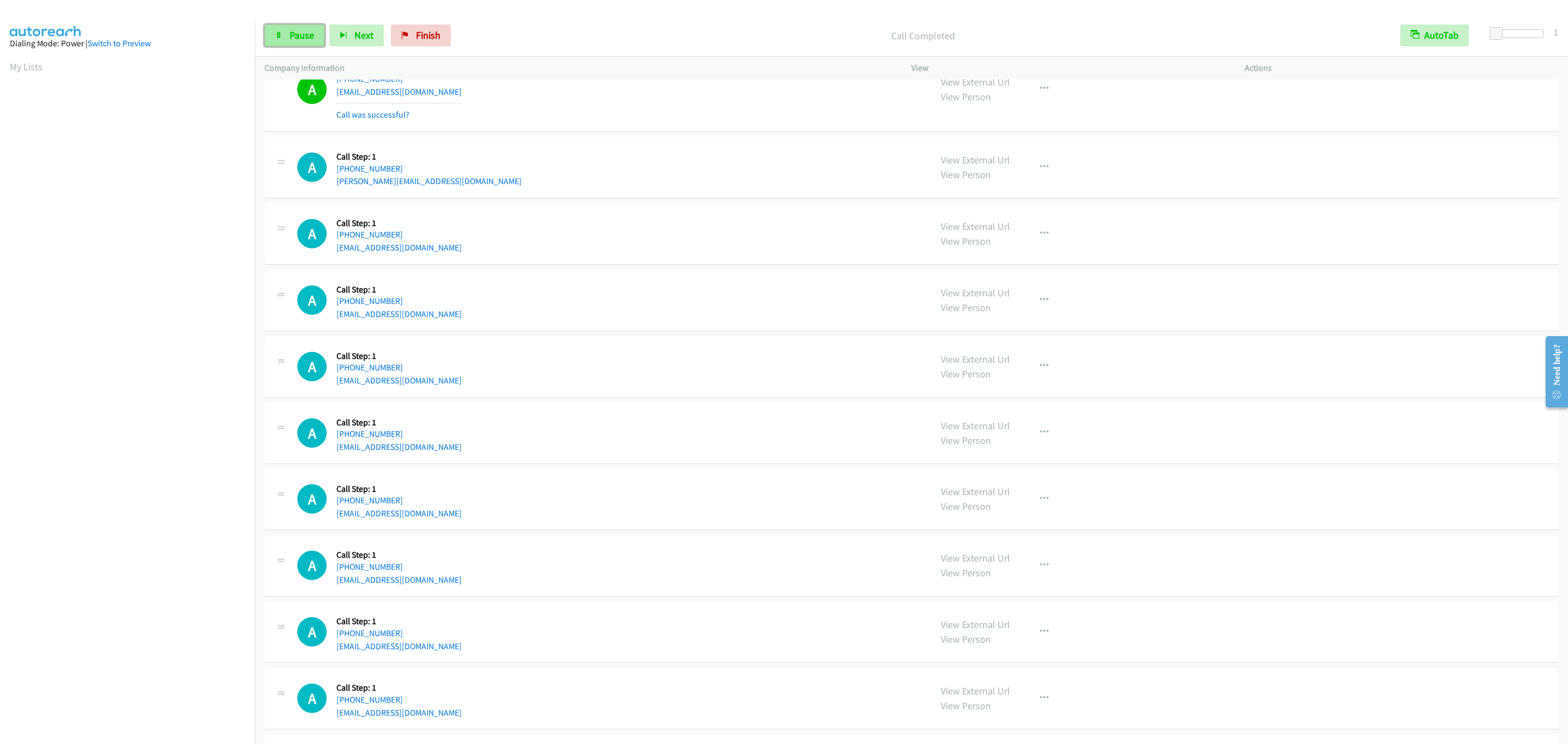
click at [293, 43] on link "Pause" at bounding box center [295, 35] width 60 height 22
click at [293, 43] on link "Start Calls" at bounding box center [304, 35] width 78 height 22
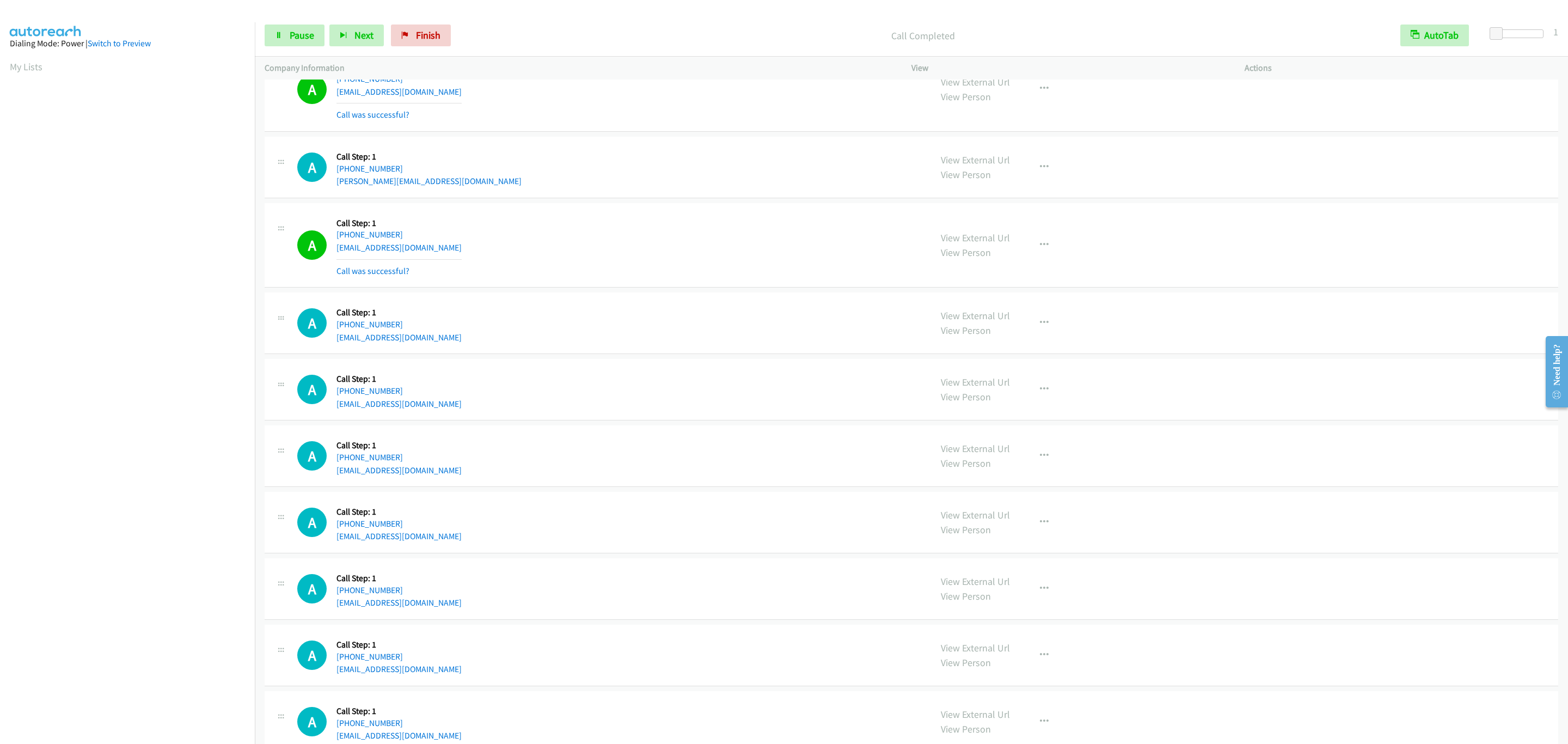
scroll to position [5327, 0]
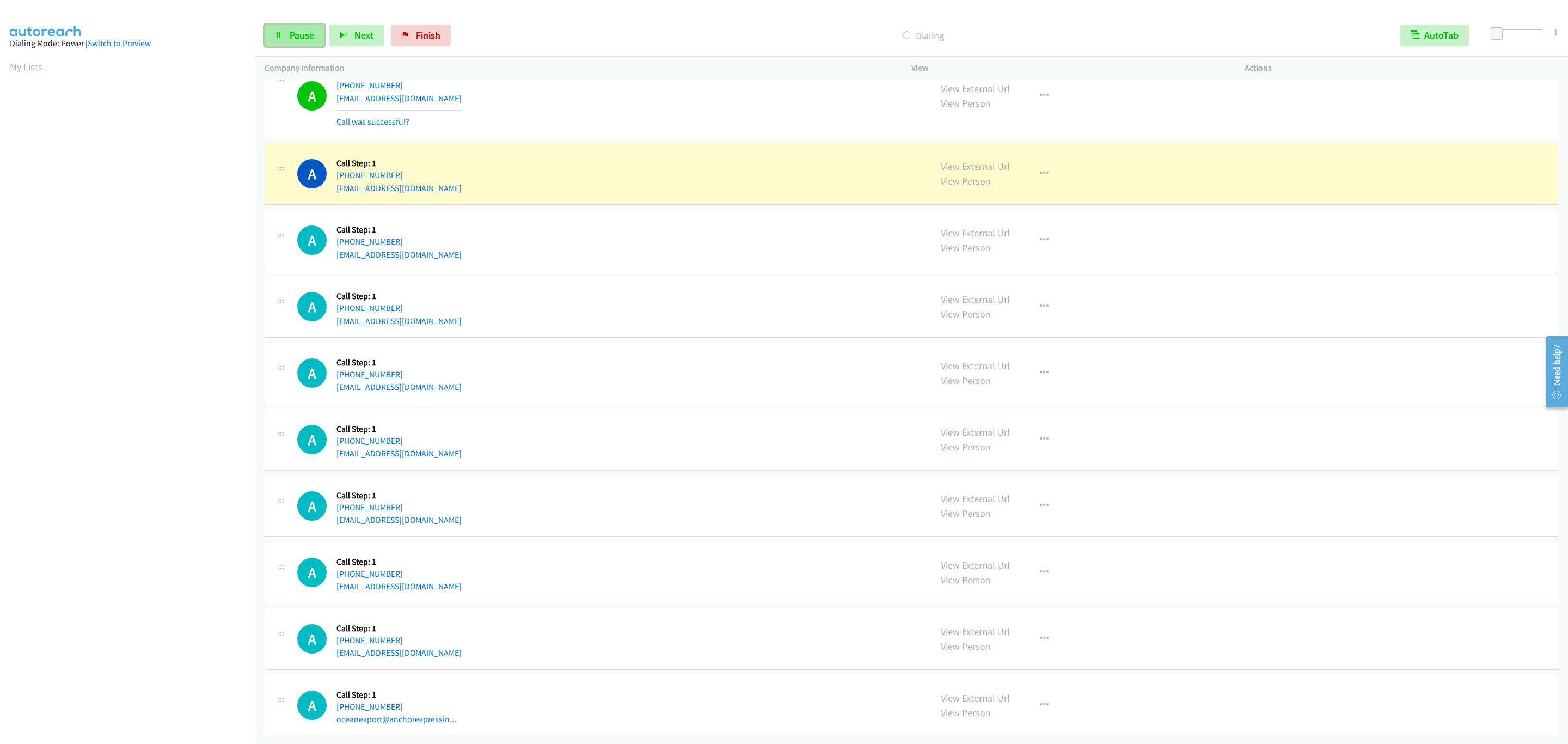
click at [307, 33] on span "Pause" at bounding box center [302, 35] width 24 height 13
